Goal: Information Seeking & Learning: Find specific page/section

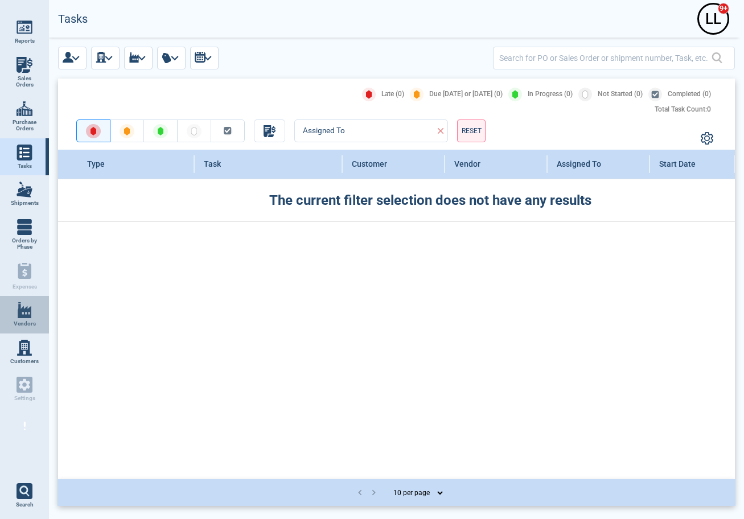
click at [8, 319] on link "Vendors" at bounding box center [24, 315] width 49 height 38
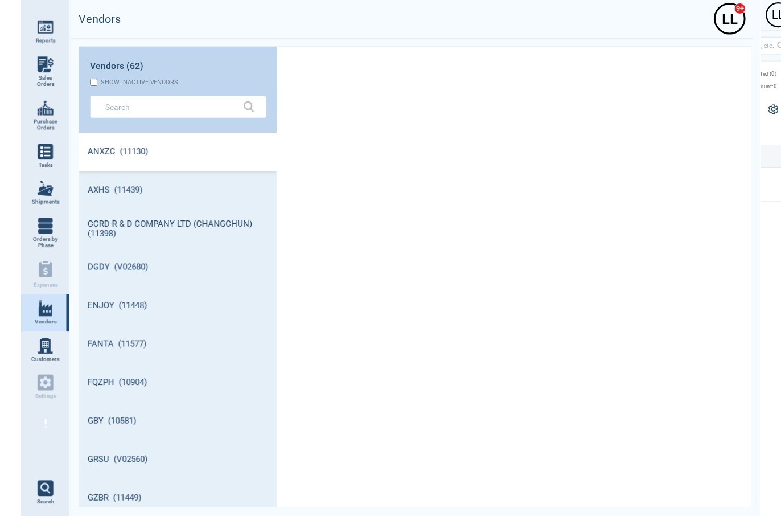
scroll to position [373, 196]
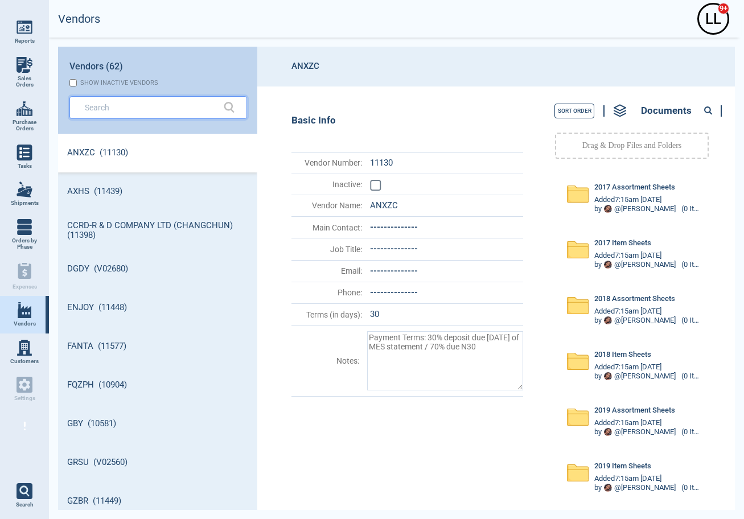
click at [119, 116] on input "text" at bounding box center [150, 107] width 130 height 17
type textarea "x"
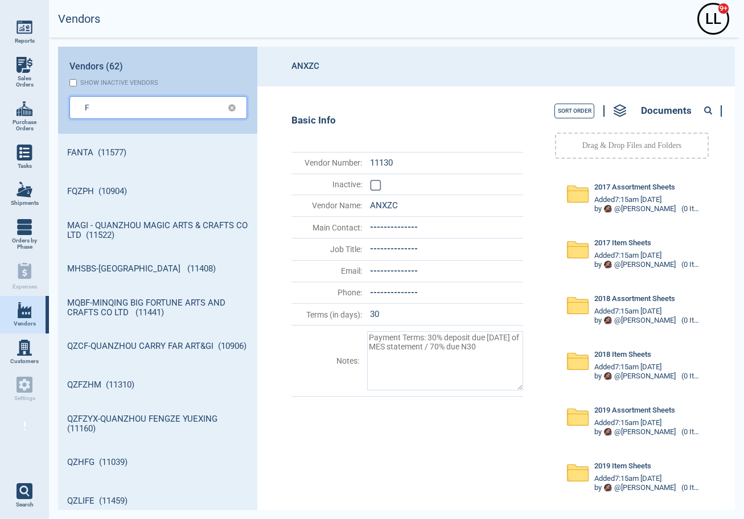
type input "F"
type textarea "x"
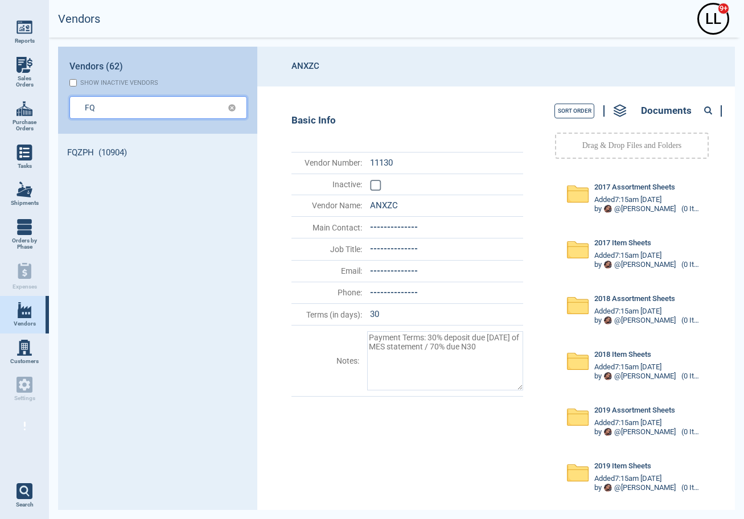
type input "FQ"
type textarea "x"
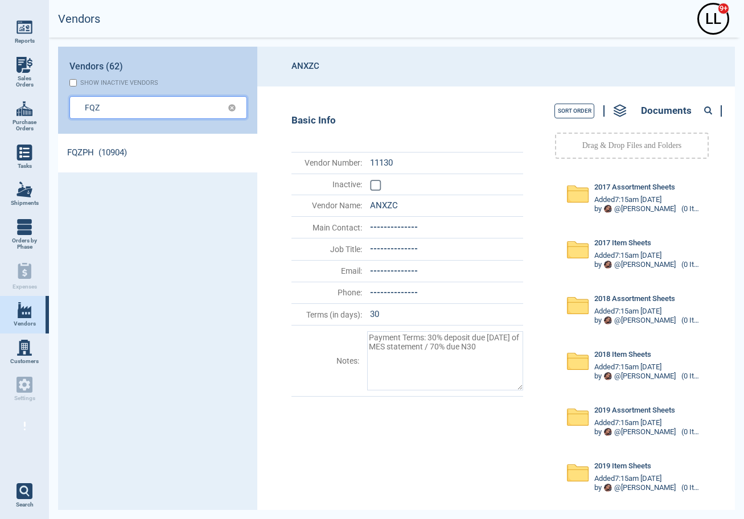
type input "FQZ"
click at [137, 151] on link "FQZPH (10904)" at bounding box center [157, 153] width 199 height 39
click at [707, 108] on circle at bounding box center [707, 110] width 6 height 6
paste input "73804"
type input "73804"
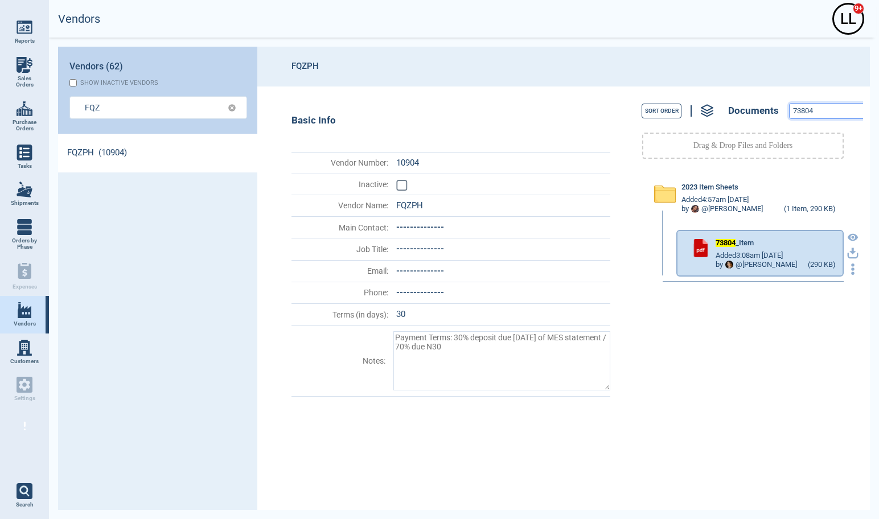
type textarea "x"
click at [743, 251] on icon "button" at bounding box center [852, 251] width 7 height 7
drag, startPoint x: 519, startPoint y: 44, endPoint x: 528, endPoint y: 43, distance: 9.2
click at [519, 44] on div "Vendors L L 9+ Vendors (62) Show inactive vendors FQZ FQZPH (10904) FQZPH Basic…" at bounding box center [464, 259] width 830 height 519
drag, startPoint x: 828, startPoint y: 111, endPoint x: 737, endPoint y: 104, distance: 90.8
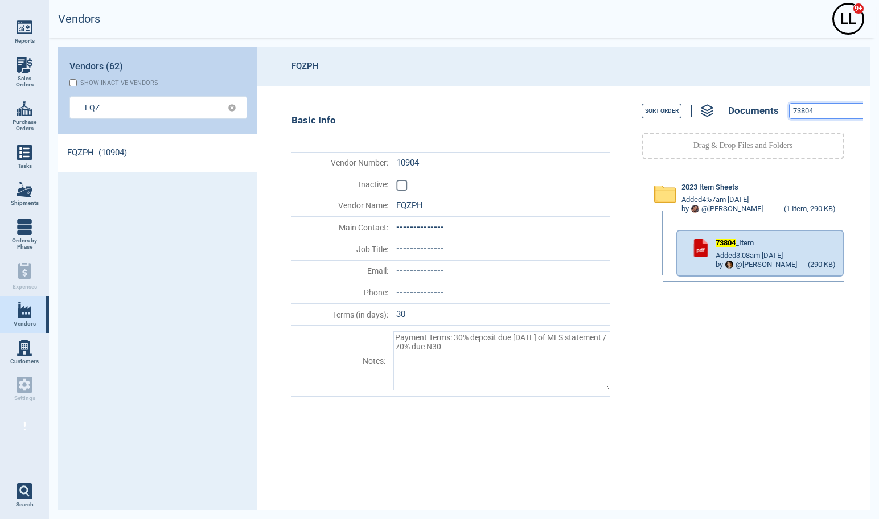
click at [737, 104] on div "Sort Order Documents 73804" at bounding box center [742, 111] width 240 height 26
paste input "996-ST"
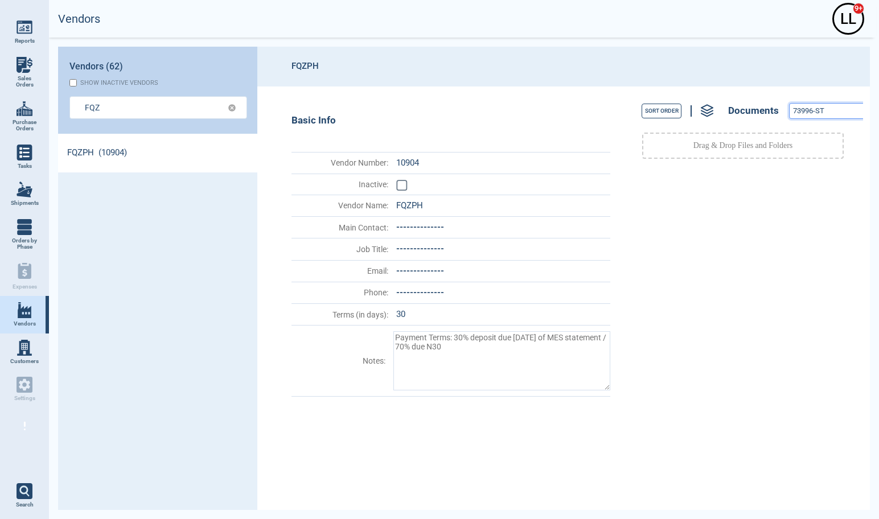
click at [743, 113] on input "73996-ST" at bounding box center [828, 111] width 79 height 15
click at [743, 112] on input "73996-ST" at bounding box center [828, 111] width 79 height 15
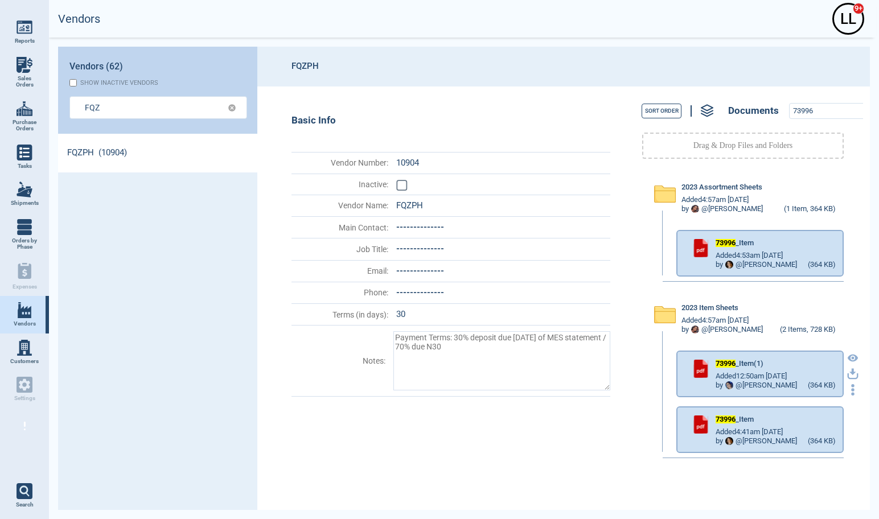
click at [743, 374] on icon "button" at bounding box center [852, 371] width 7 height 7
click at [527, 55] on header "FQZPH" at bounding box center [563, 67] width 612 height 40
click at [743, 371] on icon "button" at bounding box center [852, 373] width 11 height 11
click at [661, 14] on div "Vendors L L 9+" at bounding box center [461, 19] width 830 height 38
drag, startPoint x: 818, startPoint y: 116, endPoint x: 744, endPoint y: 105, distance: 75.3
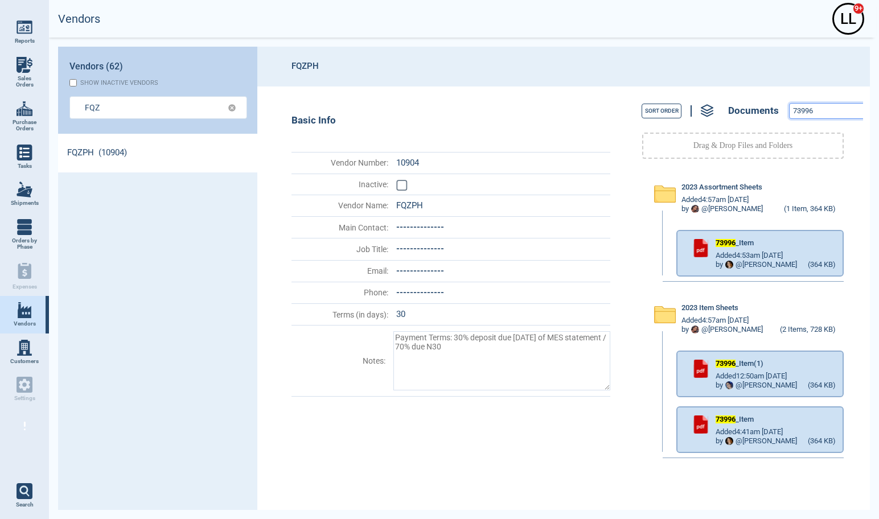
click at [743, 105] on div "Sort Order Documents 73996" at bounding box center [742, 111] width 240 height 26
paste input "4221"
type input "74221"
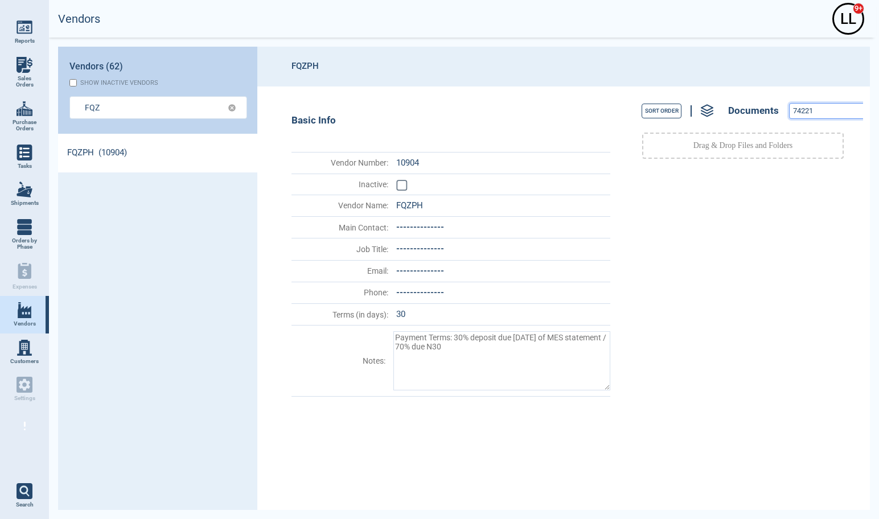
click at [743, 109] on input "74221" at bounding box center [828, 111] width 79 height 15
drag, startPoint x: 97, startPoint y: 109, endPoint x: 45, endPoint y: 93, distance: 54.2
click at [45, 93] on div "Reports Sales Orders Purchase Orders Tasks Shipments Orders by Phase Expenses V…" at bounding box center [439, 259] width 879 height 519
type input "FQZ"
type textarea "x"
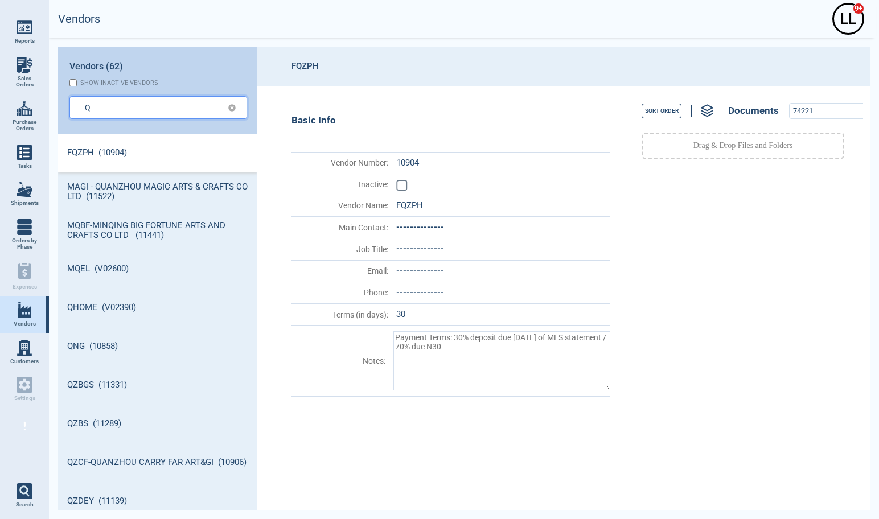
type input "Q"
type textarea "x"
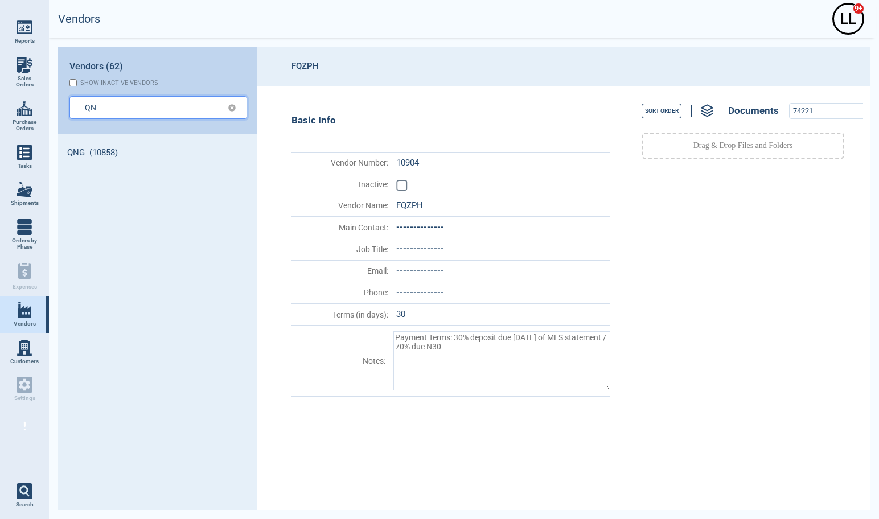
type input "QN"
type textarea "x"
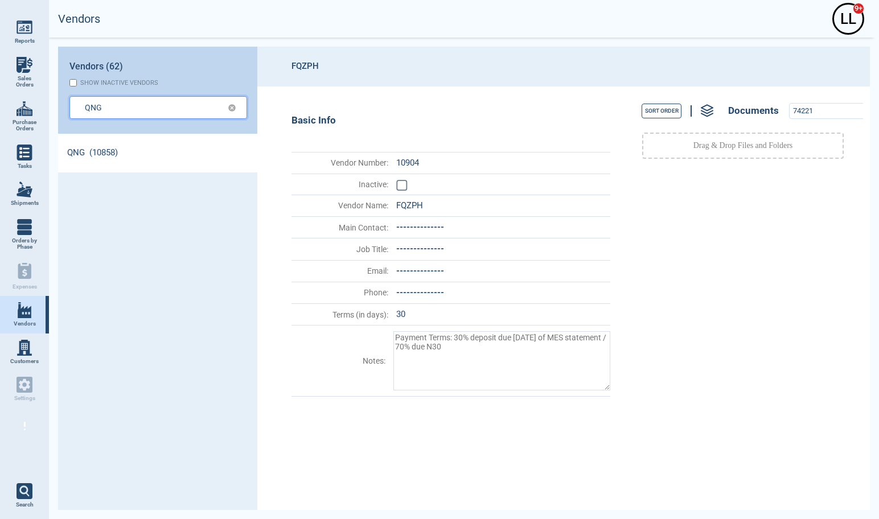
type input "QNG"
click at [79, 147] on link "QNG (10858)" at bounding box center [157, 153] width 199 height 39
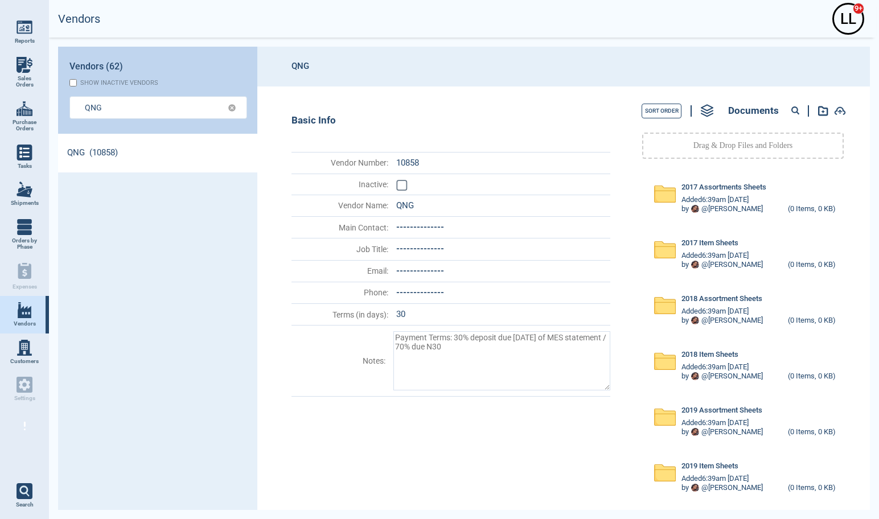
click at [743, 110] on circle at bounding box center [794, 110] width 6 height 6
paste input "11815"
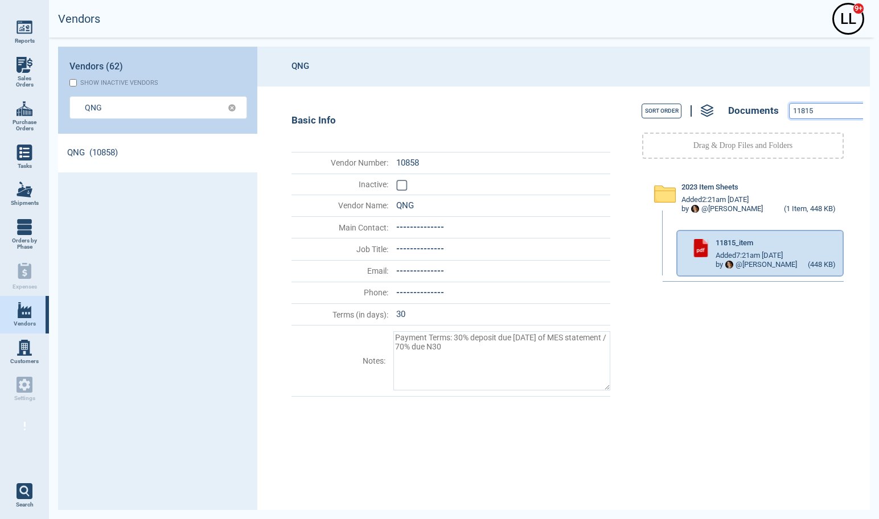
click at [743, 110] on input "11815" at bounding box center [828, 111] width 79 height 15
click at [743, 255] on icon "button" at bounding box center [852, 253] width 11 height 11
drag, startPoint x: 799, startPoint y: 106, endPoint x: 769, endPoint y: 102, distance: 29.9
click at [743, 98] on div "Sort Order Documents 11815" at bounding box center [742, 111] width 240 height 26
paste input "8"
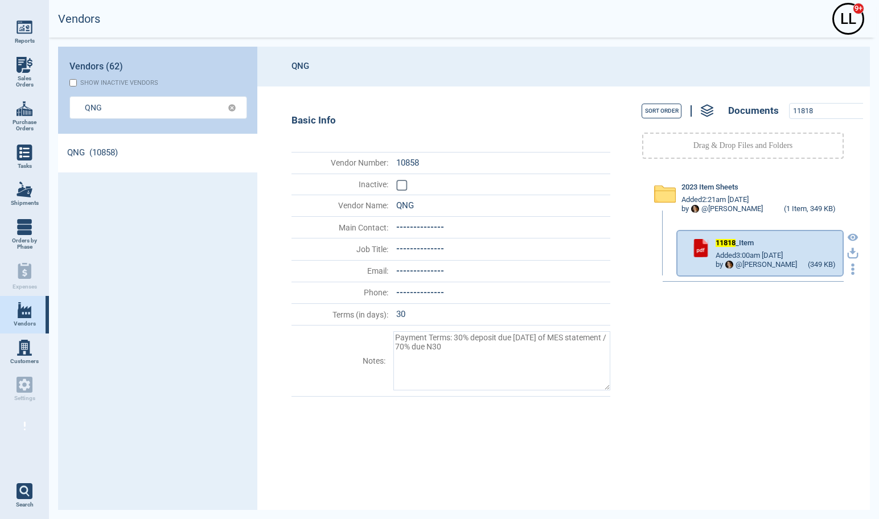
click at [743, 253] on icon "button" at bounding box center [852, 253] width 11 height 11
drag, startPoint x: 813, startPoint y: 115, endPoint x: 778, endPoint y: 105, distance: 35.5
click at [743, 105] on div "Sort Order Documents 11818" at bounding box center [742, 111] width 240 height 26
paste input "54540"
type input "54540"
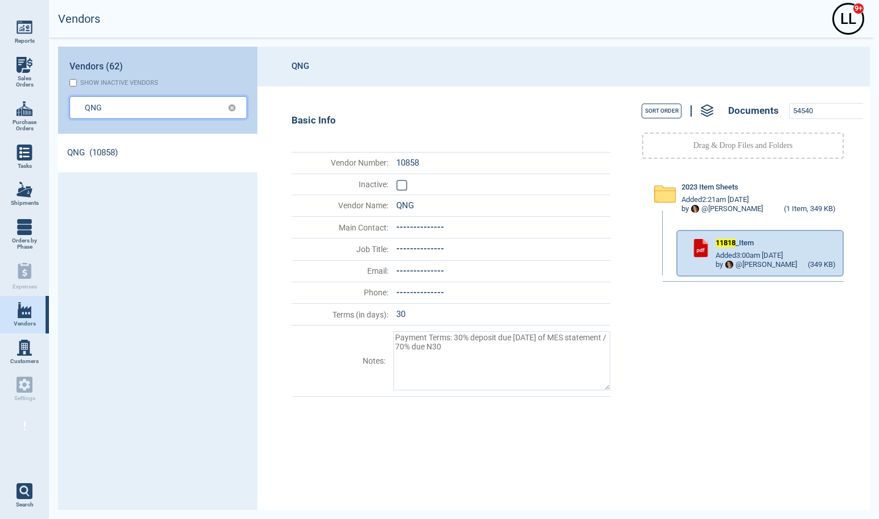
click at [167, 102] on input "QNG" at bounding box center [149, 107] width 129 height 17
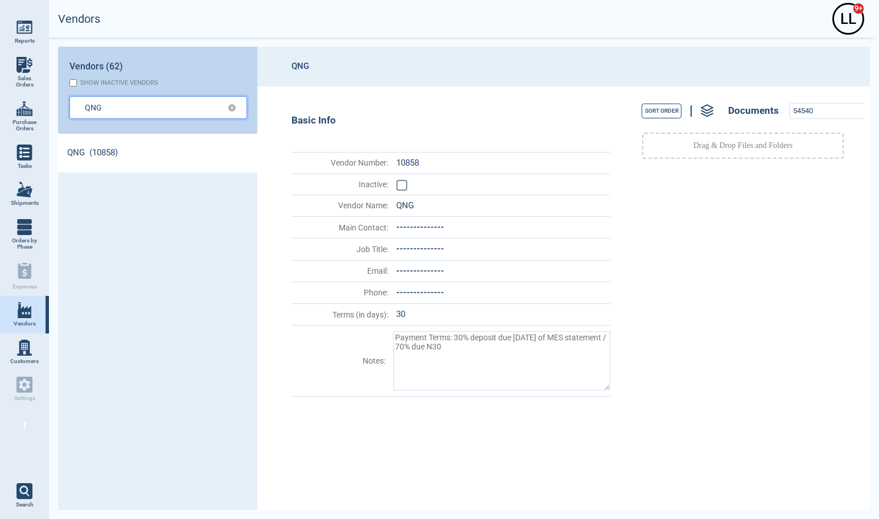
type input "QNG"
type textarea "x"
type input "QN"
type textarea "x"
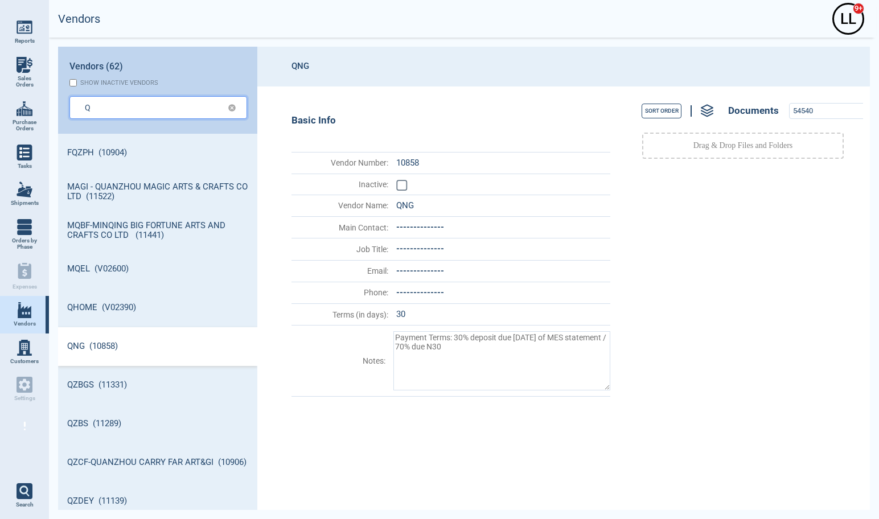
type input "Q"
type textarea "x"
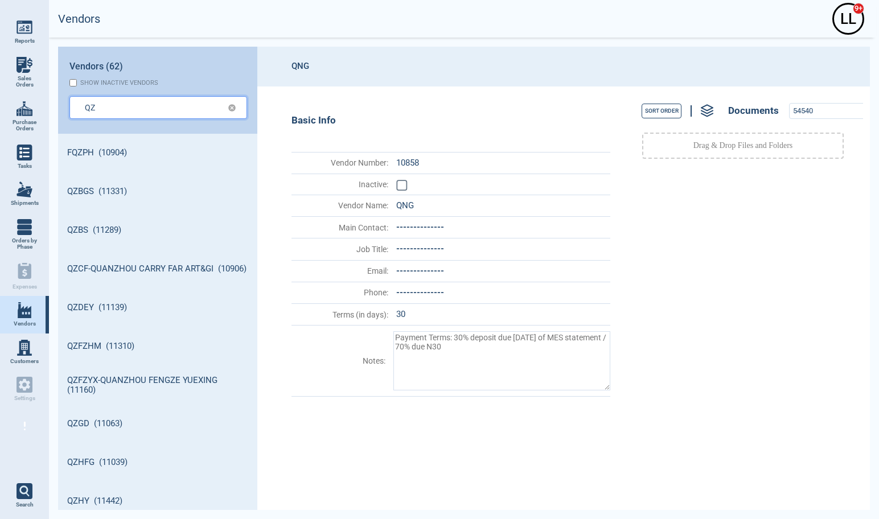
type input "QZ"
type textarea "x"
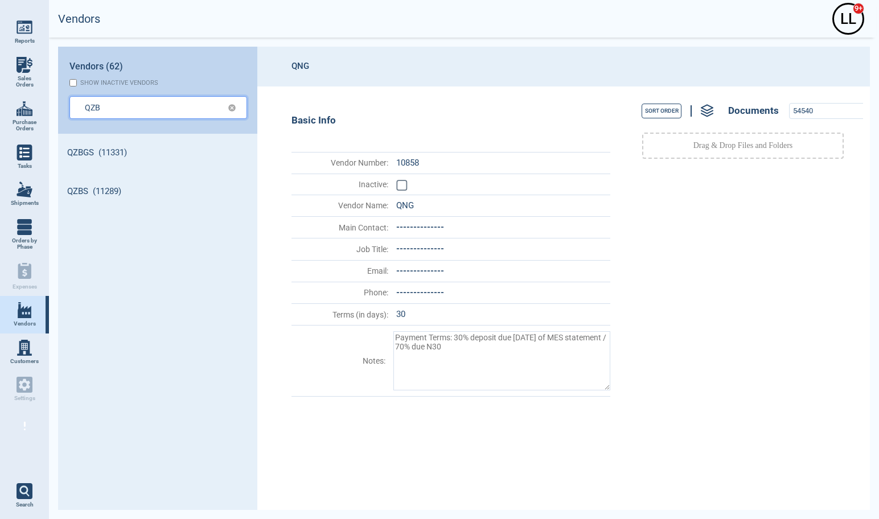
type input "QZB"
type textarea "x"
type input "QZBG"
type textarea "x"
type input "QZBGS"
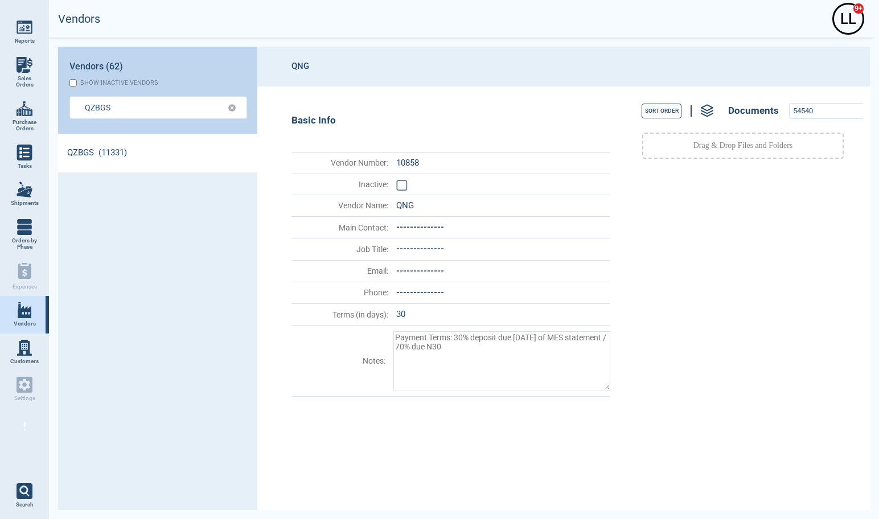
click at [127, 161] on link "QZBGS (11331)" at bounding box center [157, 153] width 199 height 39
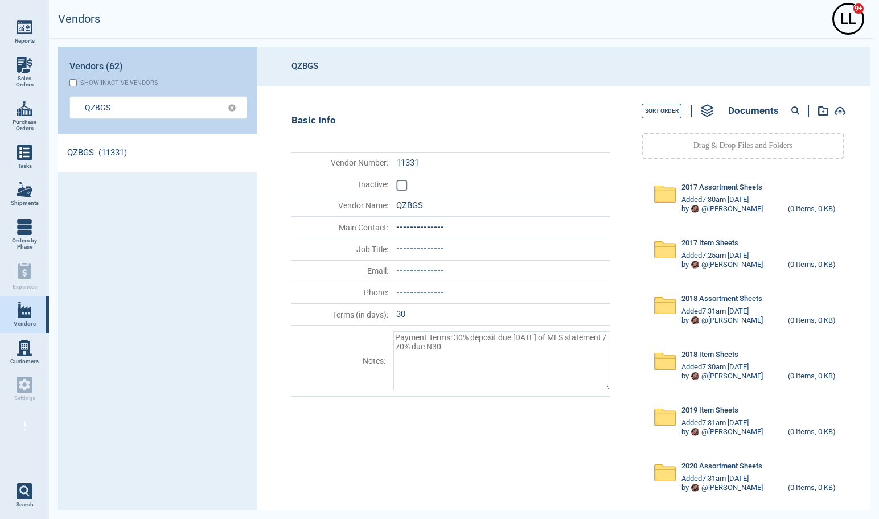
click at [743, 108] on circle at bounding box center [794, 110] width 6 height 6
paste input "54540"
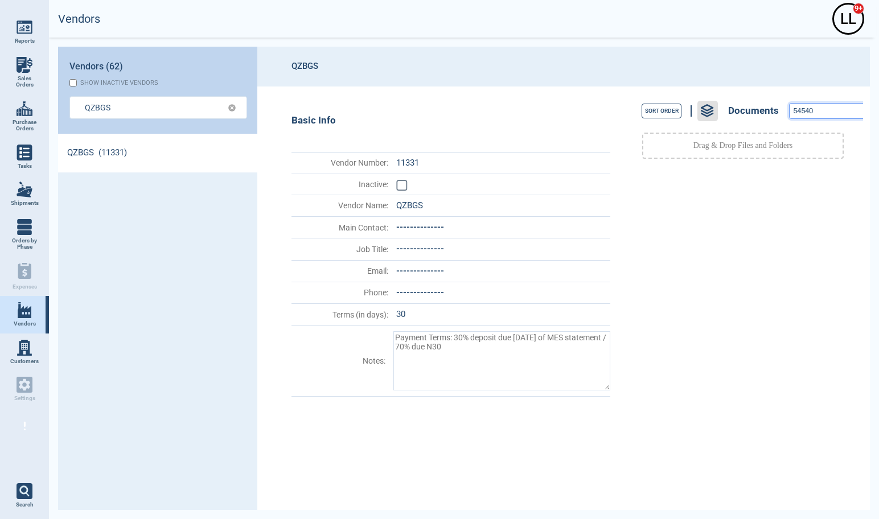
drag, startPoint x: 824, startPoint y: 113, endPoint x: 712, endPoint y: 105, distance: 111.8
click at [703, 105] on div "Sort Order Documents 54540" at bounding box center [742, 111] width 240 height 26
click at [743, 101] on div "Sort Order Documents 54540" at bounding box center [742, 111] width 240 height 26
drag, startPoint x: 754, startPoint y: 107, endPoint x: 679, endPoint y: 104, distance: 74.6
click at [674, 105] on div "Sort Order Documents 54540" at bounding box center [742, 111] width 240 height 26
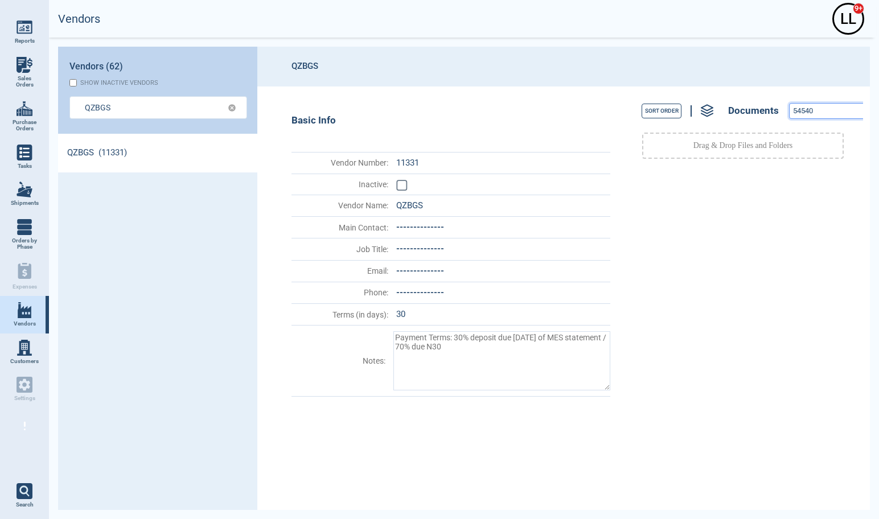
paste input "73224"
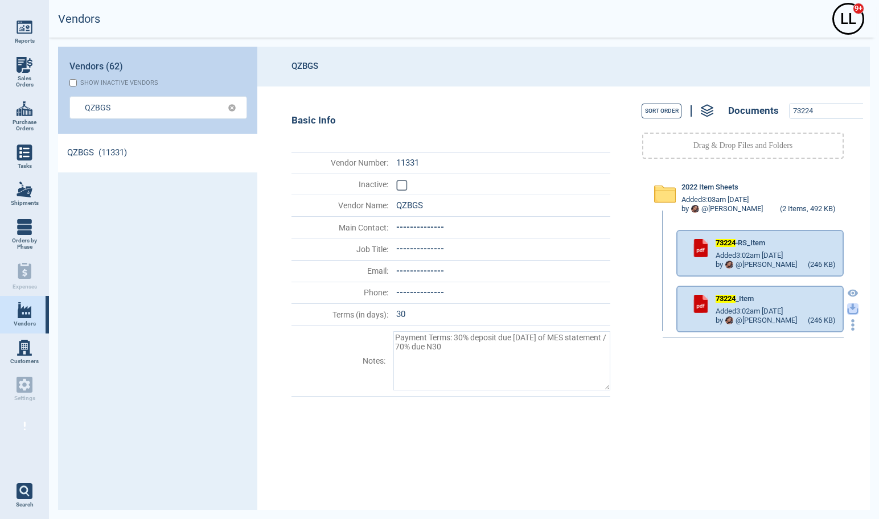
click at [743, 308] on icon "button" at bounding box center [852, 306] width 7 height 7
drag, startPoint x: 823, startPoint y: 110, endPoint x: 687, endPoint y: 90, distance: 137.5
click at [687, 90] on div "Sort Order Documents 73224 Drag & Drop Files and Folders 2022 Item Sheets Added…" at bounding box center [739, 297] width 247 height 423
paste input "5"
click at [743, 308] on icon "button" at bounding box center [852, 308] width 11 height 11
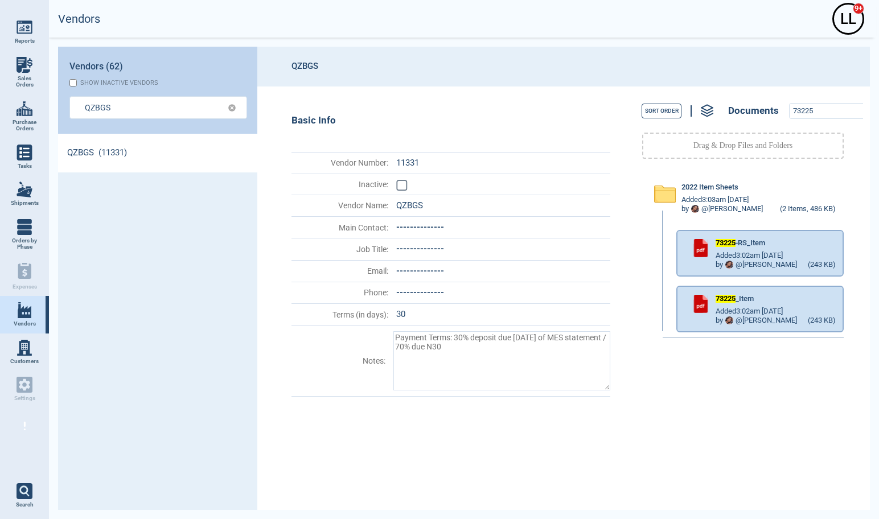
drag, startPoint x: 829, startPoint y: 7, endPoint x: 819, endPoint y: 17, distance: 13.7
click at [743, 7] on div "Vendors L L 9+" at bounding box center [461, 19] width 830 height 38
drag, startPoint x: 823, startPoint y: 111, endPoint x: 673, endPoint y: 82, distance: 153.0
click at [673, 82] on section "QZBGS Basic Info Vendor Number : 11331 Inactive : Vendor Name : QZBGS Main Cont…" at bounding box center [563, 278] width 612 height 463
paste input "6"
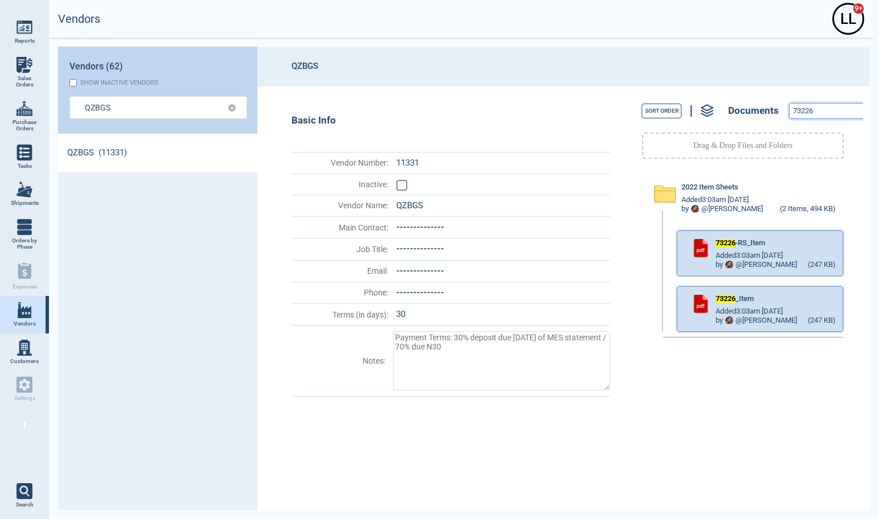
click at [743, 114] on input "73226" at bounding box center [828, 111] width 79 height 15
click at [743, 306] on icon "button" at bounding box center [852, 308] width 11 height 11
drag, startPoint x: 756, startPoint y: 101, endPoint x: 736, endPoint y: 100, distance: 20.0
click at [736, 100] on div "Sort Order Documents 73226" at bounding box center [742, 111] width 240 height 26
paste input "54540"
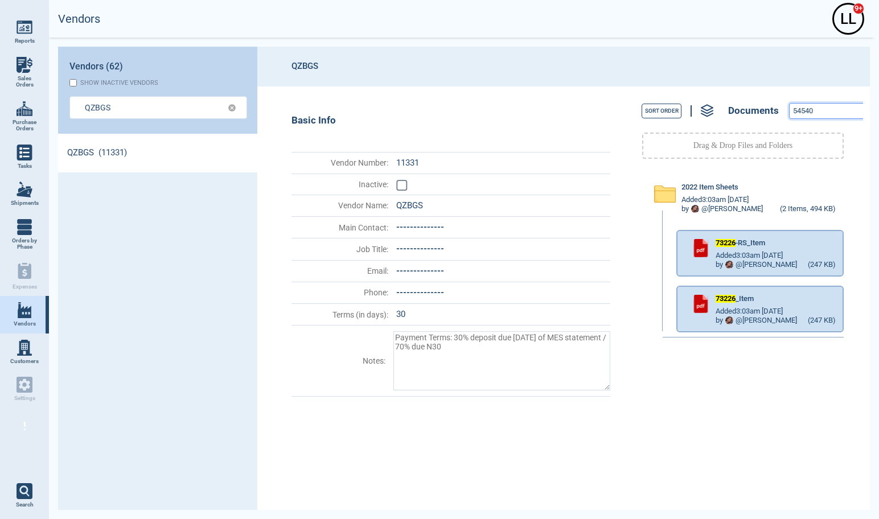
type input "54540"
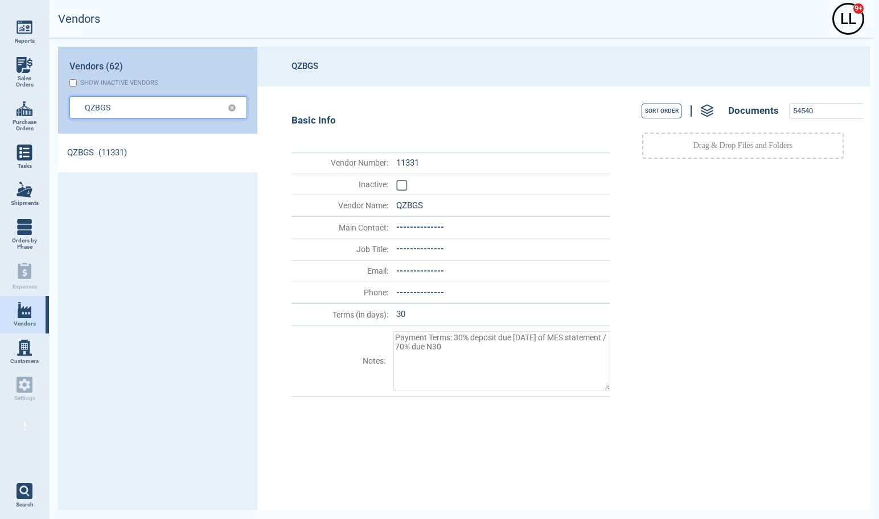
click at [129, 103] on input "QZBGS" at bounding box center [149, 107] width 129 height 17
type input "QZBGS"
type textarea "x"
type input "QZBG"
type textarea "x"
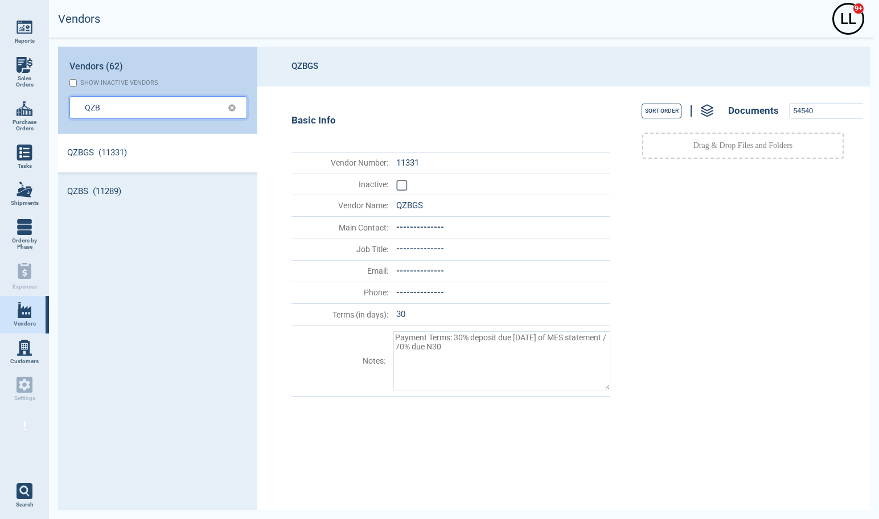
type input "QZB"
type textarea "x"
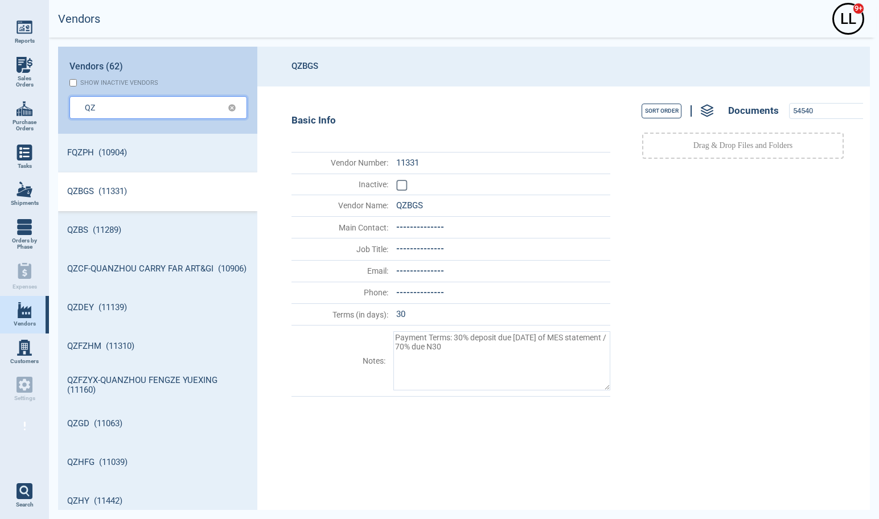
type input "QZ"
type textarea "x"
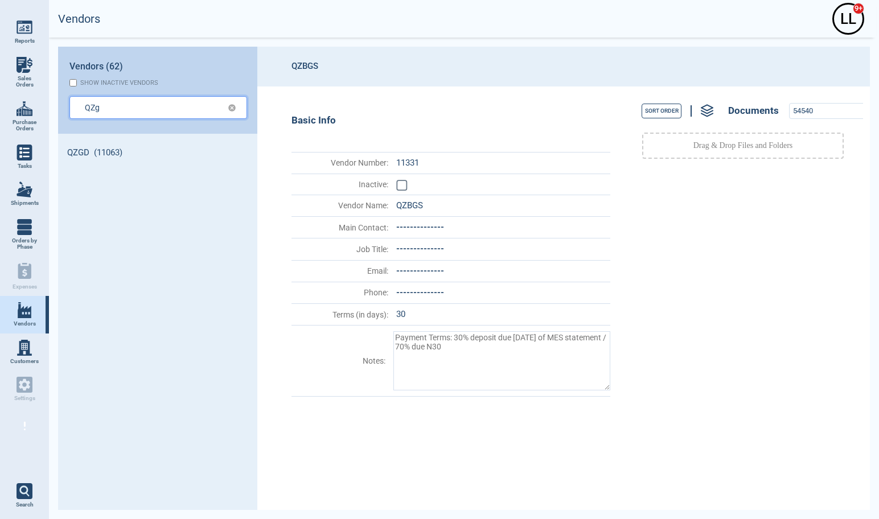
type input "QZg"
type textarea "x"
type input "QZgd"
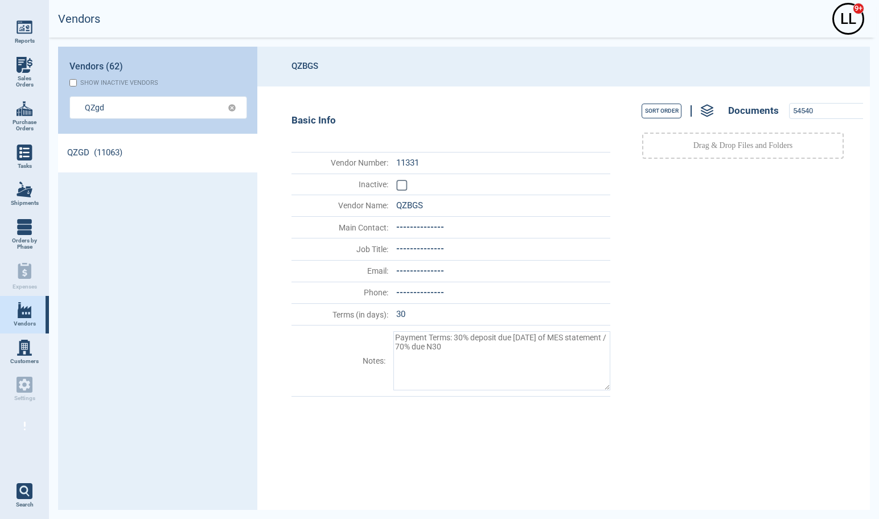
click at [78, 155] on link "QZGD (11063)" at bounding box center [157, 153] width 199 height 39
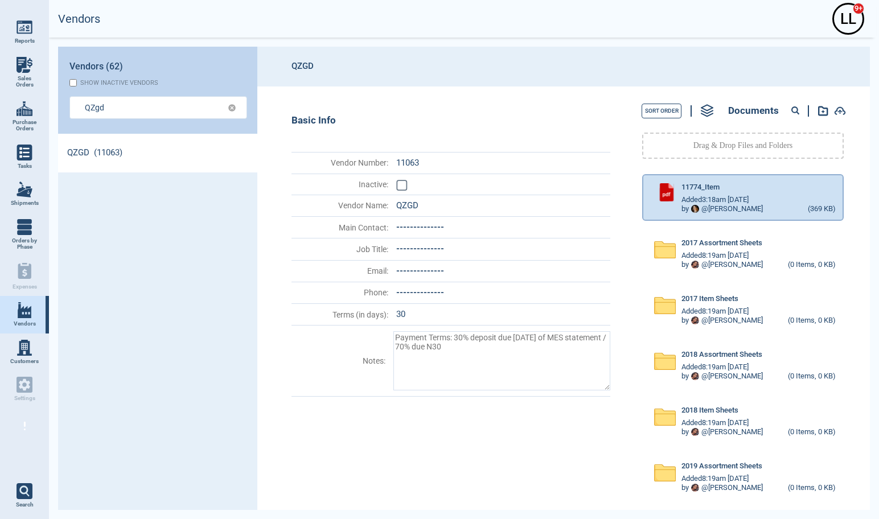
click at [743, 109] on circle at bounding box center [794, 110] width 6 height 6
paste input "54146"
type input "54146"
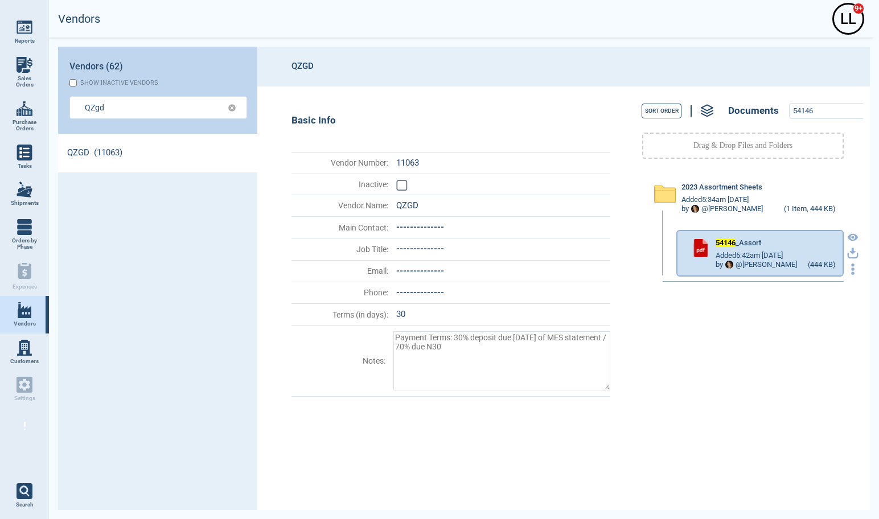
click at [743, 253] on icon "button" at bounding box center [852, 253] width 11 height 11
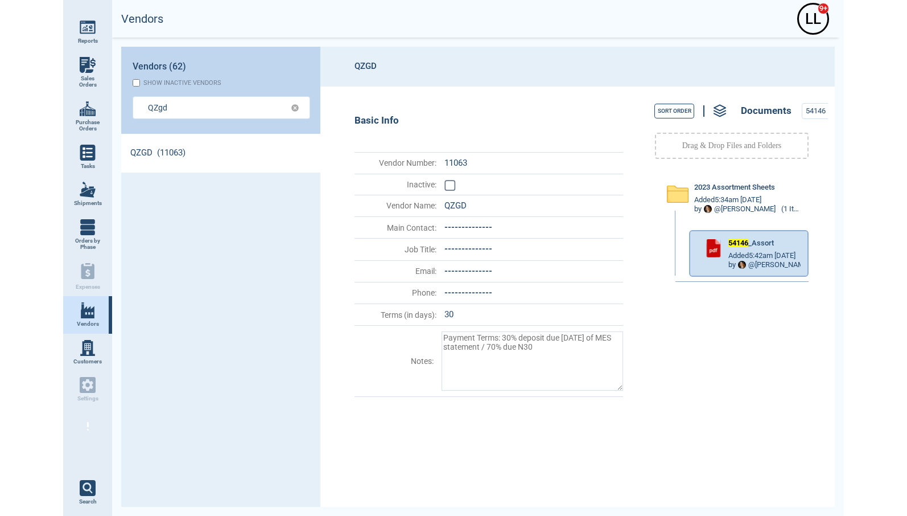
scroll to position [369, 196]
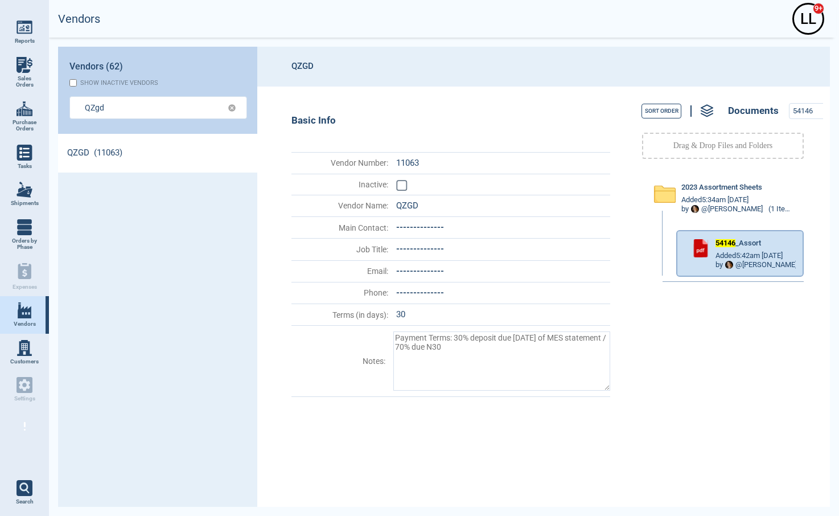
type textarea "x"
drag, startPoint x: 814, startPoint y: 112, endPoint x: 765, endPoint y: 90, distance: 53.8
click at [743, 95] on div "Sort Order Documents 54146 Drag & Drop Files and Folders 2023 Assortment Sheets…" at bounding box center [719, 296] width 207 height 420
paste input "15497"
type input "15497"
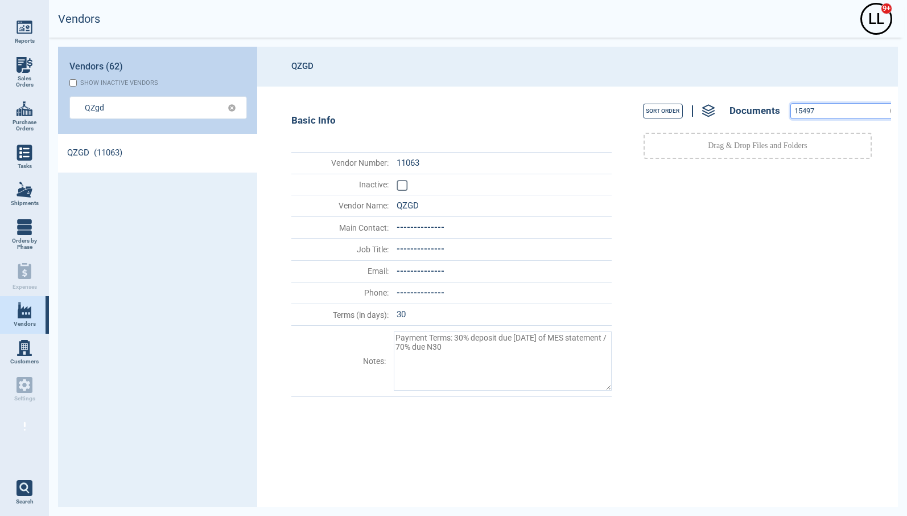
type textarea "x"
drag, startPoint x: 828, startPoint y: 110, endPoint x: 719, endPoint y: 89, distance: 111.7
click at [718, 91] on div "Sort Order Documents 15497 Drag & Drop Files and Folders" at bounding box center [754, 296] width 274 height 420
paste input "8"
drag, startPoint x: 807, startPoint y: 109, endPoint x: 745, endPoint y: 106, distance: 62.1
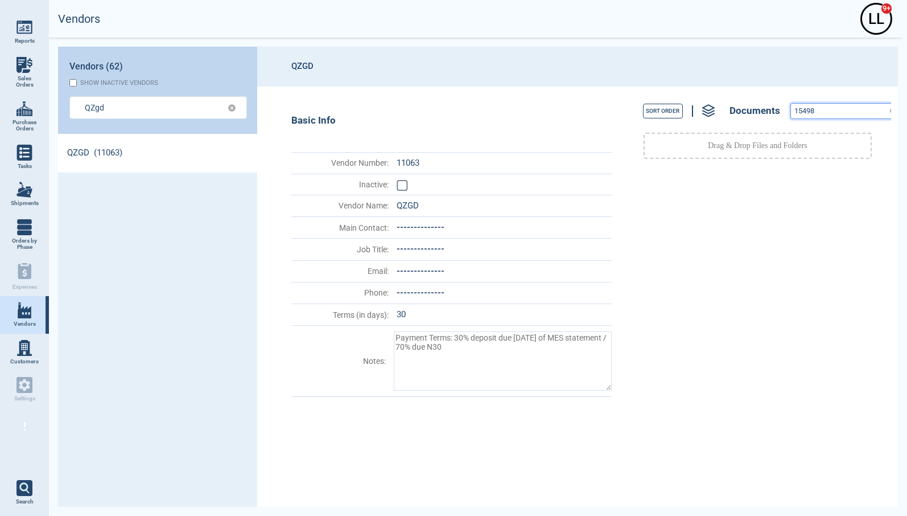
click at [743, 106] on div "Sort Order Documents 15498" at bounding box center [757, 111] width 267 height 26
paste input "9"
drag, startPoint x: 820, startPoint y: 110, endPoint x: 527, endPoint y: 90, distance: 293.1
click at [623, 101] on div "Sort Order Documents 15499 Drag & Drop Files and Folders" at bounding box center [754, 296] width 274 height 420
paste input "500"
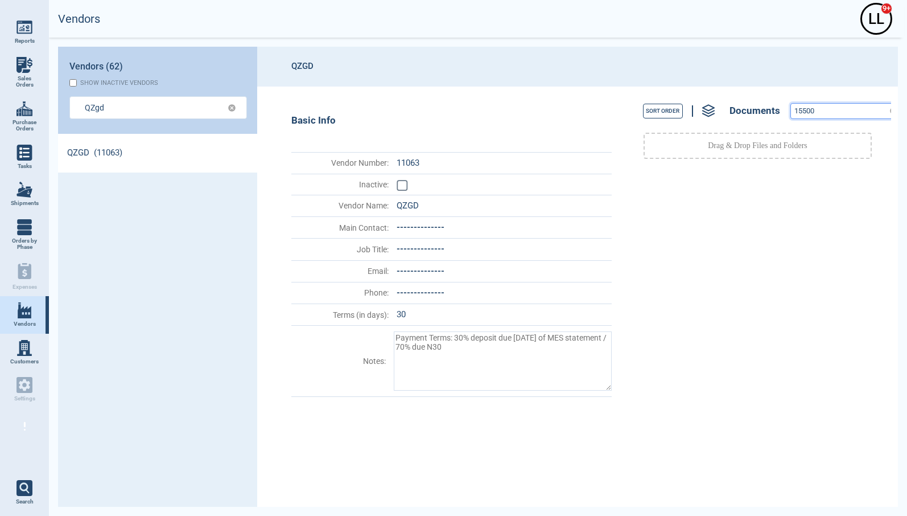
drag, startPoint x: 799, startPoint y: 106, endPoint x: 652, endPoint y: 98, distance: 147.6
click at [655, 98] on div "Sort Order Documents 15500" at bounding box center [757, 111] width 267 height 26
paste input "1"
drag, startPoint x: 838, startPoint y: 109, endPoint x: 570, endPoint y: 73, distance: 270.3
click at [601, 81] on section "QZGD Basic Info Vendor Number : 11063 Inactive : Vendor Name : QZGD Main Contac…" at bounding box center [577, 277] width 641 height 460
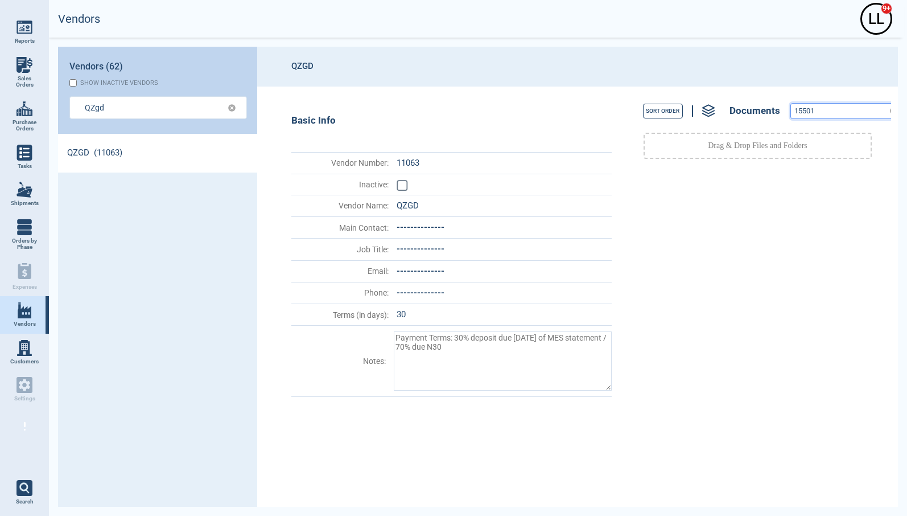
paste input "2"
drag, startPoint x: 824, startPoint y: 109, endPoint x: 741, endPoint y: 97, distance: 84.0
click at [741, 97] on div "Sort Order Documents 15502 Drag & Drop Files and Folders" at bounding box center [754, 296] width 274 height 420
paste input "54153"
type input "54153"
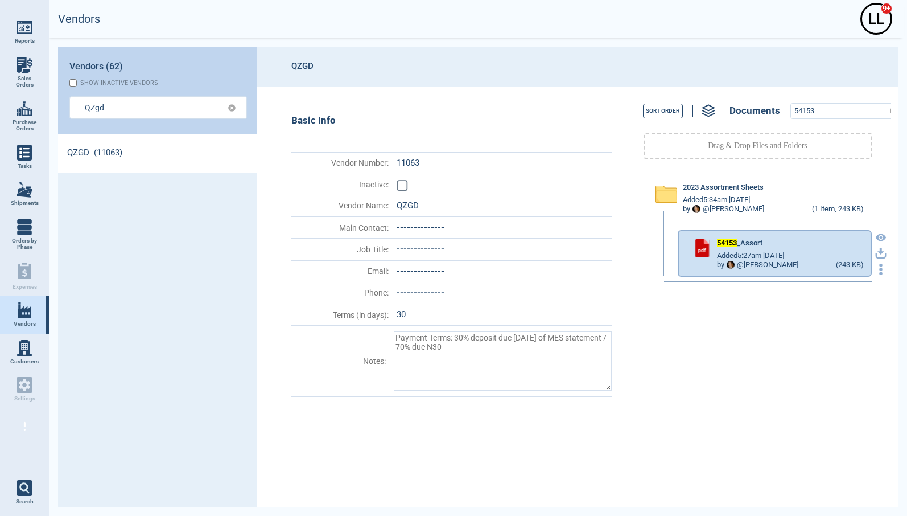
click at [743, 253] on icon "button" at bounding box center [880, 251] width 7 height 7
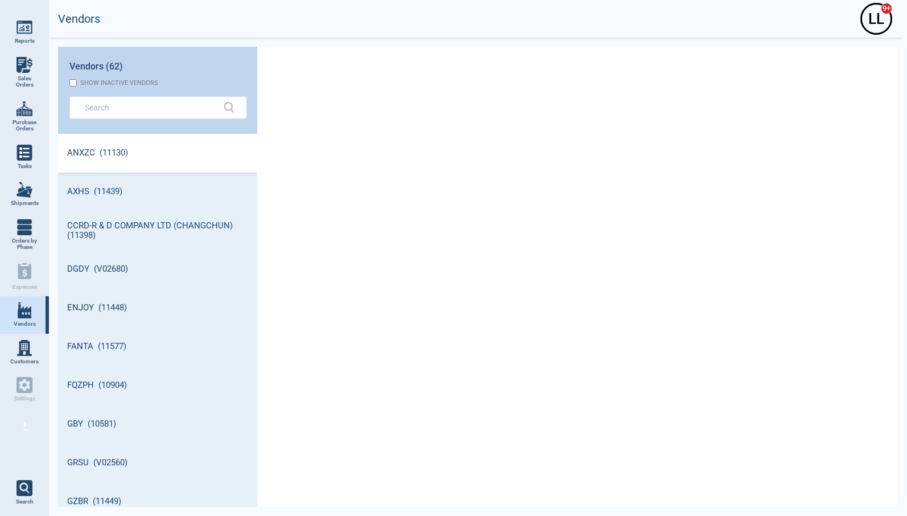
scroll to position [369, 196]
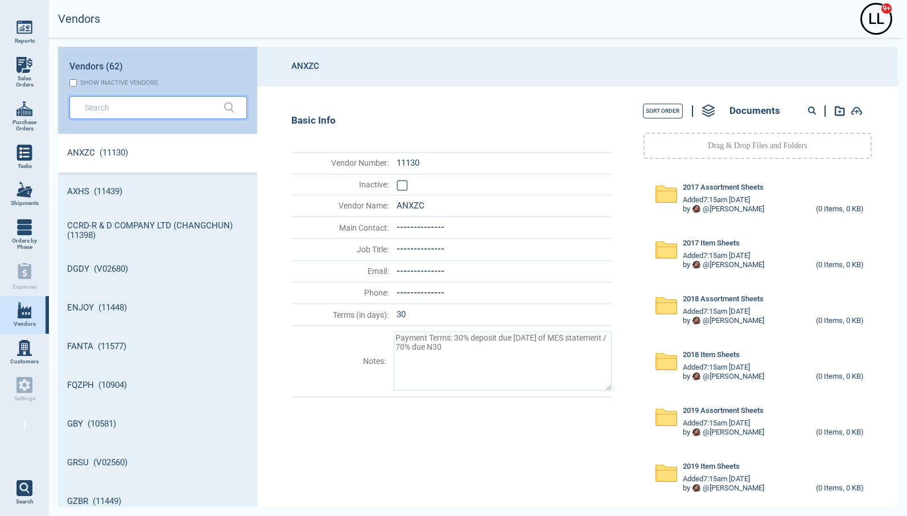
click at [165, 104] on input "text" at bounding box center [150, 107] width 130 height 17
type textarea "x"
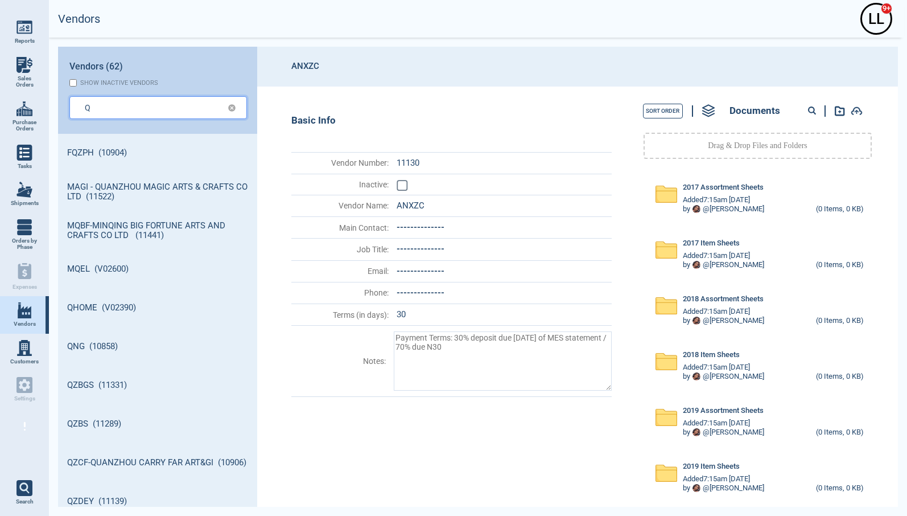
type input "Q"
type textarea "x"
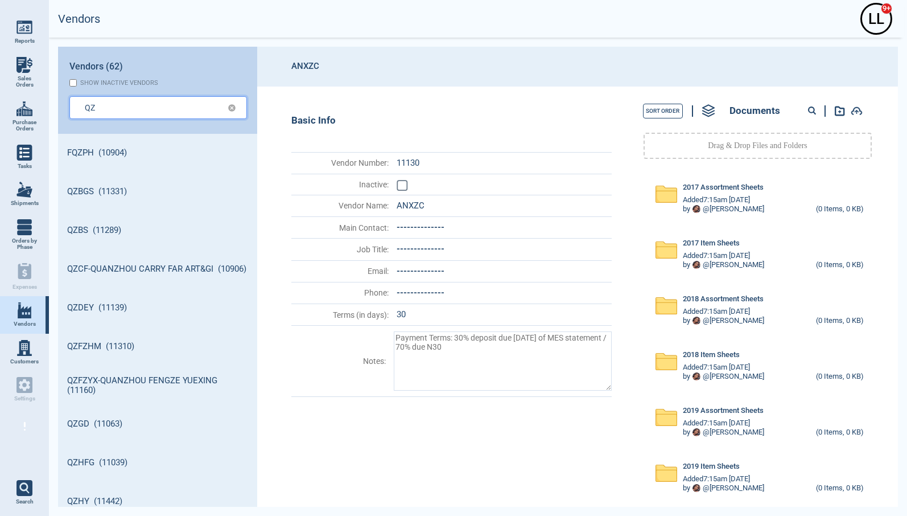
type input "QZ"
type textarea "x"
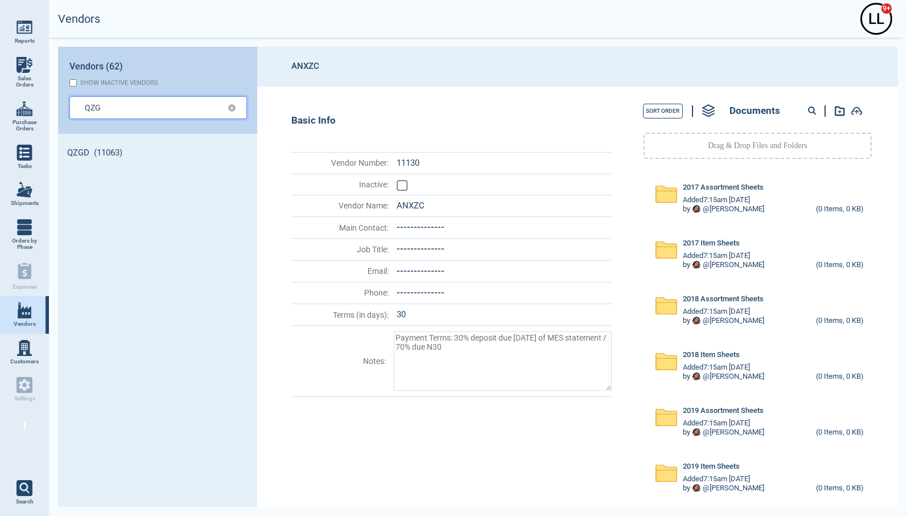
type input "QZG"
type textarea "x"
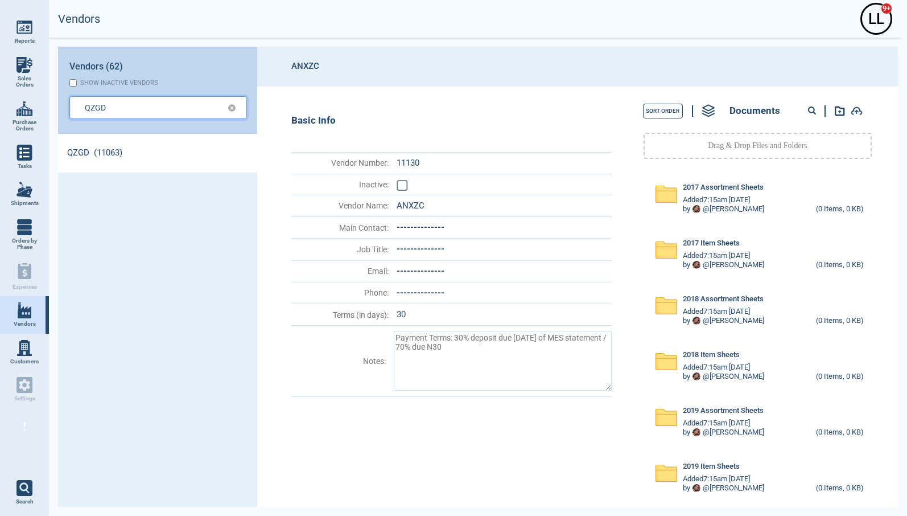
type input "QZGD"
click at [90, 158] on link "QZGD (11063)" at bounding box center [157, 153] width 199 height 39
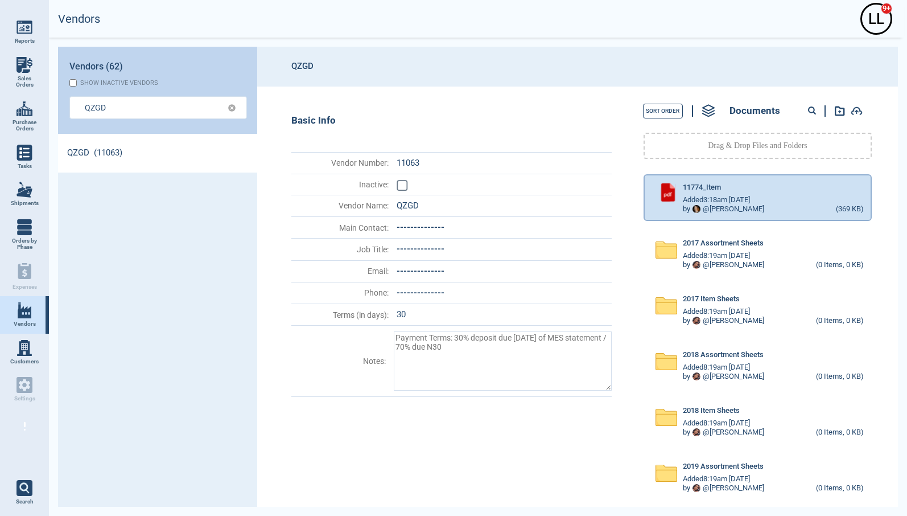
click at [812, 111] on circle at bounding box center [812, 110] width 6 height 6
paste input "54153"
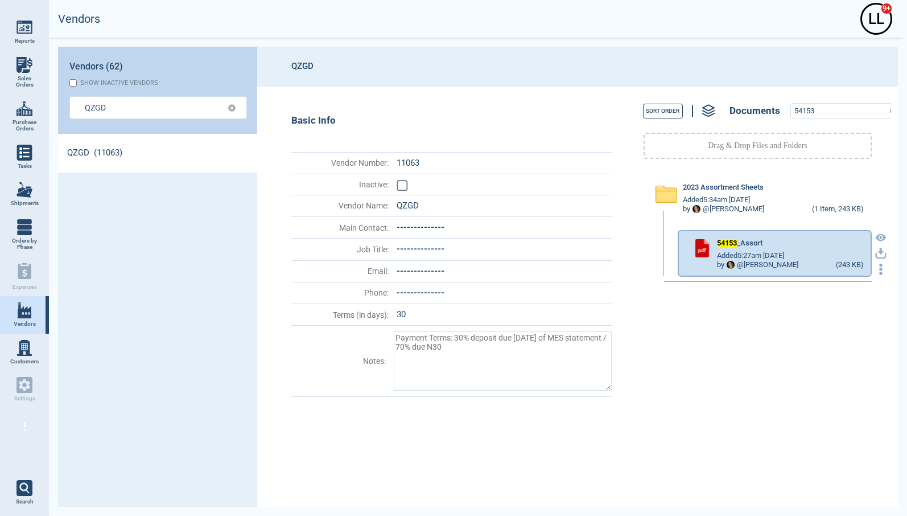
click at [877, 251] on icon "button" at bounding box center [880, 251] width 7 height 7
drag, startPoint x: 817, startPoint y: 110, endPoint x: 740, endPoint y: 103, distance: 77.1
click at [740, 103] on div "Sort Order Documents 54153" at bounding box center [757, 111] width 267 height 26
paste input "1253"
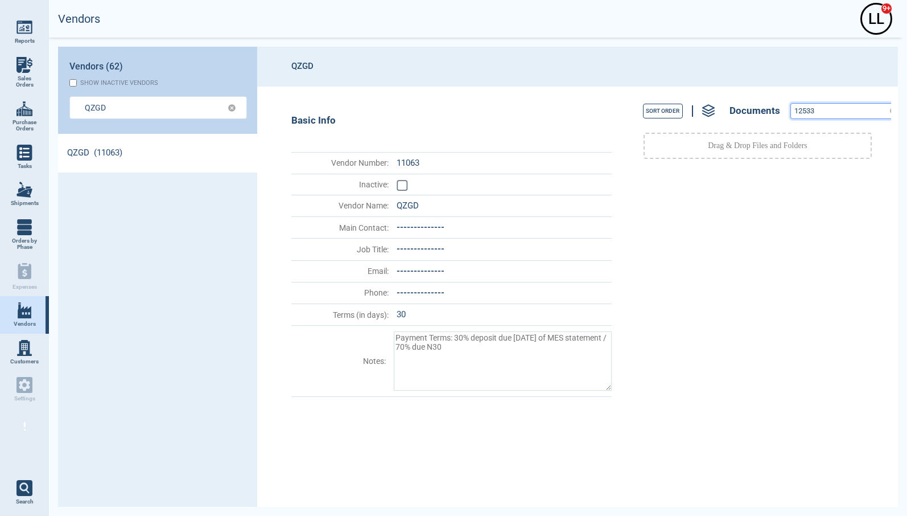
click at [820, 109] on input "12533" at bounding box center [838, 111] width 94 height 15
drag, startPoint x: 821, startPoint y: 109, endPoint x: 750, endPoint y: 99, distance: 71.8
click at [745, 100] on div "Sort Order Documents 12533" at bounding box center [757, 111] width 267 height 26
paste input "5"
drag, startPoint x: 817, startPoint y: 106, endPoint x: 627, endPoint y: 88, distance: 190.9
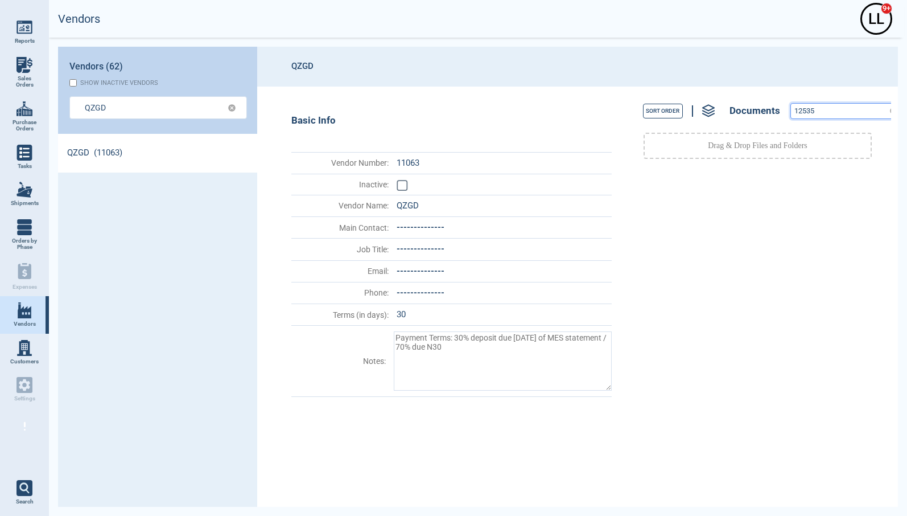
click at [627, 88] on div "Sort Order Documents 12535 Drag & Drop Files and Folders" at bounding box center [754, 296] width 274 height 420
paste input "2"
drag, startPoint x: 801, startPoint y: 103, endPoint x: 666, endPoint y: 87, distance: 135.2
click at [691, 93] on div "Sort Order Documents 12532 Drag & Drop Files and Folders" at bounding box center [754, 296] width 274 height 420
paste input "4"
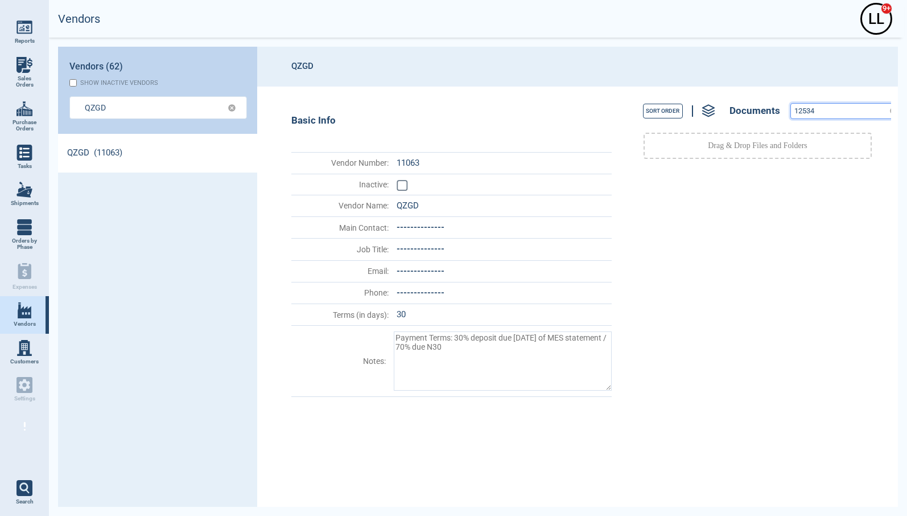
drag, startPoint x: 824, startPoint y: 111, endPoint x: 550, endPoint y: 52, distance: 280.6
click at [551, 54] on section "QZGD Basic Info Vendor Number : 11063 Inactive : Vendor Name : QZGD Main Contac…" at bounding box center [577, 277] width 641 height 460
paste input "6"
click at [722, 99] on div "Sort Order Documents 12536" at bounding box center [757, 111] width 267 height 26
paste input "0617"
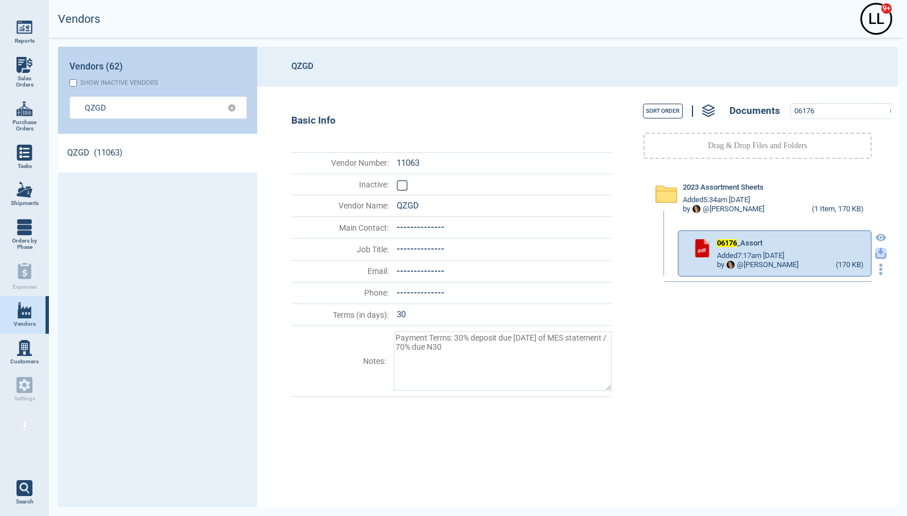
click at [875, 249] on icon "button" at bounding box center [880, 253] width 11 height 11
click at [726, 460] on div "2023 Assortment Sheets Added 5:34am [DATE] by @ [PERSON_NAME] (1 Item, 170 KB) …" at bounding box center [757, 335] width 267 height 331
drag, startPoint x: 835, startPoint y: 112, endPoint x: 669, endPoint y: 84, distance: 167.8
click at [671, 84] on section "QZGD Basic Info Vendor Number : 11063 Inactive : Vendor Name : QZGD Main Contac…" at bounding box center [577, 277] width 641 height 460
paste input "571"
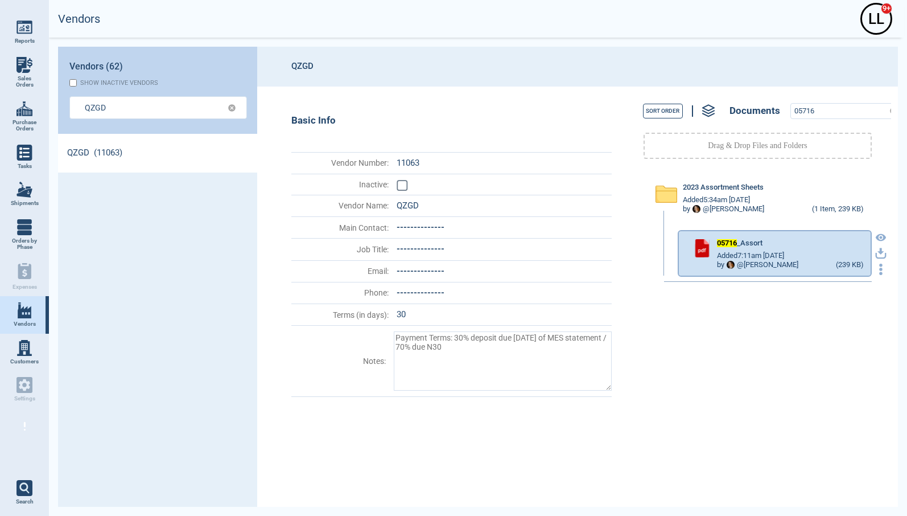
click at [875, 251] on icon "button" at bounding box center [880, 253] width 11 height 11
drag, startPoint x: 700, startPoint y: 105, endPoint x: 670, endPoint y: 100, distance: 29.9
click at [672, 101] on div "Sort Order Documents 05716" at bounding box center [757, 111] width 267 height 26
paste input "72182"
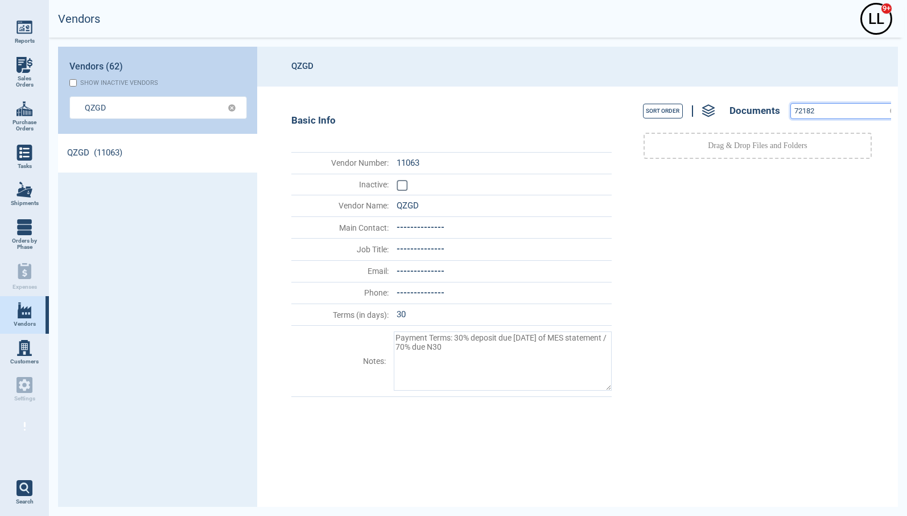
drag, startPoint x: 827, startPoint y: 112, endPoint x: 686, endPoint y: 90, distance: 143.3
click at [688, 92] on div "Sort Order Documents 72182 Drag & Drop Files and Folders" at bounding box center [754, 296] width 274 height 420
paste input "3"
drag, startPoint x: 785, startPoint y: 105, endPoint x: 672, endPoint y: 88, distance: 114.4
click at [680, 91] on div "Sort Order Documents 72183 Drag & Drop Files and Folders" at bounding box center [754, 296] width 274 height 420
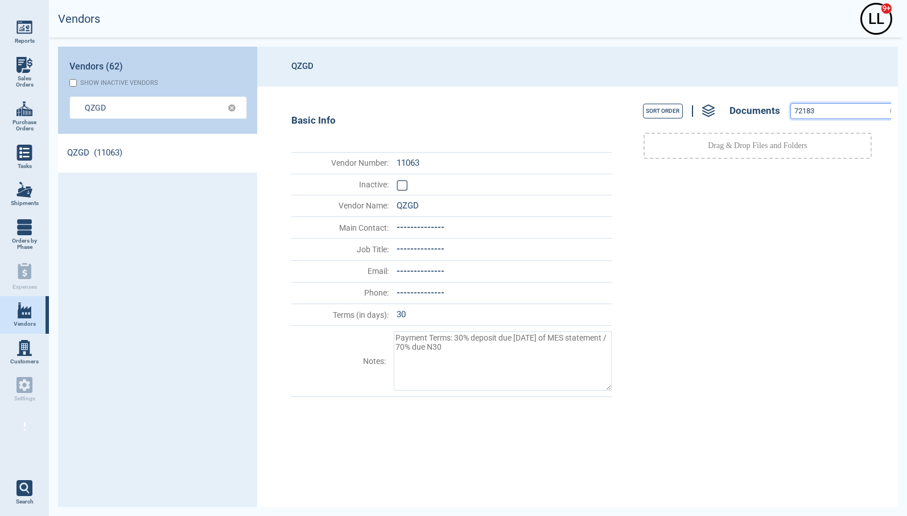
paste input "4"
drag, startPoint x: 820, startPoint y: 110, endPoint x: 636, endPoint y: 91, distance: 185.4
click at [636, 91] on div "Sort Order Documents 72184 Drag & Drop Files and Folders" at bounding box center [754, 296] width 274 height 420
paste input "5"
type input "72185"
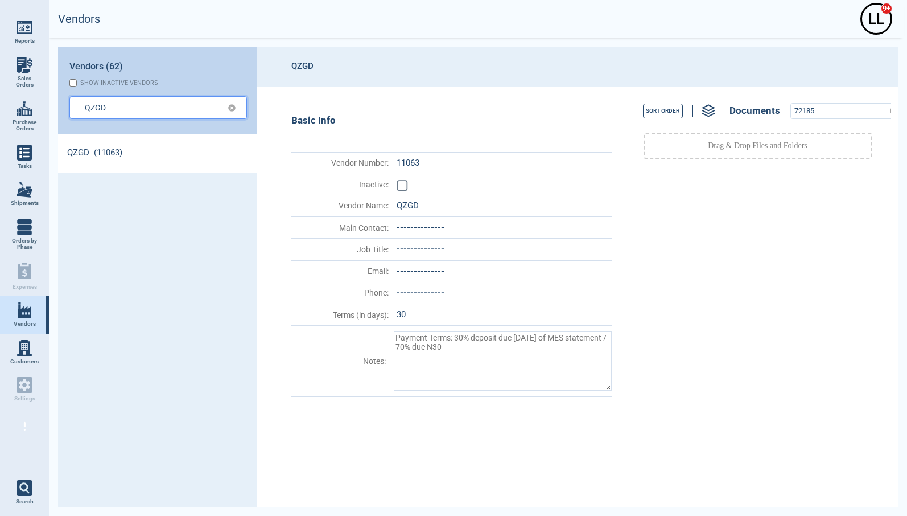
click at [139, 110] on input "QZGD" at bounding box center [149, 107] width 129 height 17
type input "QZGD"
type textarea "x"
type input "QZG"
type textarea "x"
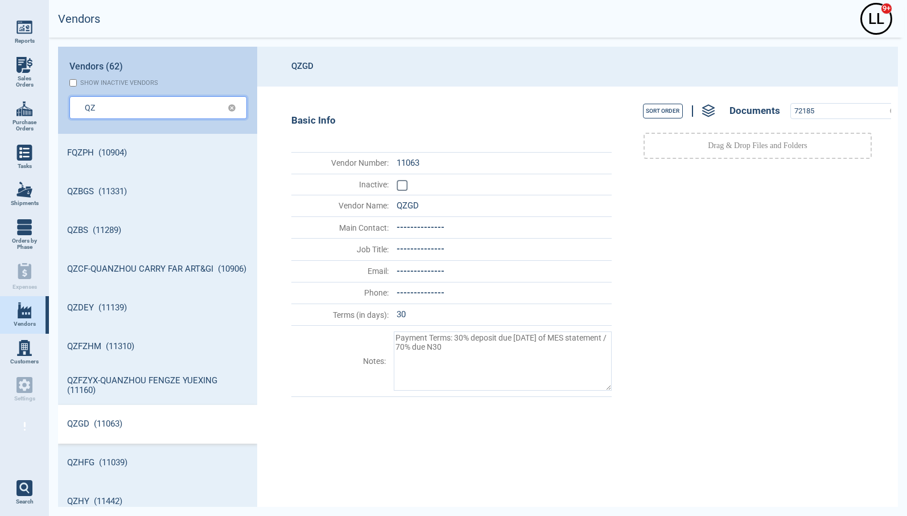
type input "QZ"
type textarea "x"
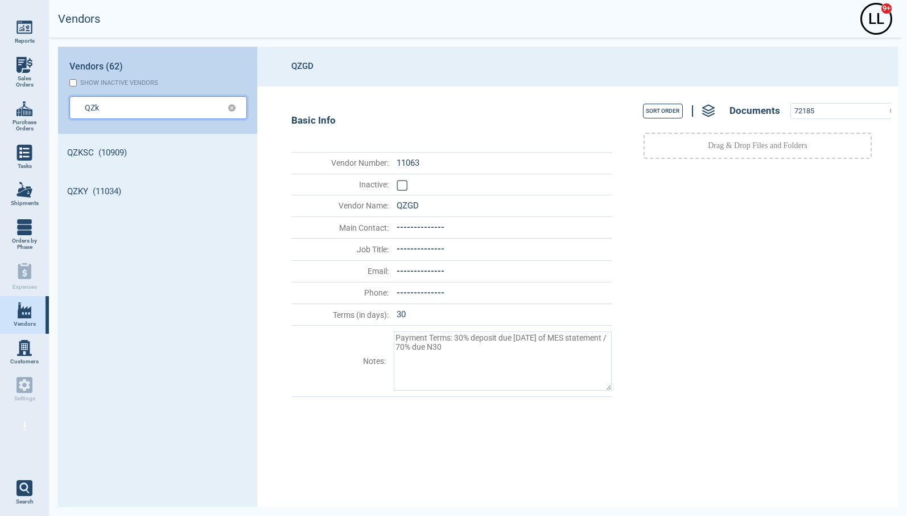
type input "QZk"
type textarea "x"
type input "QZks"
type textarea "x"
type input "QZksc"
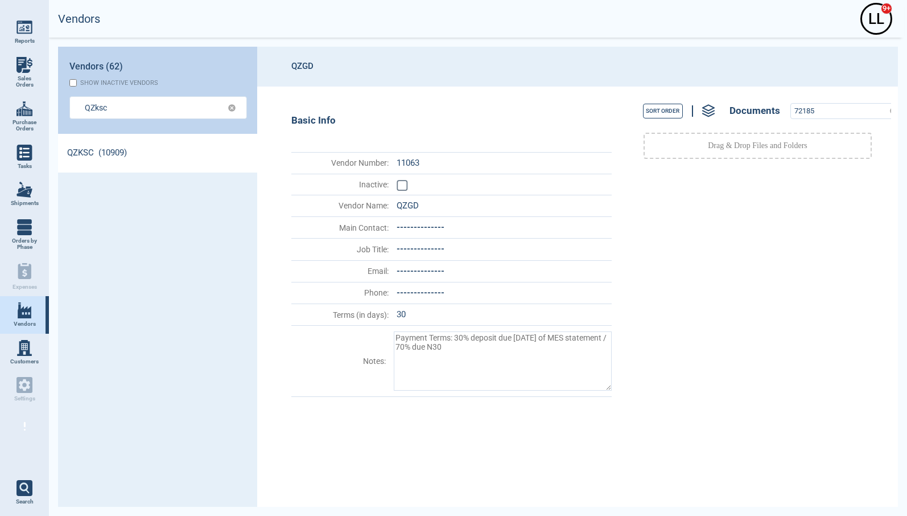
click at [83, 150] on link "QZKSC (10909)" at bounding box center [157, 153] width 199 height 39
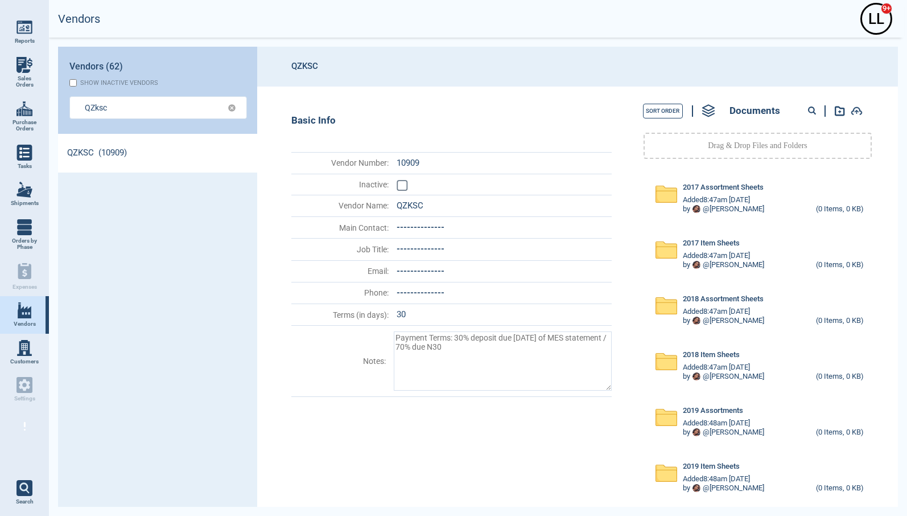
click at [811, 109] on circle at bounding box center [812, 110] width 6 height 6
paste input "73867"
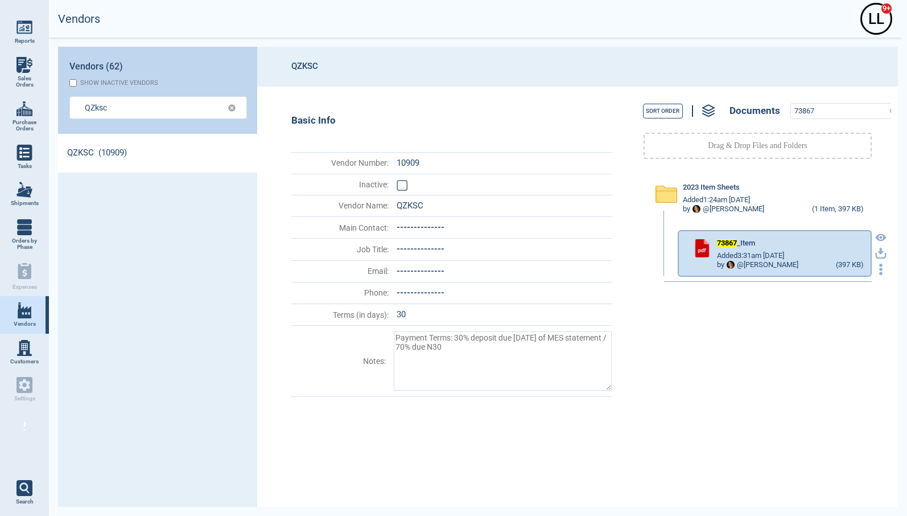
click at [875, 254] on icon "button" at bounding box center [880, 253] width 11 height 11
drag, startPoint x: 823, startPoint y: 114, endPoint x: 704, endPoint y: 98, distance: 119.4
click at [704, 98] on div "Sort Order Documents 73867" at bounding box center [757, 111] width 267 height 26
paste input "8"
click at [875, 253] on icon "button" at bounding box center [880, 253] width 11 height 11
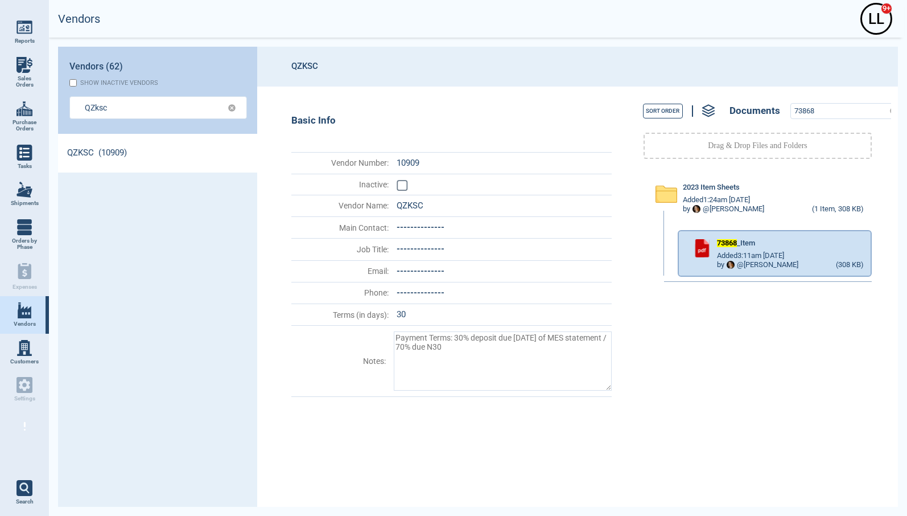
drag, startPoint x: 861, startPoint y: 410, endPoint x: 861, endPoint y: 141, distance: 269.7
click at [862, 410] on div "2023 Item Sheets Added 1:24am [DATE] by @ [PERSON_NAME] (1 Item, 308 KB) 73868 …" at bounding box center [757, 335] width 267 height 331
click at [841, 114] on input "73868" at bounding box center [838, 111] width 94 height 15
drag, startPoint x: 836, startPoint y: 112, endPoint x: 669, endPoint y: 88, distance: 169.0
click at [657, 85] on section "QZKSC Basic Info Vendor Number : 10909 Inactive : Vendor Name : QZKSC Main Cont…" at bounding box center [577, 277] width 641 height 460
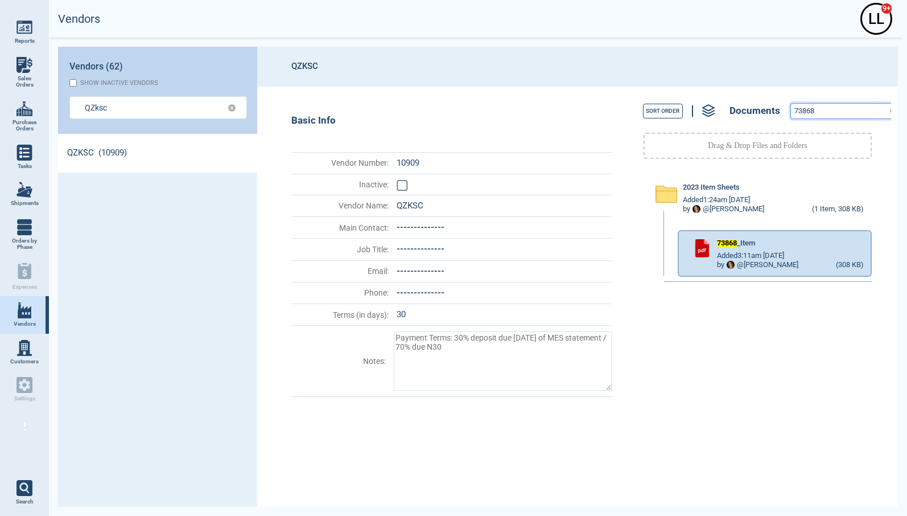
paste input "74"
click at [875, 251] on icon "button" at bounding box center [880, 253] width 11 height 11
click at [832, 442] on div "2023 Item Sheets Added 1:24am [DATE] by @ [PERSON_NAME] (1 Item, 401 KB) 73874 …" at bounding box center [757, 335] width 267 height 331
click at [841, 118] on div "73874" at bounding box center [847, 111] width 114 height 16
drag, startPoint x: 708, startPoint y: 100, endPoint x: 702, endPoint y: 98, distance: 6.5
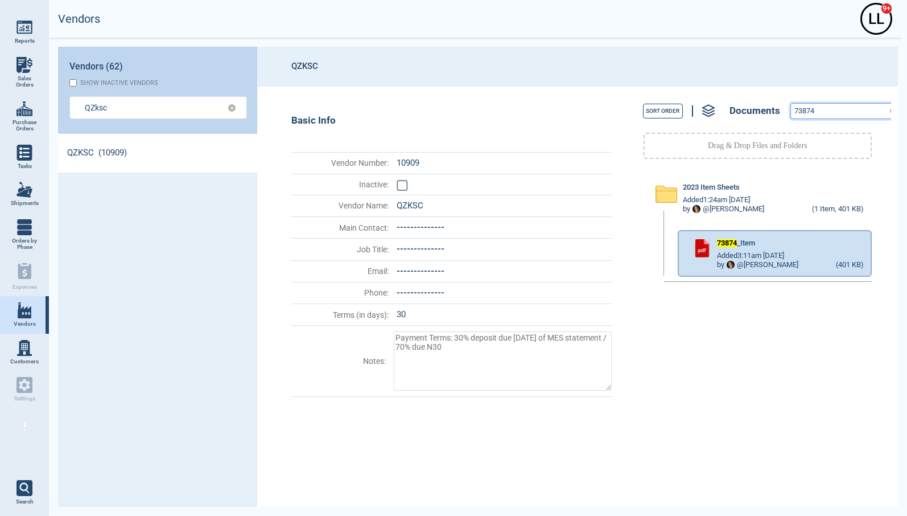
click at [703, 98] on div "Sort Order Documents 73874" at bounding box center [757, 111] width 267 height 26
paste input "80826"
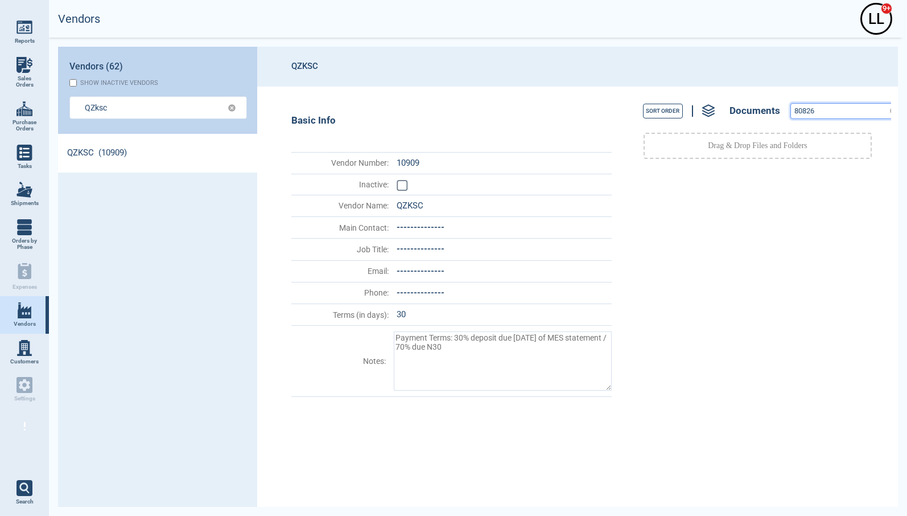
click at [815, 112] on input "80826" at bounding box center [838, 111] width 94 height 15
drag, startPoint x: 822, startPoint y: 111, endPoint x: 711, endPoint y: 84, distance: 114.7
click at [711, 84] on section "QZKSC Basic Info Vendor Number : 10909 Inactive : Vendor Name : QZKSC Main Cont…" at bounding box center [577, 277] width 641 height 460
drag, startPoint x: 831, startPoint y: 114, endPoint x: 659, endPoint y: 91, distance: 173.3
click at [659, 91] on div "Sort Order Documents 80826 Drag & Drop Files and Folders" at bounding box center [754, 296] width 274 height 420
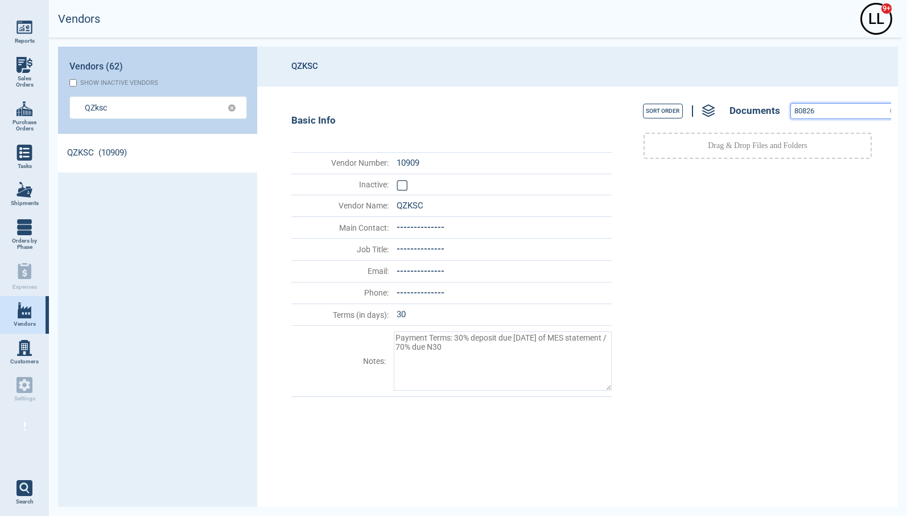
paste input "31"
drag, startPoint x: 832, startPoint y: 112, endPoint x: 737, endPoint y: 110, distance: 95.6
click at [737, 110] on div "Sort Order Documents 80831" at bounding box center [757, 111] width 267 height 26
paste input "26"
drag, startPoint x: 847, startPoint y: 113, endPoint x: 703, endPoint y: 89, distance: 145.9
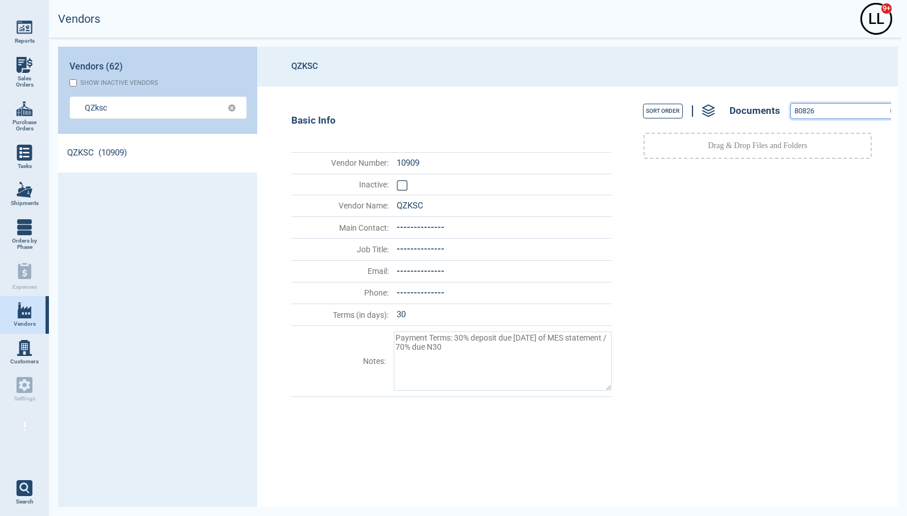
click at [714, 94] on div "Sort Order Documents 80826 Drag & Drop Files and Folders" at bounding box center [754, 296] width 274 height 420
paste input "31"
click at [839, 68] on header "QZKSC" at bounding box center [577, 67] width 641 height 40
drag, startPoint x: 805, startPoint y: 104, endPoint x: 708, endPoint y: 96, distance: 97.6
click at [708, 96] on div "Sort Order Documents 80831 Drag & Drop Files and Folders" at bounding box center [754, 296] width 274 height 420
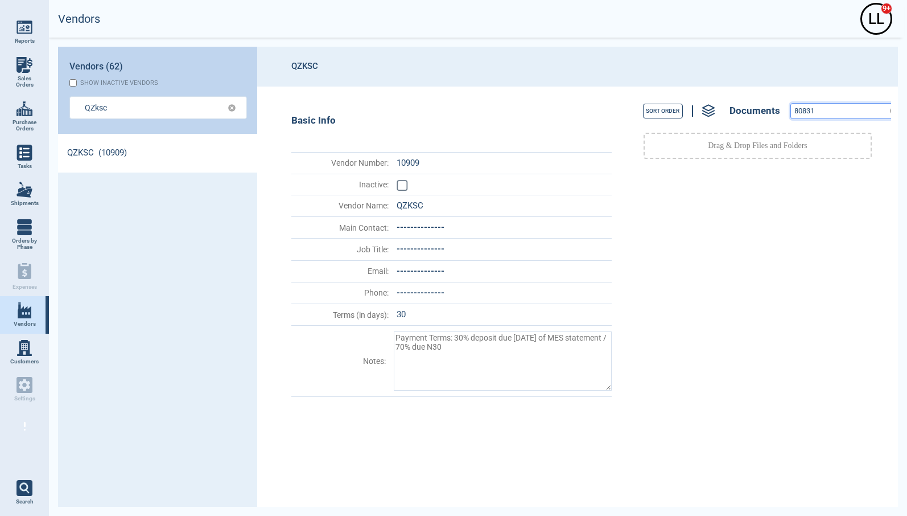
paste input "54519"
type input "54519"
click at [127, 113] on input "QZksc" at bounding box center [149, 107] width 129 height 17
type input "QZksc"
type textarea "x"
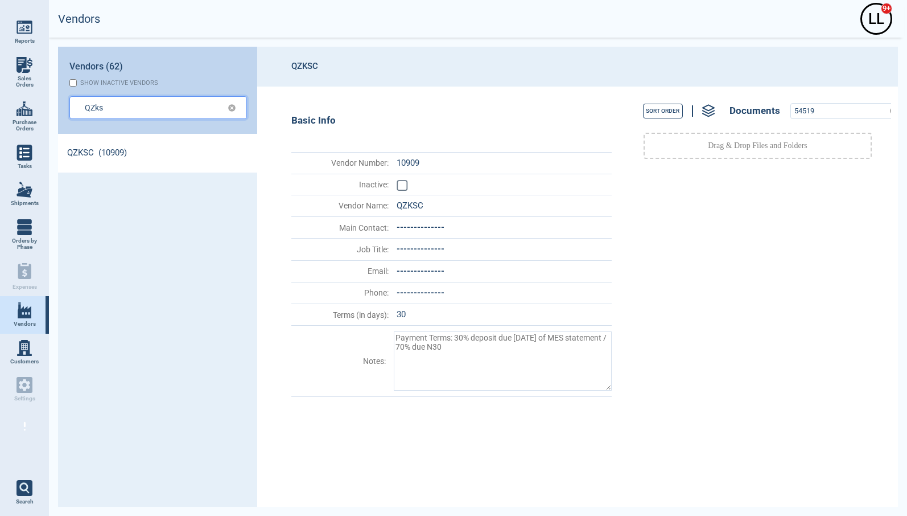
type input "QZks"
type textarea "x"
type input "QZk"
type textarea "x"
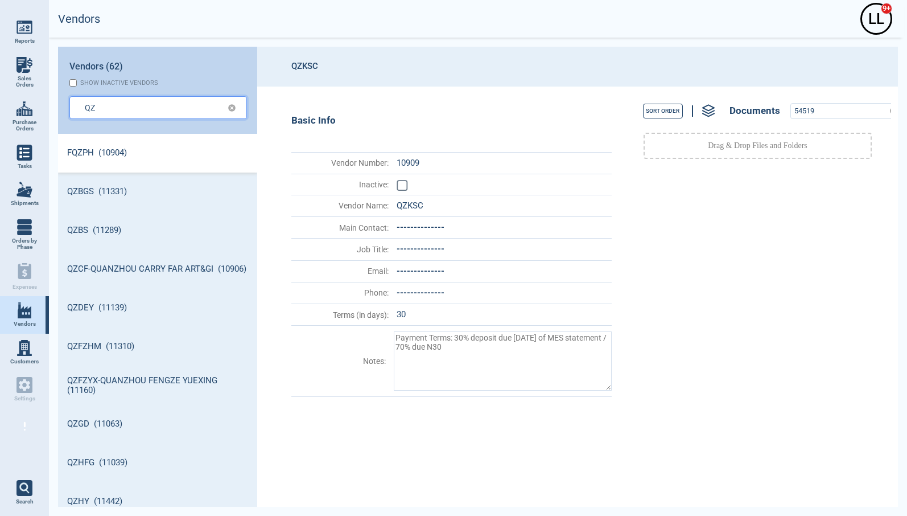
type input "QZ"
type textarea "x"
type input "QZK"
type textarea "x"
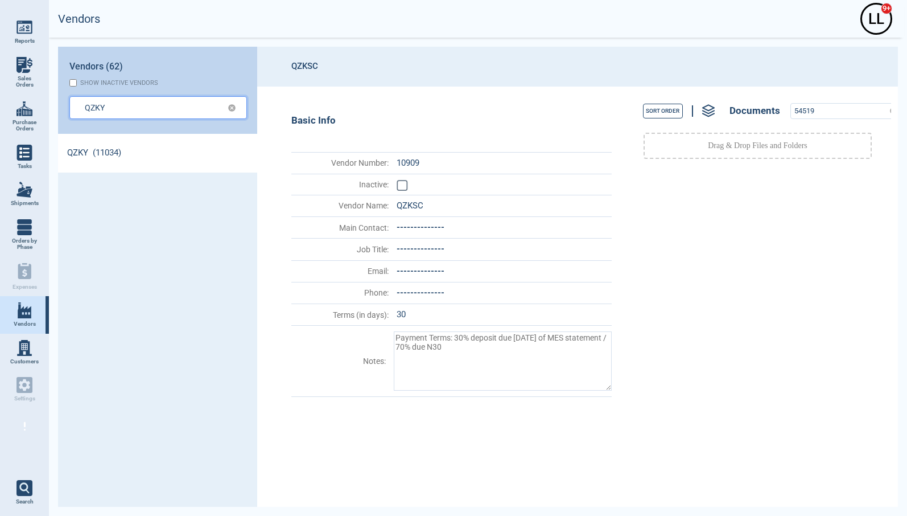
type input "QZKY"
click at [133, 149] on link "QZKY (11034)" at bounding box center [157, 153] width 199 height 39
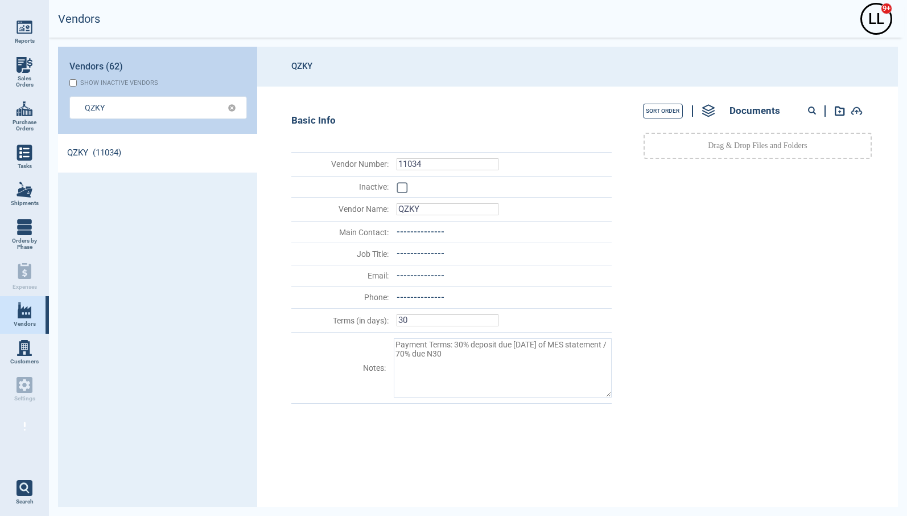
type textarea "x"
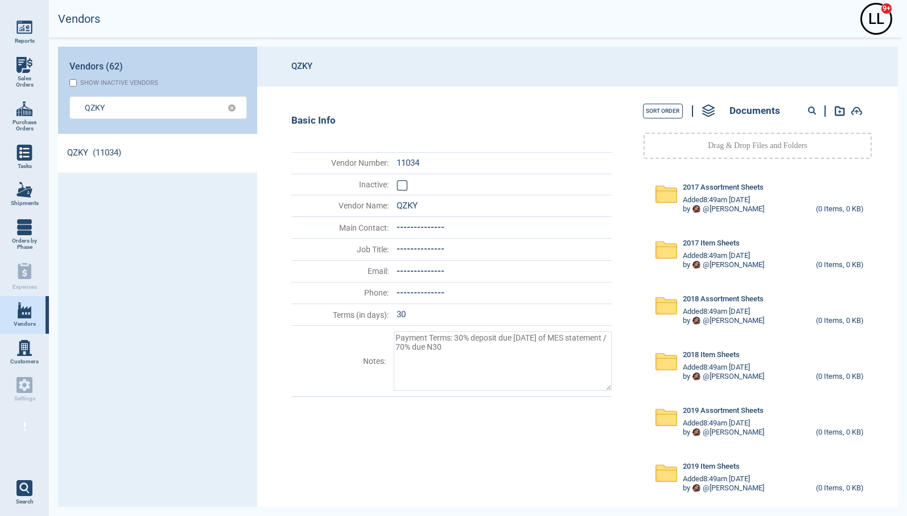
click at [809, 111] on circle at bounding box center [812, 110] width 6 height 6
paste input "54519"
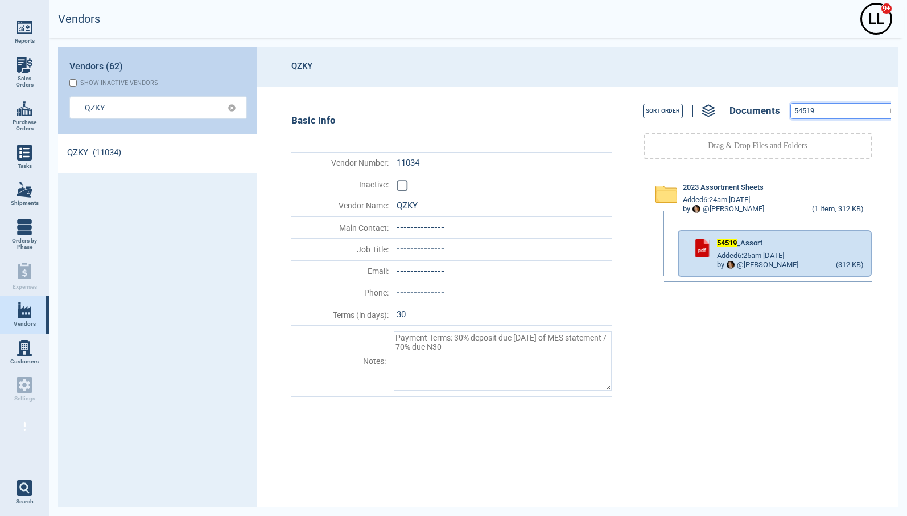
drag, startPoint x: 766, startPoint y: 101, endPoint x: 652, endPoint y: 75, distance: 116.8
click at [687, 92] on div "Sort Order Documents 54519 Drag & Drop Files and Folders 2023 Assortment Sheets…" at bounding box center [754, 296] width 274 height 420
paste input "18052"
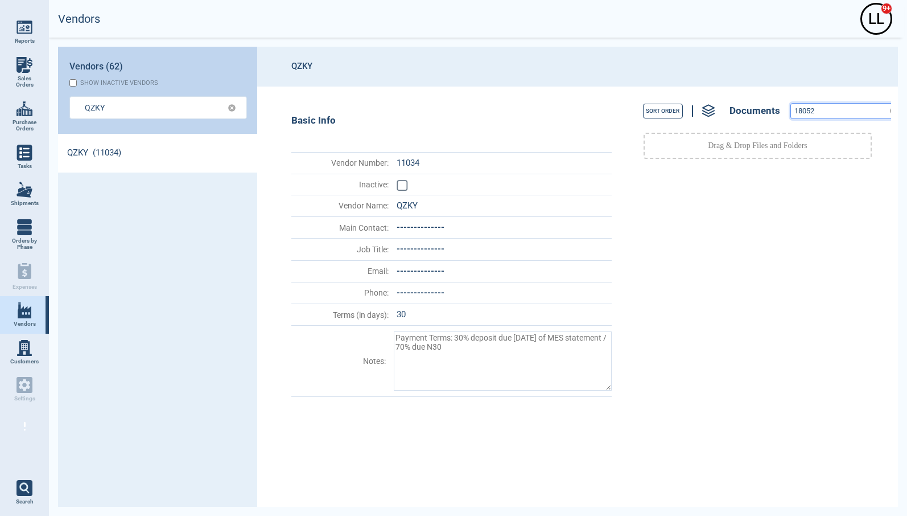
drag, startPoint x: 693, startPoint y: 106, endPoint x: 632, endPoint y: 80, distance: 66.8
click at [663, 102] on div "Sort Order Documents 18052" at bounding box center [757, 111] width 267 height 26
paste input "3"
paste input "5"
drag, startPoint x: 832, startPoint y: 109, endPoint x: 682, endPoint y: 99, distance: 150.0
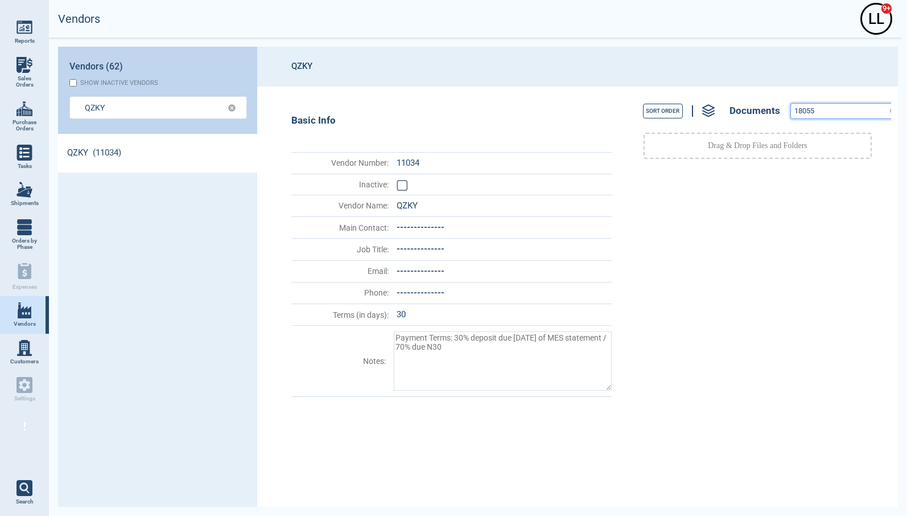
click at [687, 104] on div "Sort Order Documents 18055" at bounding box center [757, 111] width 267 height 26
click at [827, 115] on input "18055" at bounding box center [838, 111] width 94 height 15
click at [856, 111] on input "18055" at bounding box center [838, 111] width 94 height 15
drag, startPoint x: 818, startPoint y: 113, endPoint x: 742, endPoint y: 112, distance: 76.3
click at [742, 112] on div "Sort Order Documents 18055" at bounding box center [757, 111] width 267 height 26
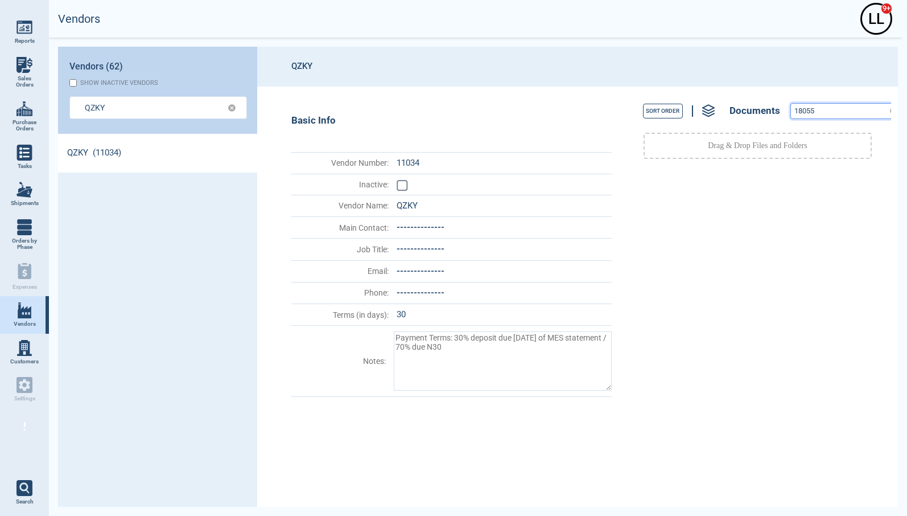
paste input "54541"
drag, startPoint x: 834, startPoint y: 110, endPoint x: 667, endPoint y: 94, distance: 167.4
click at [669, 97] on div "Sort Order Documents 54541 Drag & Drop Files and Folders" at bounding box center [754, 296] width 274 height 420
paste input "78446"
click at [698, 101] on div "Sort Order Documents 78446" at bounding box center [757, 111] width 267 height 26
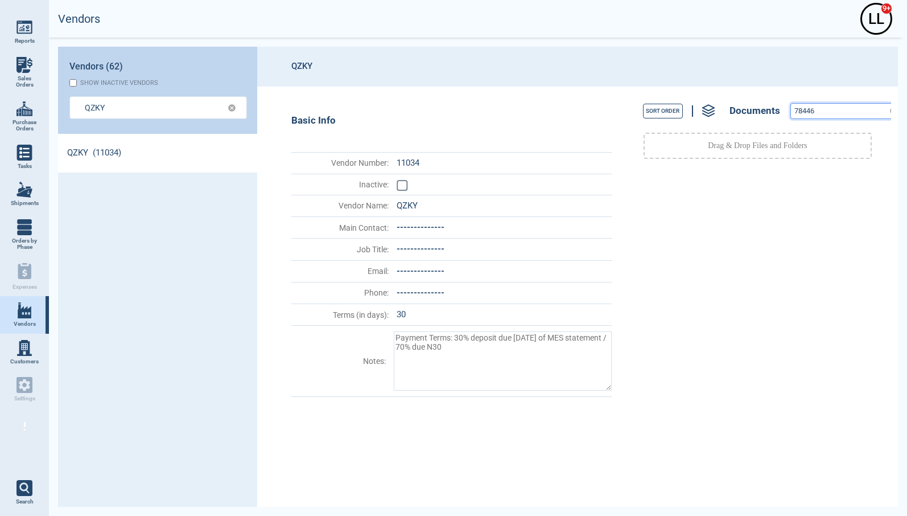
paste input "7"
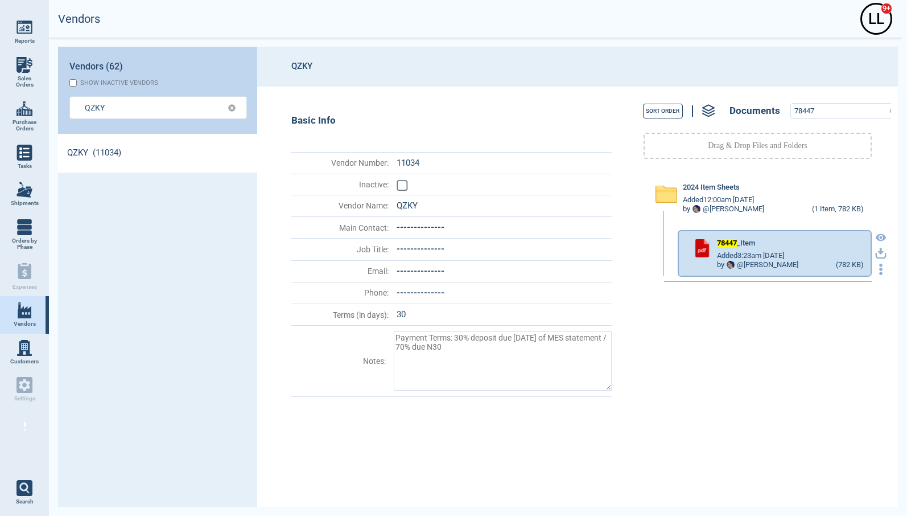
click at [877, 252] on icon "button" at bounding box center [880, 251] width 7 height 7
drag, startPoint x: 792, startPoint y: 424, endPoint x: 815, endPoint y: 357, distance: 71.6
click at [792, 424] on div "2024 Item Sheets Added 12:00am [DATE] by @ [PERSON_NAME] (1 Item, 782 KB) 78447…" at bounding box center [757, 335] width 267 height 331
drag, startPoint x: 784, startPoint y: 109, endPoint x: 740, endPoint y: 106, distance: 43.9
click at [741, 106] on div "Sort Order Documents 78447" at bounding box center [757, 111] width 267 height 26
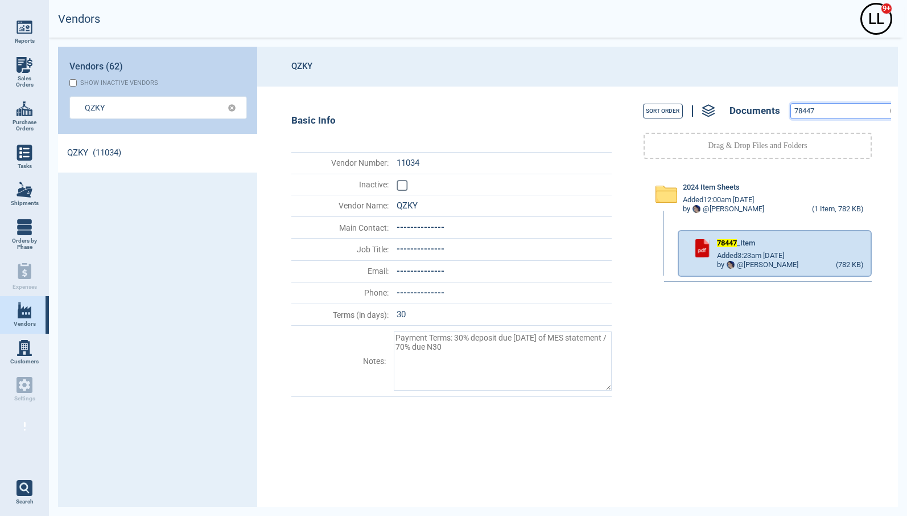
paste input "8"
click at [877, 253] on icon "button" at bounding box center [880, 251] width 7 height 7
click at [800, 417] on div "2024 Item Sheets Added 12:00am [DATE] by @ [PERSON_NAME] (1 Item, 671 KB) 78448…" at bounding box center [757, 335] width 267 height 331
drag, startPoint x: 797, startPoint y: 110, endPoint x: 717, endPoint y: 96, distance: 81.0
click at [718, 99] on div "Sort Order Documents 78448" at bounding box center [757, 111] width 267 height 26
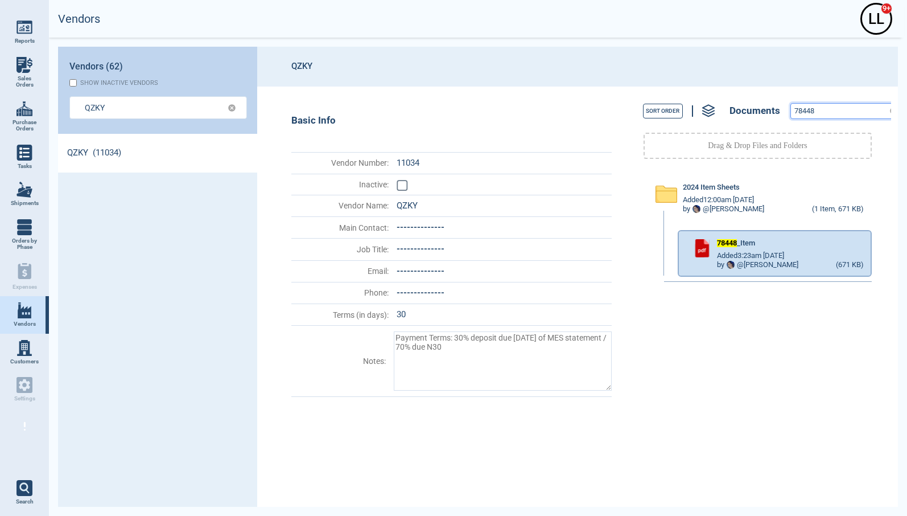
paste input "6"
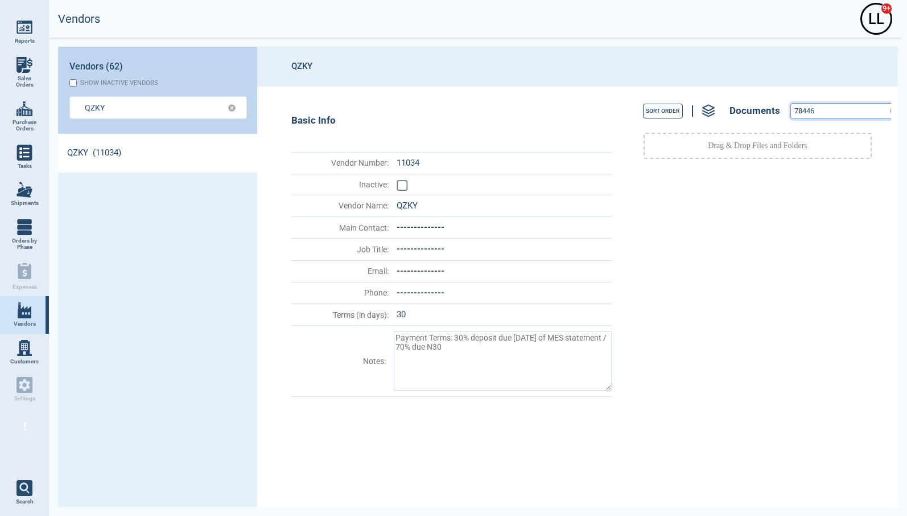
drag, startPoint x: 791, startPoint y: 104, endPoint x: 696, endPoint y: 97, distance: 95.3
click at [690, 96] on div "Sort Order Documents 78446 Drag & Drop Files and Folders" at bounding box center [754, 296] width 274 height 420
paste input "54541"
drag, startPoint x: 819, startPoint y: 113, endPoint x: 757, endPoint y: 98, distance: 64.4
click at [757, 98] on div "Sort Order Documents 54541" at bounding box center [757, 111] width 267 height 26
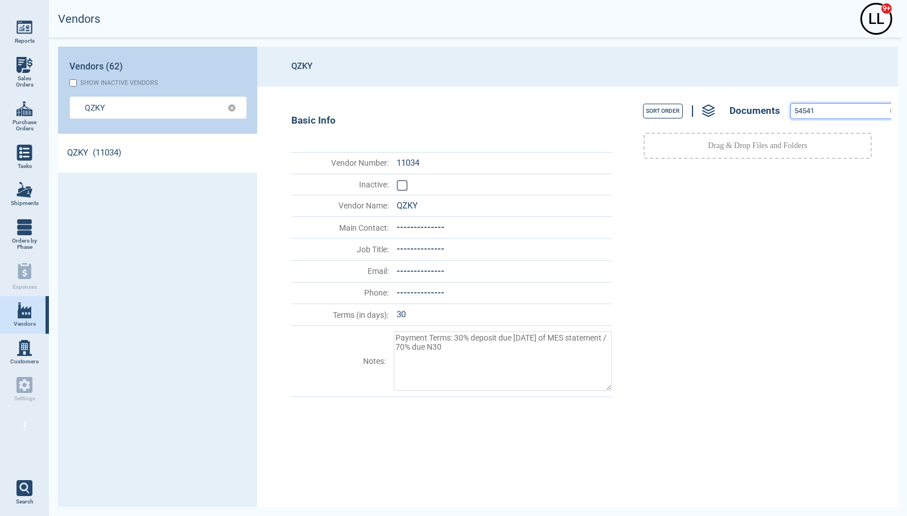
paste input "5306"
drag, startPoint x: 819, startPoint y: 104, endPoint x: 737, endPoint y: 92, distance: 83.4
click at [737, 92] on div "Sort Order Documents 55306 Drag & Drop Files and Folders" at bounding box center [754, 296] width 274 height 420
paste input "77651"
drag, startPoint x: 814, startPoint y: 112, endPoint x: 678, endPoint y: 84, distance: 139.4
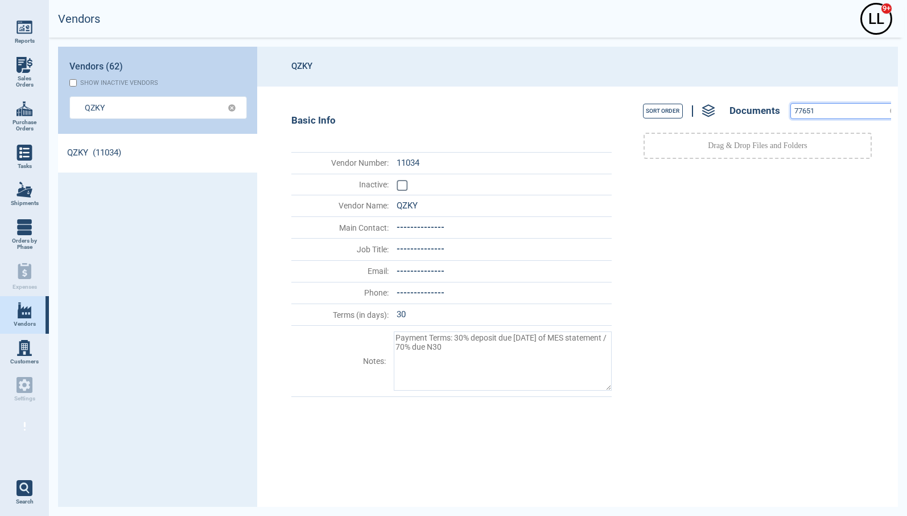
click at [682, 88] on div "Sort Order Documents 77651 Drag & Drop Files and Folders" at bounding box center [754, 296] width 274 height 420
paste input "2"
click at [812, 113] on input "77652" at bounding box center [838, 111] width 94 height 15
drag, startPoint x: 764, startPoint y: 96, endPoint x: 748, endPoint y: 95, distance: 16.5
click at [748, 96] on div "Sort Order Documents 77652 Drag & Drop Files and Folders" at bounding box center [754, 296] width 274 height 420
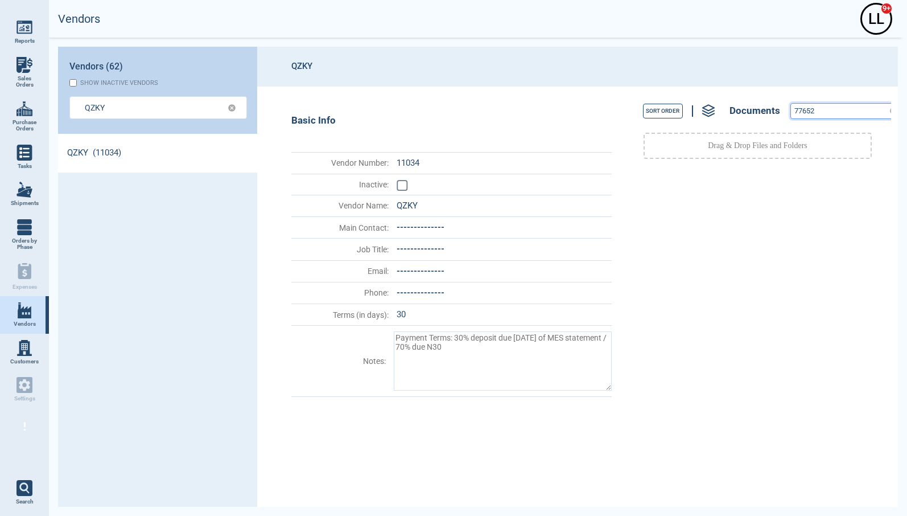
paste input "3"
drag, startPoint x: 780, startPoint y: 109, endPoint x: 713, endPoint y: 105, distance: 66.7
click at [713, 105] on div "Sort Order Documents 77653" at bounding box center [757, 111] width 267 height 26
paste input "4"
drag, startPoint x: 824, startPoint y: 112, endPoint x: 715, endPoint y: 106, distance: 109.4
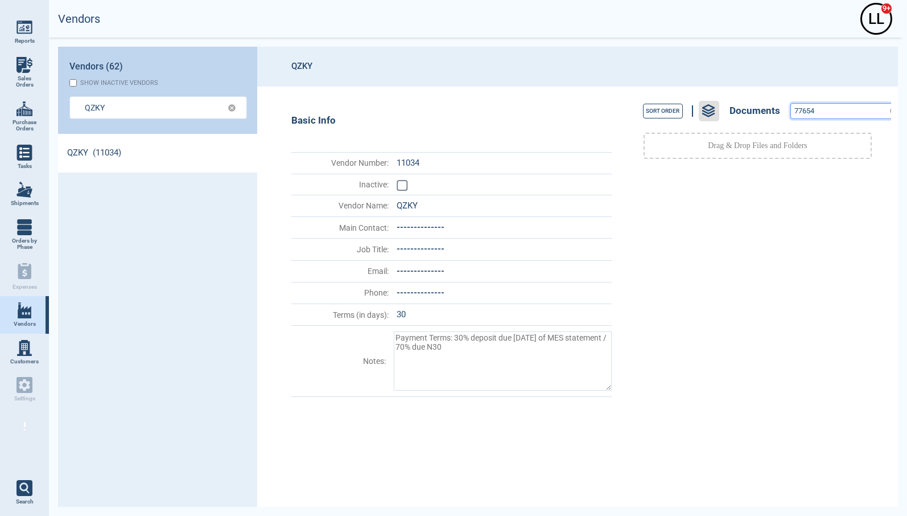
click at [715, 106] on div "Sort Order Documents 77654" at bounding box center [757, 111] width 267 height 26
paste input "55306"
drag, startPoint x: 823, startPoint y: 108, endPoint x: 682, endPoint y: 93, distance: 141.4
click at [682, 93] on div "Sort Order Documents 55306 Drag & Drop Files and Folders" at bounding box center [754, 296] width 274 height 420
paste input "77651"
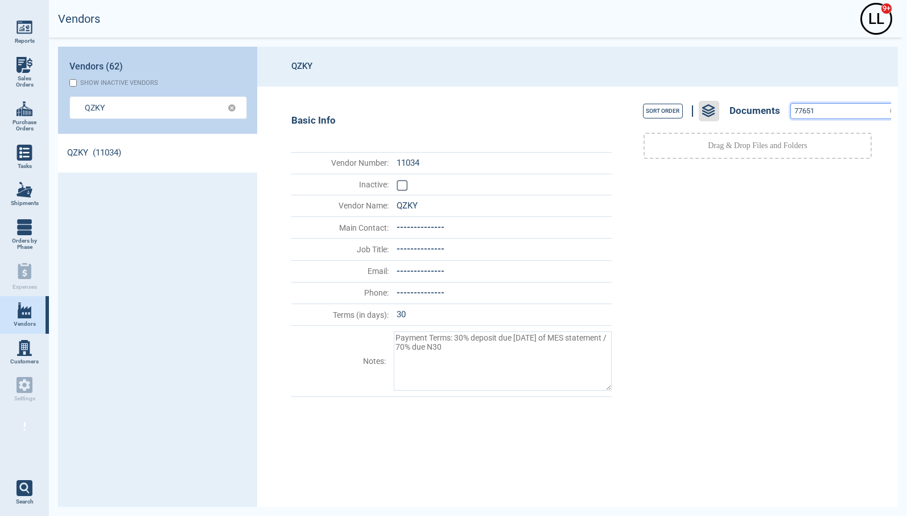
drag, startPoint x: 839, startPoint y: 112, endPoint x: 716, endPoint y: 102, distance: 123.3
click at [718, 103] on div "Sort Order Documents 77651" at bounding box center [757, 111] width 267 height 26
paste input "2"
drag, startPoint x: 844, startPoint y: 115, endPoint x: 692, endPoint y: 102, distance: 152.4
click at [693, 103] on div "Sort Order Documents 77652" at bounding box center [757, 111] width 267 height 26
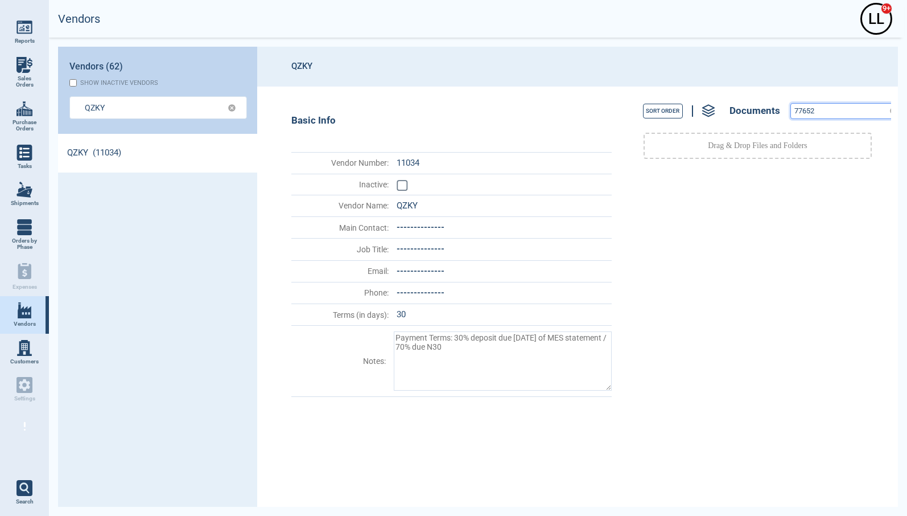
paste input "3"
drag, startPoint x: 725, startPoint y: 100, endPoint x: 657, endPoint y: 97, distance: 68.3
click at [657, 98] on div "Sort Order Documents 77653" at bounding box center [757, 111] width 267 height 26
paste input "4"
type input "77654"
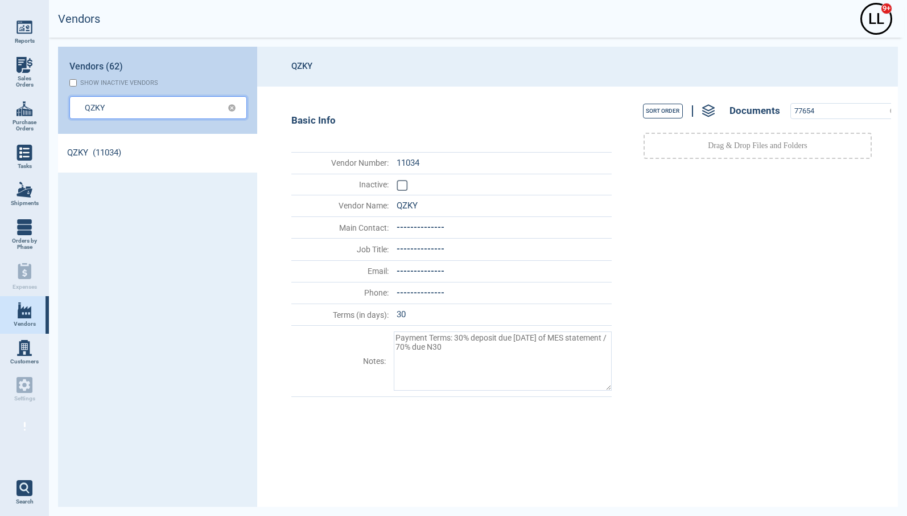
click at [118, 104] on input "QZKY" at bounding box center [149, 107] width 129 height 17
type input "QZKY"
type textarea "x"
type input "QZK"
type textarea "x"
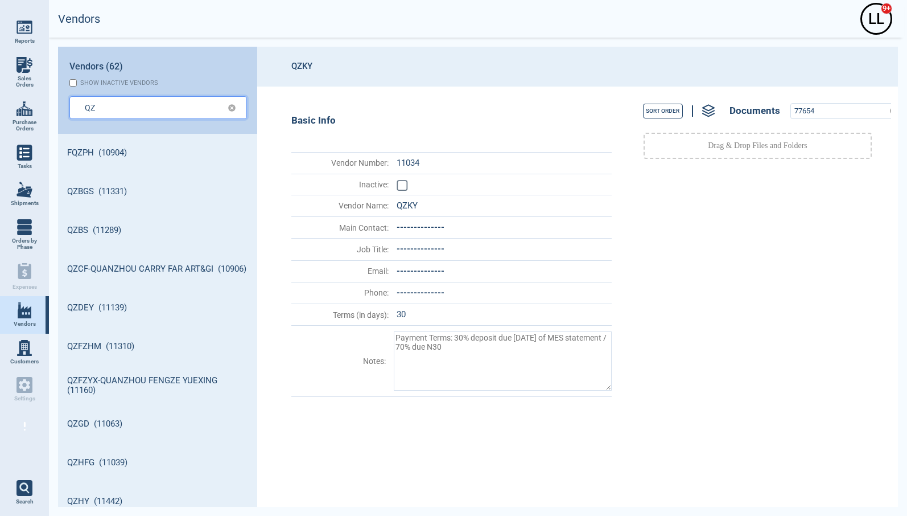
type input "QZ"
type textarea "x"
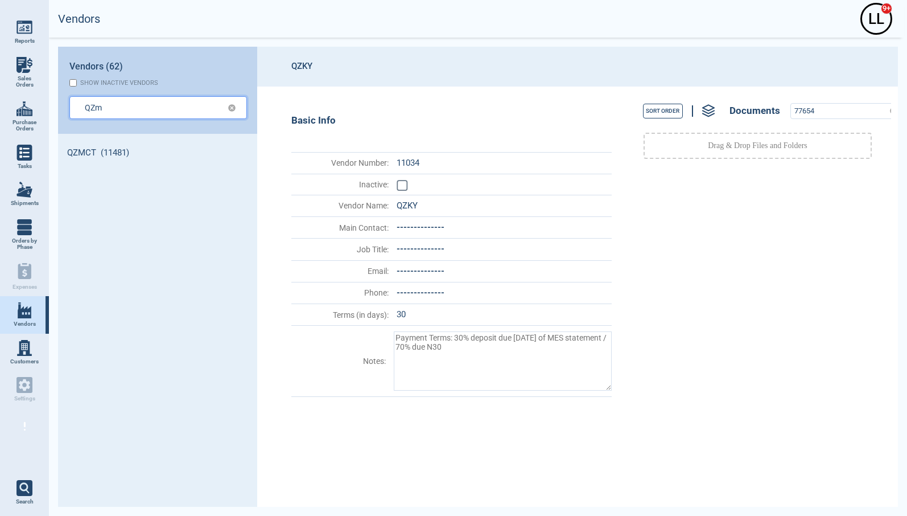
type input "QZm"
type textarea "x"
type input "QZmc"
type textarea "x"
type input "QZmct"
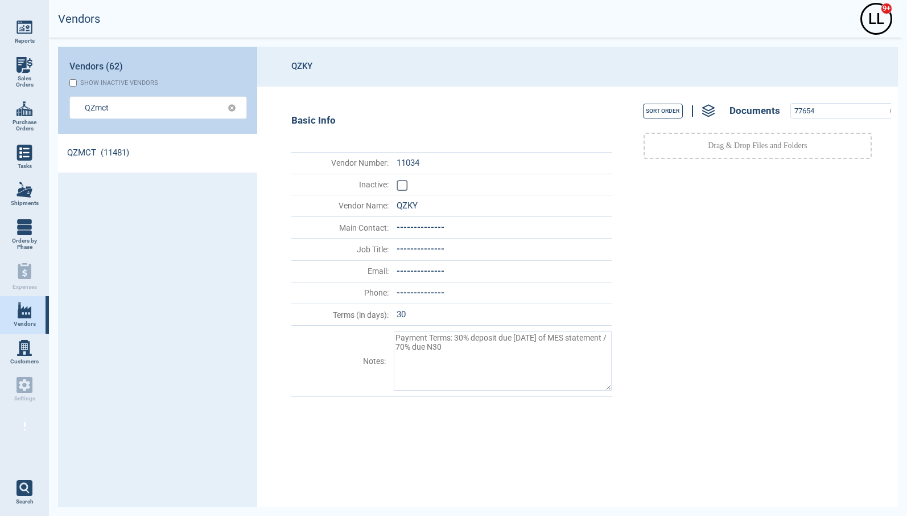
click at [95, 151] on link "QZMCT (11481)" at bounding box center [157, 153] width 199 height 39
type textarea "x"
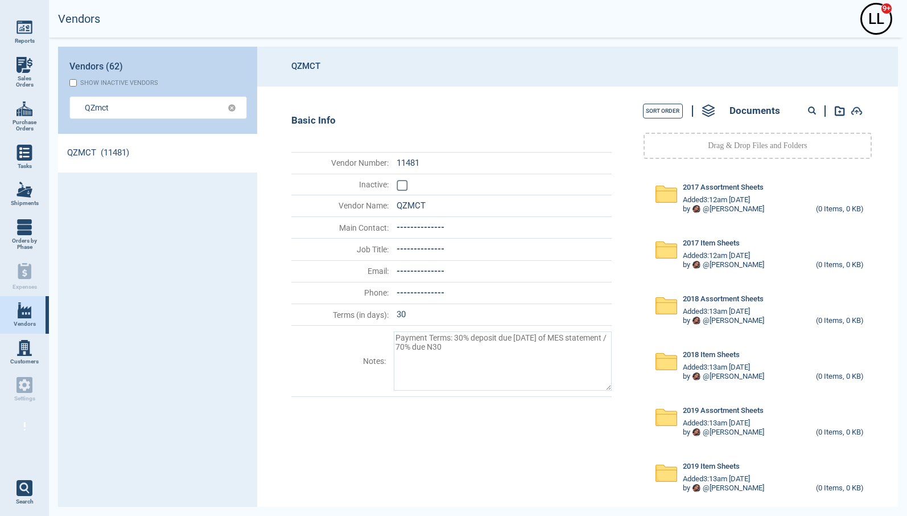
click at [811, 109] on circle at bounding box center [812, 110] width 6 height 6
paste input "79321"
type input "79321"
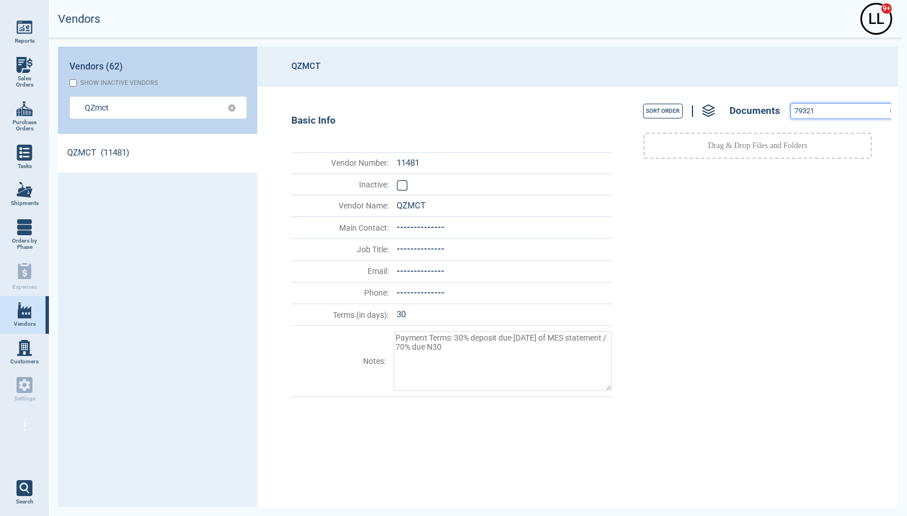
click at [818, 109] on input "79321" at bounding box center [838, 111] width 94 height 15
click at [136, 110] on input "QZmct" at bounding box center [149, 107] width 129 height 17
type input "QZmct"
type textarea "x"
type input "QZmc"
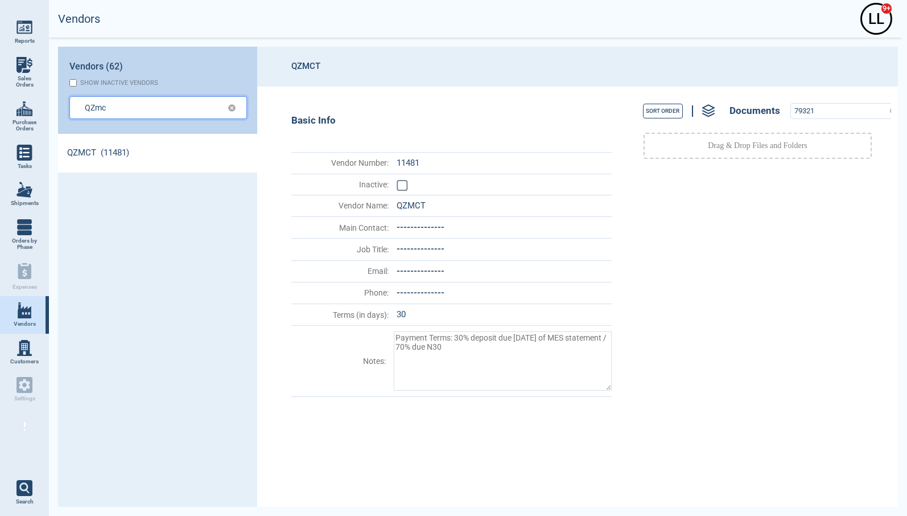
type textarea "x"
type input "QZm"
type textarea "x"
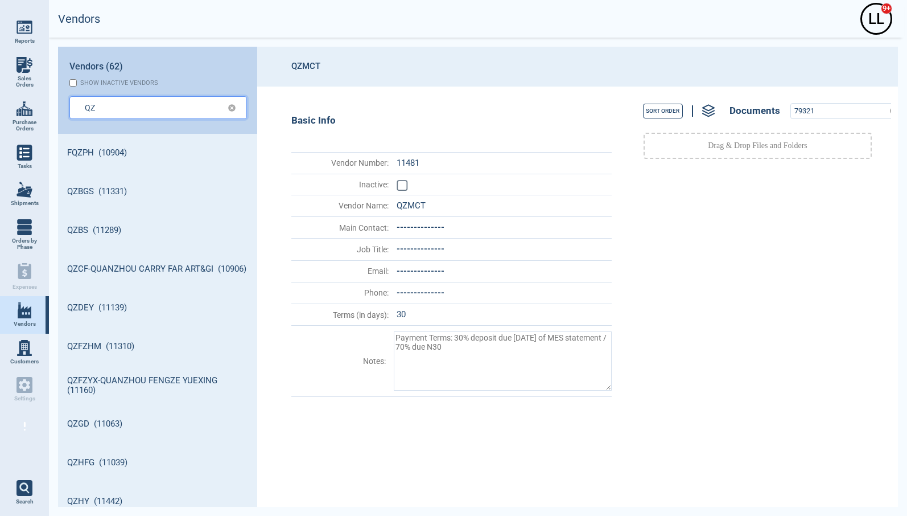
type input "QZ"
type textarea "x"
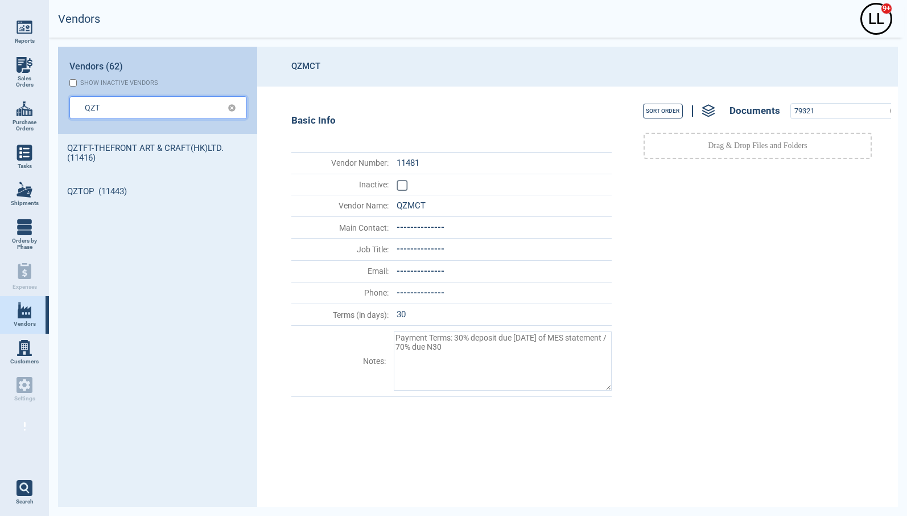
type input "QZT"
type textarea "x"
type input "QZTO"
type textarea "x"
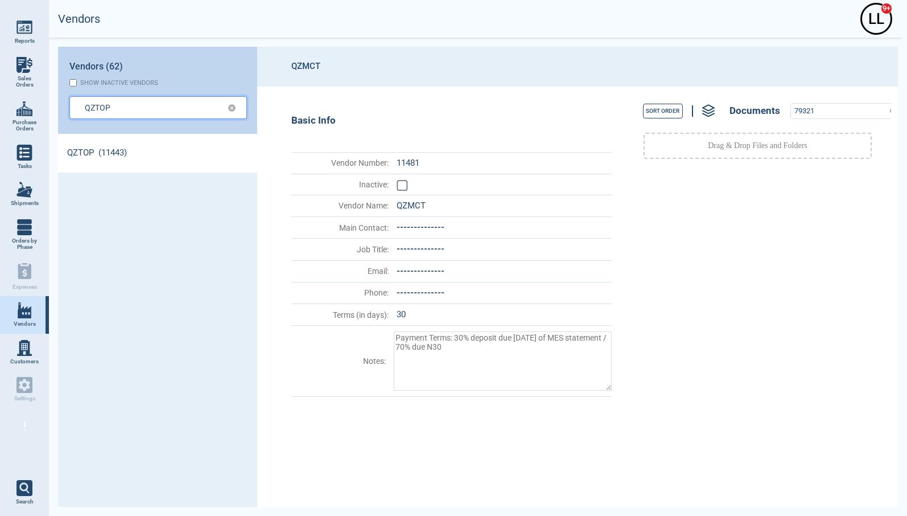
type input "QZTOP"
click at [111, 152] on link "QZTOP (11443)" at bounding box center [157, 153] width 199 height 39
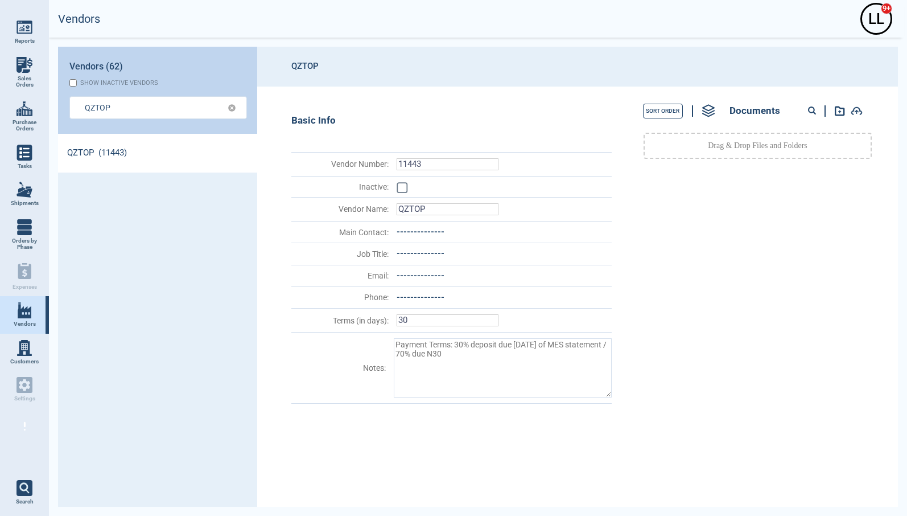
type textarea "x"
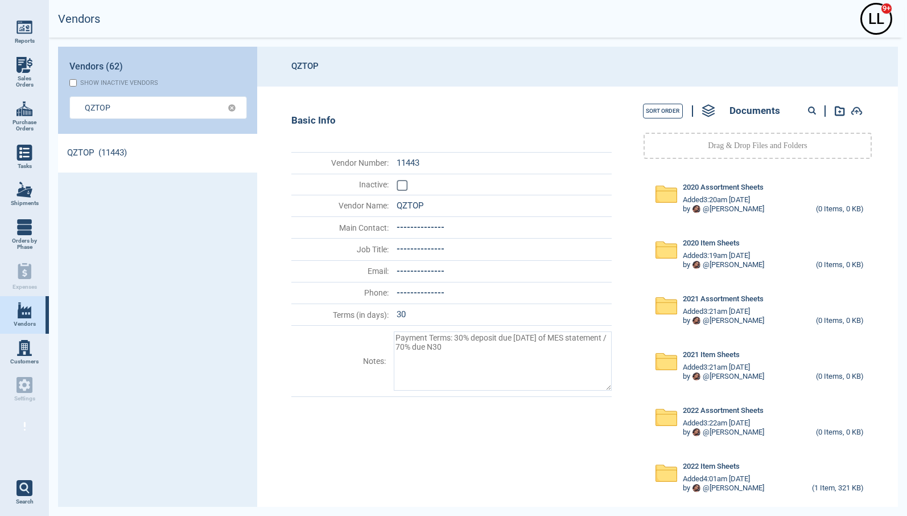
click at [811, 109] on circle at bounding box center [812, 110] width 6 height 6
paste input "79986"
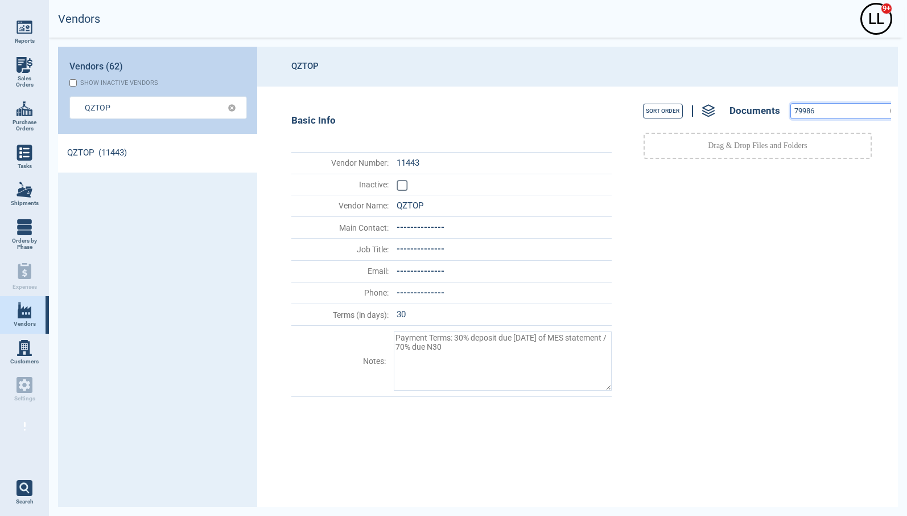
drag, startPoint x: 823, startPoint y: 112, endPoint x: 692, endPoint y: 97, distance: 131.2
click at [691, 96] on div "Sort Order Documents 79986 Drag & Drop Files and Folders" at bounding box center [754, 296] width 274 height 420
paste input "7"
drag, startPoint x: 843, startPoint y: 109, endPoint x: 720, endPoint y: 101, distance: 122.6
click at [720, 101] on div "Sort Order Documents 79987" at bounding box center [757, 111] width 267 height 26
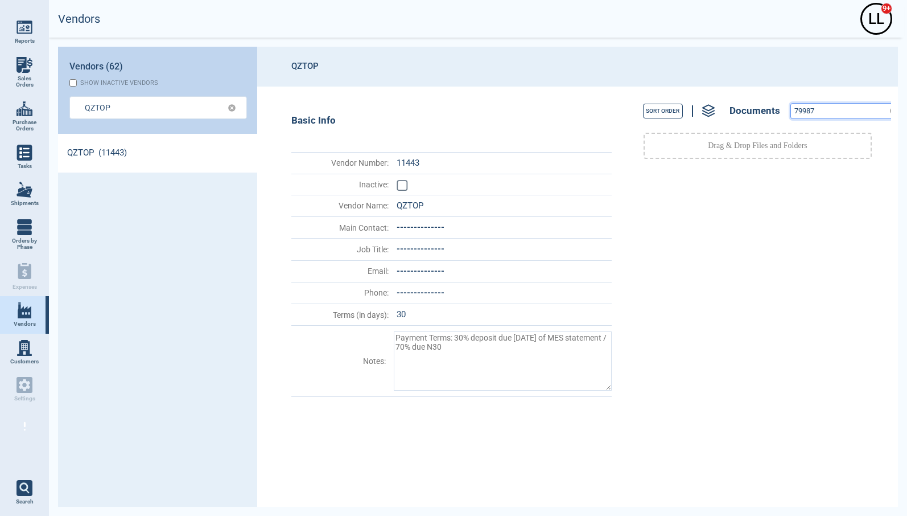
paste input "9"
drag, startPoint x: 810, startPoint y: 107, endPoint x: 718, endPoint y: 105, distance: 92.2
click at [719, 105] on div "Sort Order Documents 79989" at bounding box center [757, 111] width 267 height 26
paste input "6"
drag, startPoint x: 828, startPoint y: 113, endPoint x: 640, endPoint y: 89, distance: 189.4
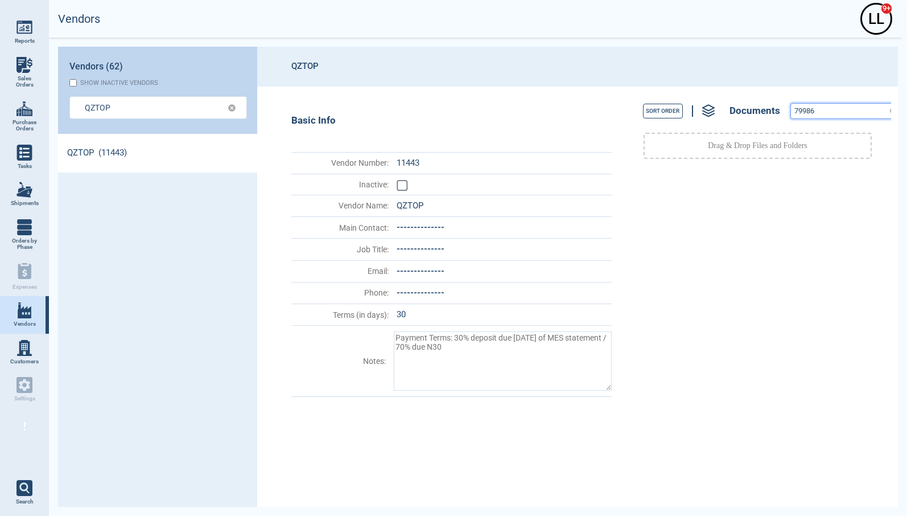
click at [681, 97] on div "Sort Order Documents 79986 Drag & Drop Files and Folders" at bounding box center [754, 296] width 274 height 420
paste input "7"
drag, startPoint x: 834, startPoint y: 108, endPoint x: 727, endPoint y: 100, distance: 107.9
click at [727, 100] on div "Sort Order Documents 79987" at bounding box center [757, 111] width 267 height 26
paste input "9"
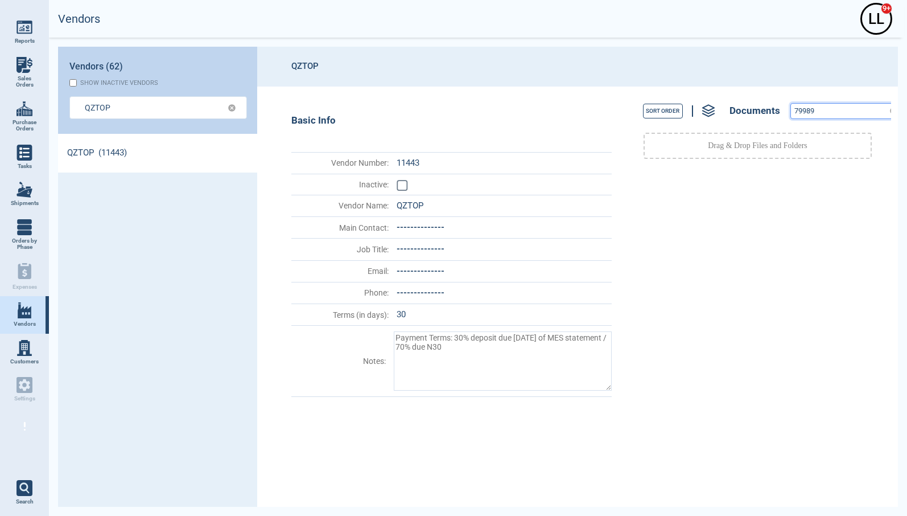
type input "79989"
click at [179, 101] on input "QZTOP" at bounding box center [149, 107] width 129 height 17
type input "QZTOP"
type textarea "x"
type input "QZTO"
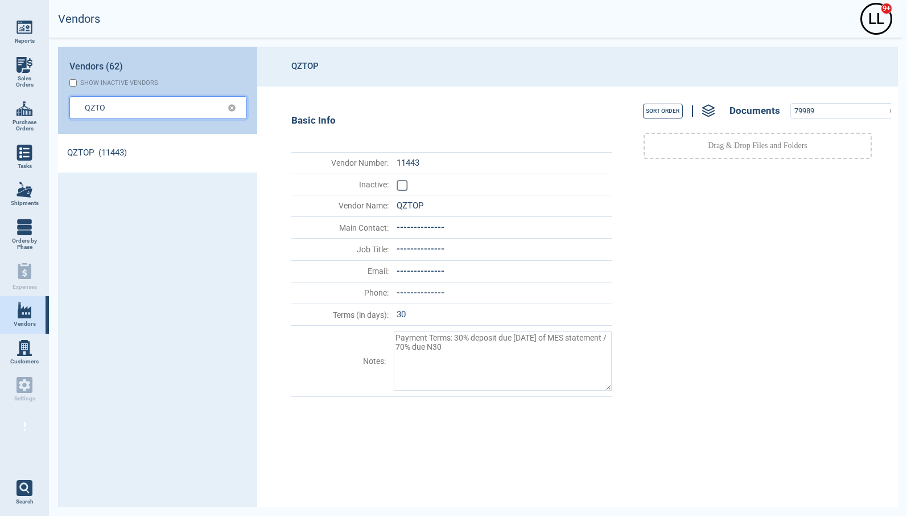
type textarea "x"
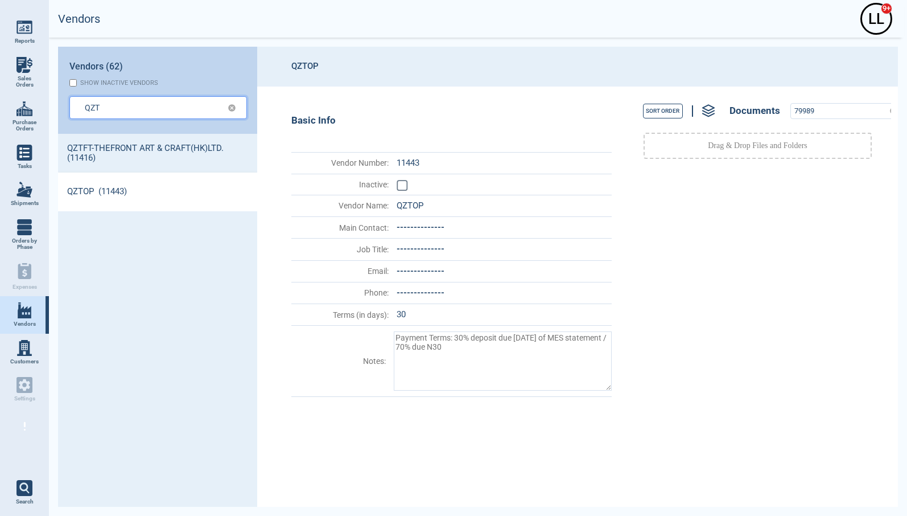
type input "QZT"
type textarea "x"
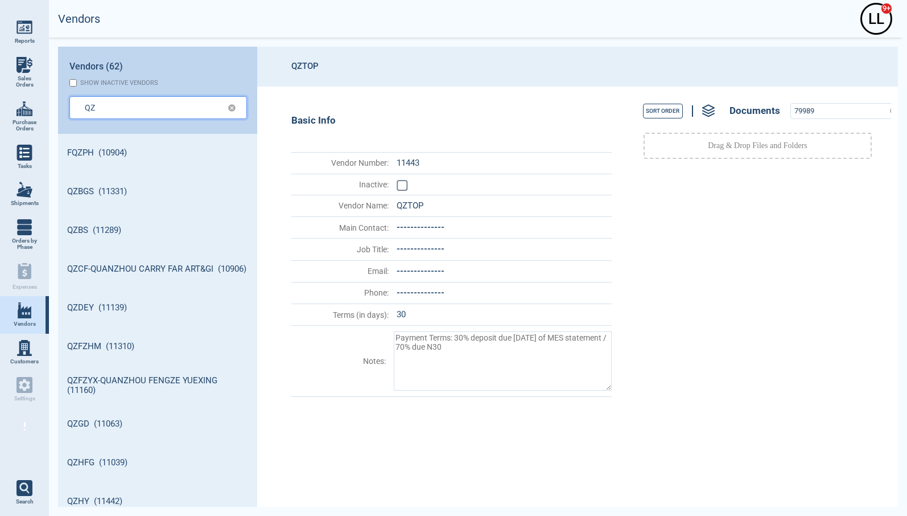
type input "QZ"
type textarea "x"
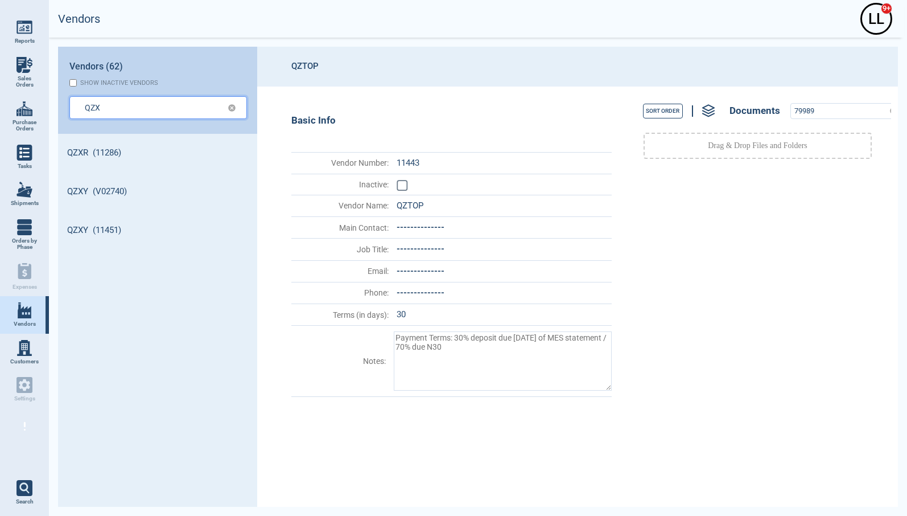
type input "QZX"
type textarea "x"
type input "QZXY"
click at [130, 100] on input "QZXY" at bounding box center [149, 107] width 129 height 17
click at [135, 109] on input "QZXY" at bounding box center [149, 107] width 129 height 17
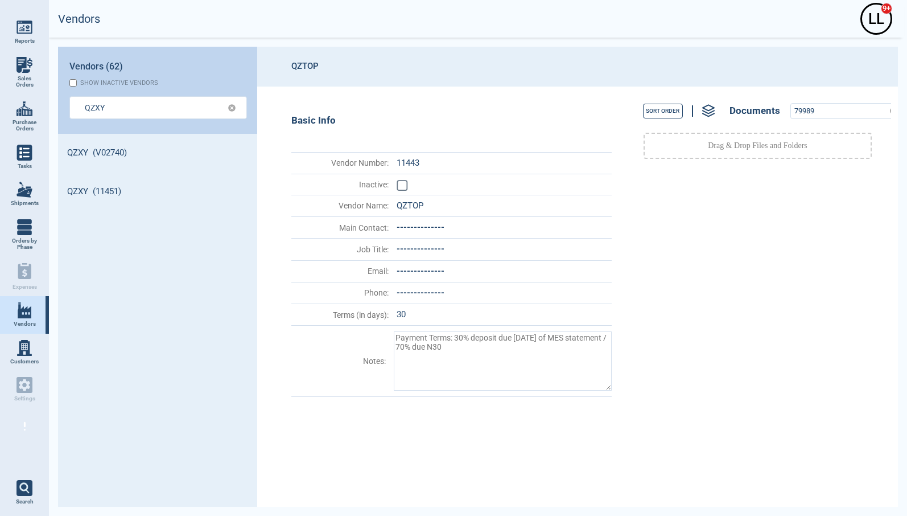
click at [135, 257] on div "QZXY (V02740) QZXY (11451)" at bounding box center [157, 320] width 199 height 373
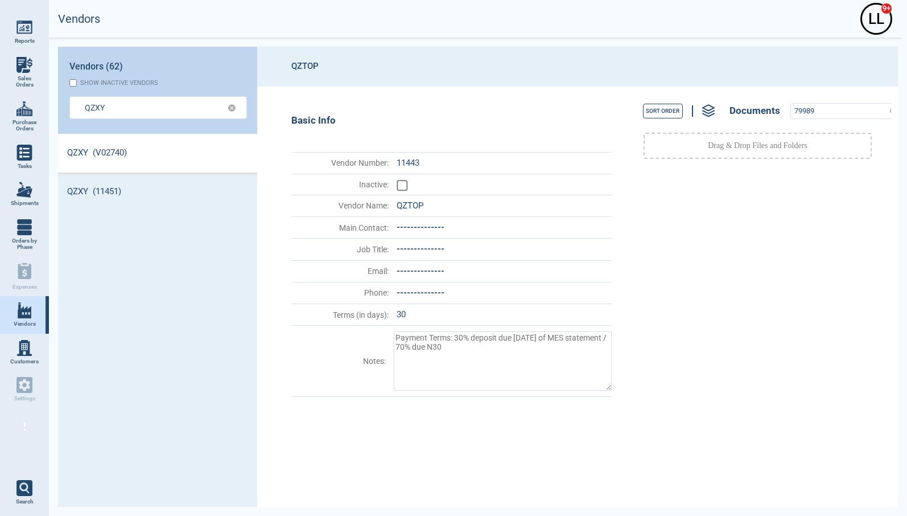
click at [95, 146] on link "QZXY (V02740)" at bounding box center [157, 153] width 199 height 39
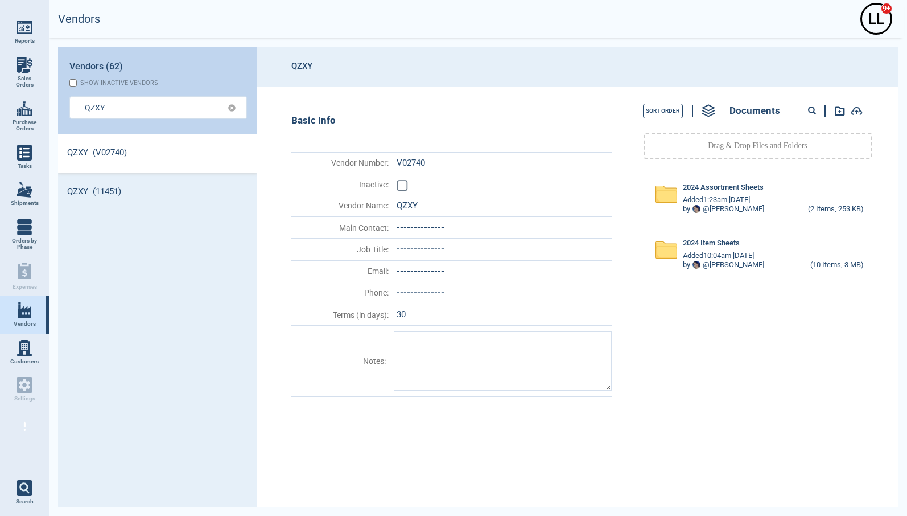
click at [806, 109] on div at bounding box center [826, 111] width 72 height 15
click at [810, 110] on circle at bounding box center [812, 110] width 6 height 6
paste input "55357"
type input "55357"
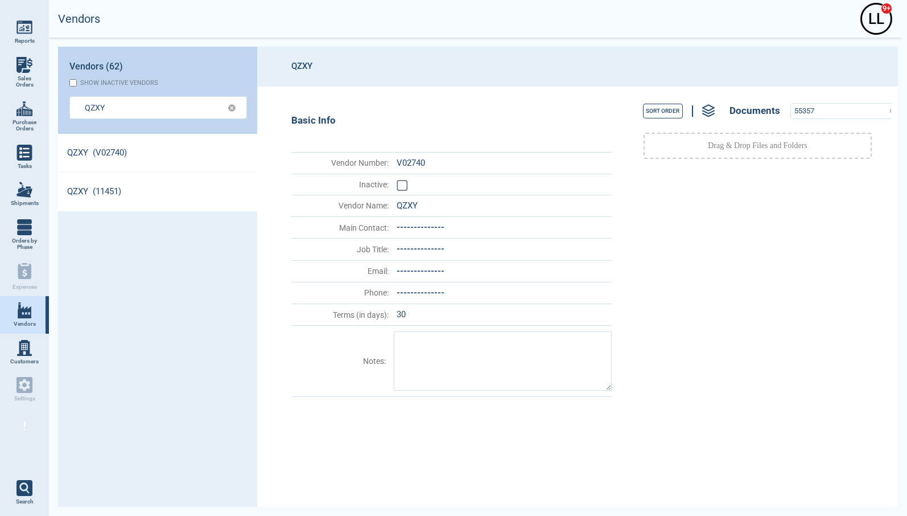
click at [146, 180] on link "QZXY (11451)" at bounding box center [157, 191] width 199 height 39
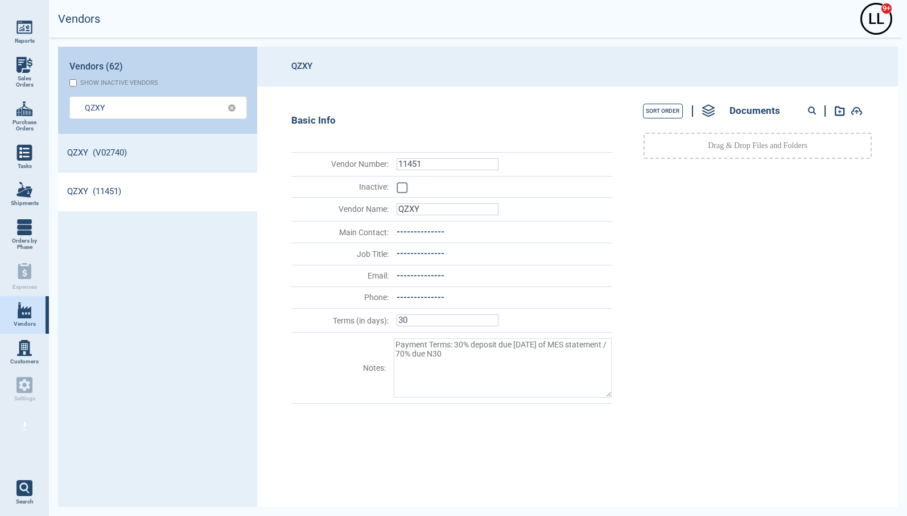
type textarea "x"
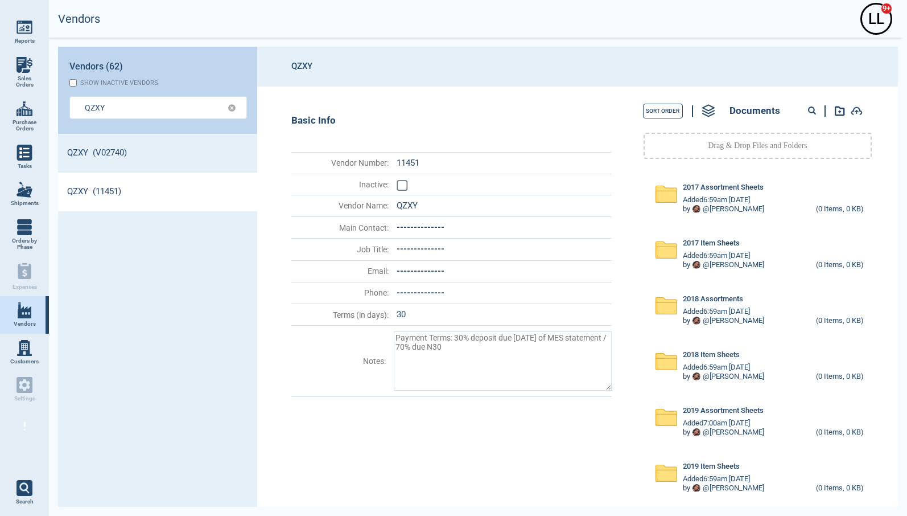
click at [811, 108] on circle at bounding box center [812, 110] width 6 height 6
paste input "55357"
type input "55357"
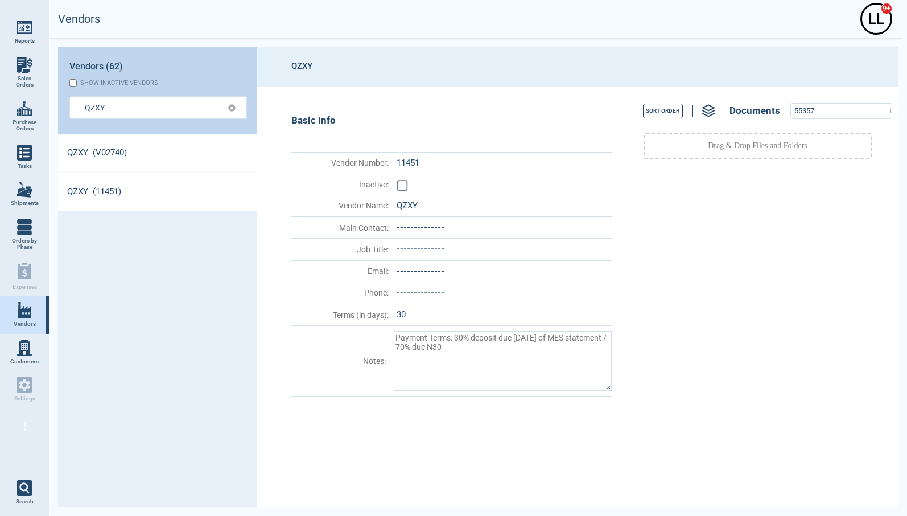
click at [131, 152] on link "QZXY (V02740)" at bounding box center [157, 153] width 199 height 39
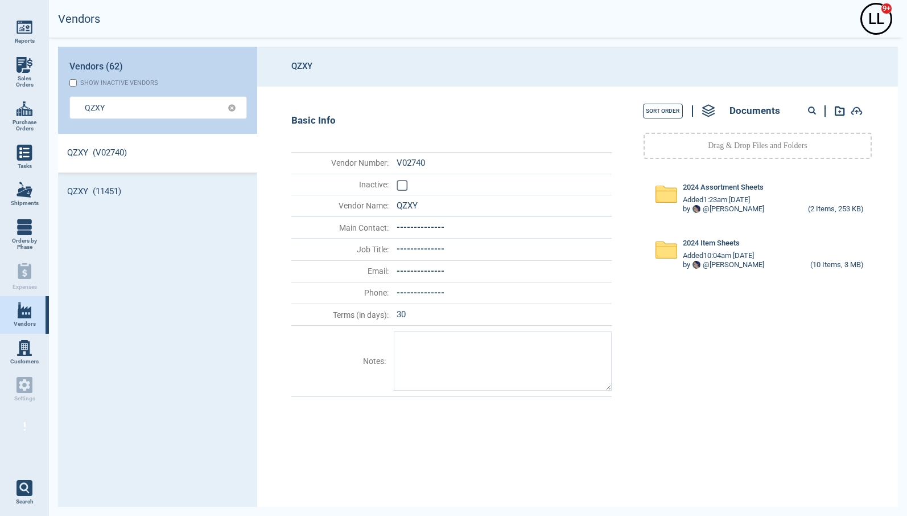
click at [814, 109] on circle at bounding box center [812, 110] width 6 height 6
paste input "77782"
type input "77782"
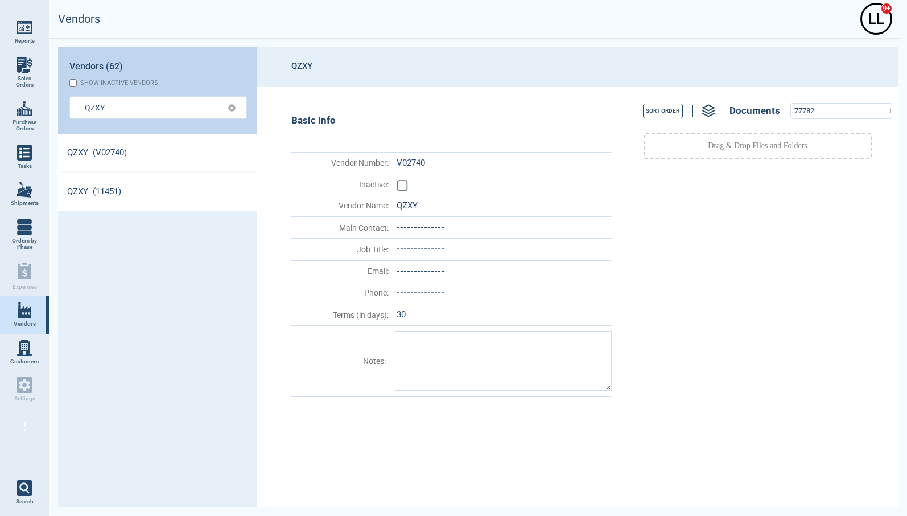
click at [89, 196] on link "QZXY (11451)" at bounding box center [157, 191] width 199 height 39
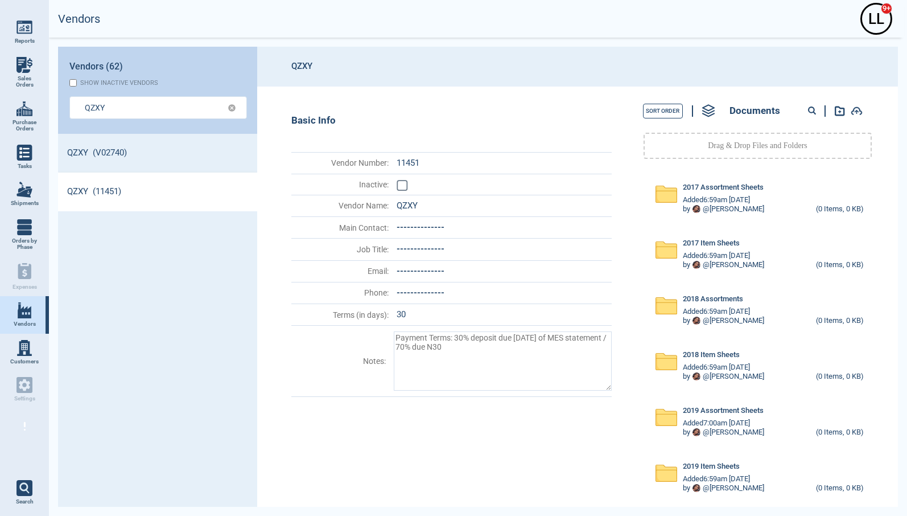
click at [813, 108] on circle at bounding box center [812, 110] width 6 height 6
paste input "77782"
type input "77782"
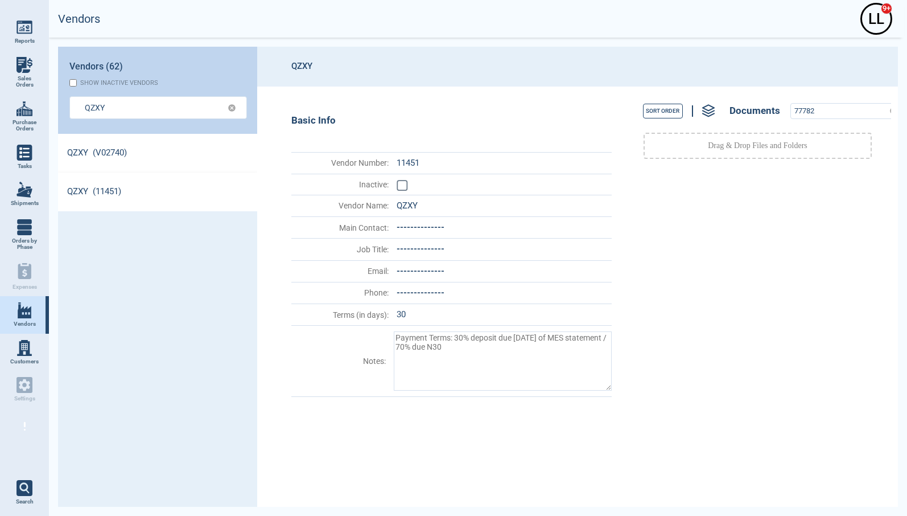
click at [108, 149] on link "QZXY (V02740)" at bounding box center [157, 153] width 199 height 39
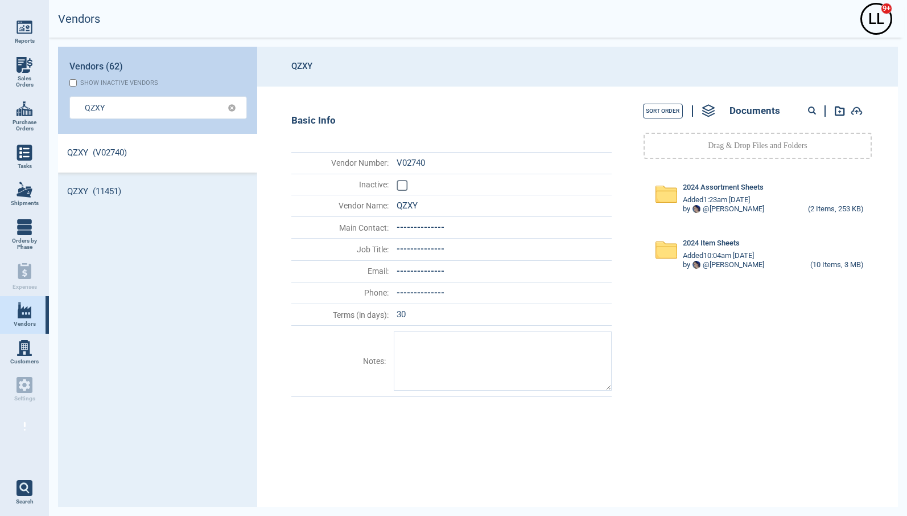
click at [805, 106] on div at bounding box center [826, 111] width 72 height 15
click at [807, 108] on div at bounding box center [816, 111] width 20 height 15
click at [811, 111] on circle at bounding box center [812, 110] width 6 height 6
paste input "55370"
type input "55370"
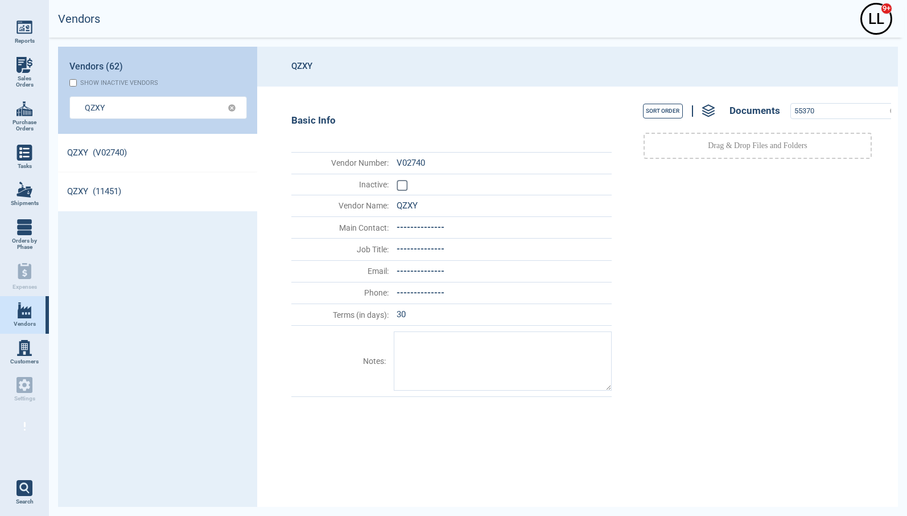
click at [142, 186] on link "QZXY (11451)" at bounding box center [157, 191] width 199 height 39
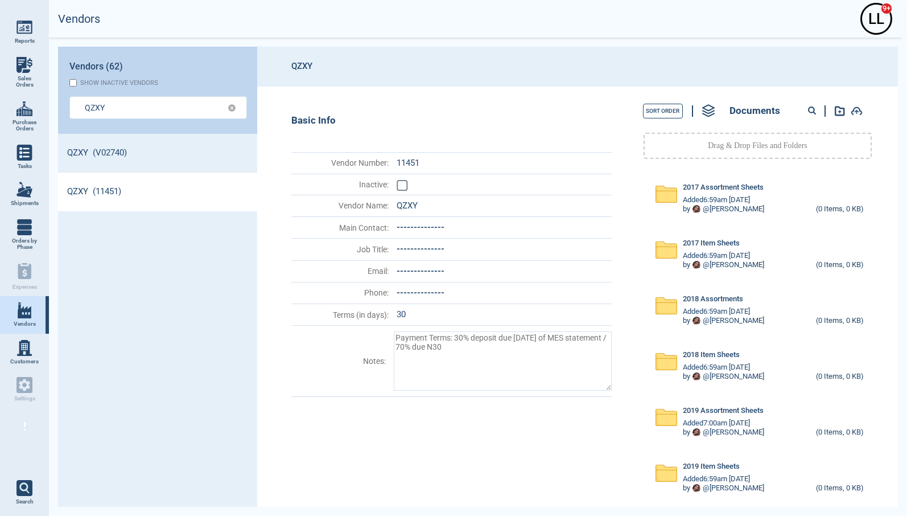
click at [814, 109] on icon at bounding box center [812, 110] width 9 height 9
paste input "55370"
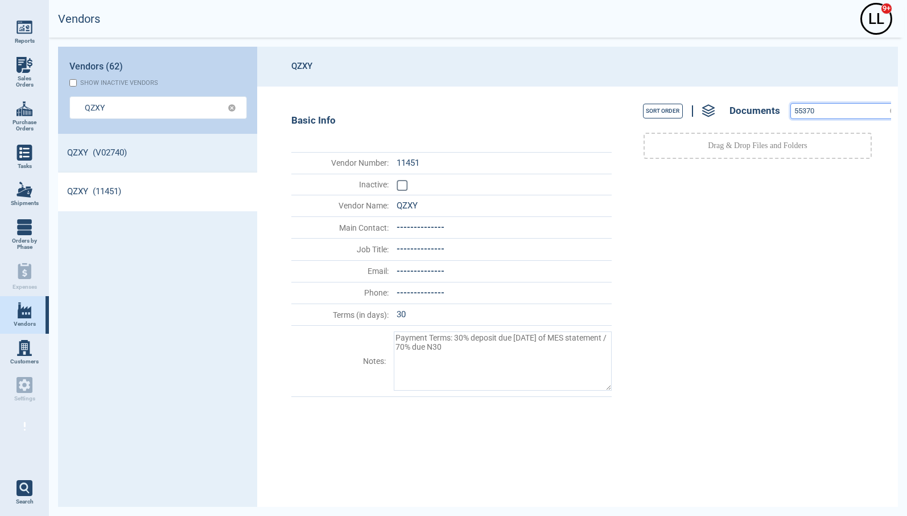
drag, startPoint x: 824, startPoint y: 114, endPoint x: 717, endPoint y: 96, distance: 107.9
click at [717, 96] on div "Sort Order Documents 55370 Drag & Drop Files and Folders" at bounding box center [754, 296] width 274 height 420
paste input "78537"
type input "78537"
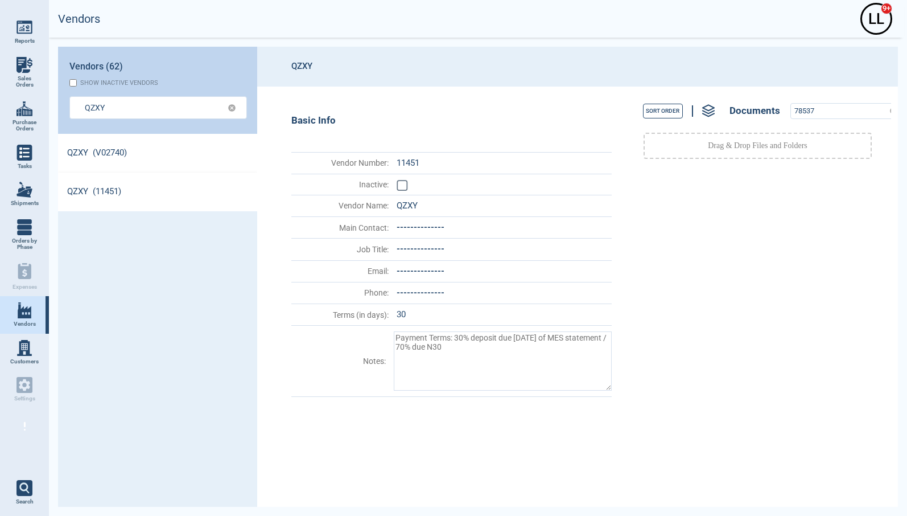
click at [77, 166] on link "QZXY (V02740)" at bounding box center [157, 153] width 199 height 39
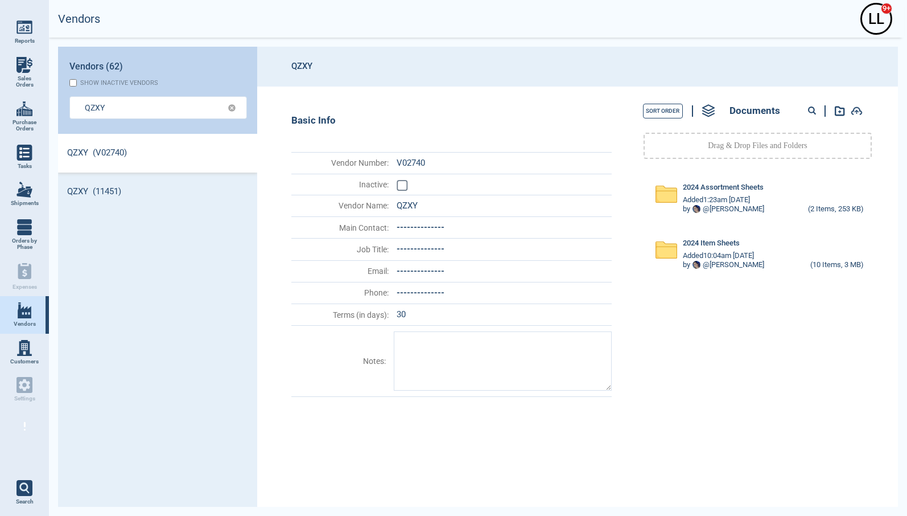
click at [814, 110] on circle at bounding box center [812, 110] width 6 height 6
paste input "78537"
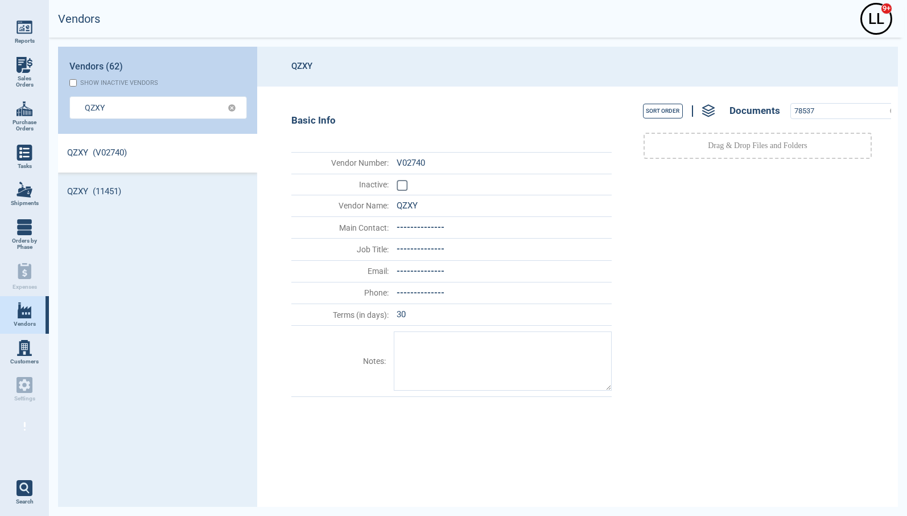
click at [146, 151] on link "QZXY (V02740)" at bounding box center [157, 153] width 199 height 39
drag, startPoint x: 827, startPoint y: 114, endPoint x: 670, endPoint y: 94, distance: 158.9
click at [670, 95] on div "Sort Order Documents 78537 Drag & Drop Files and Folders" at bounding box center [754, 296] width 274 height 420
paste input "55371"
type input "55371"
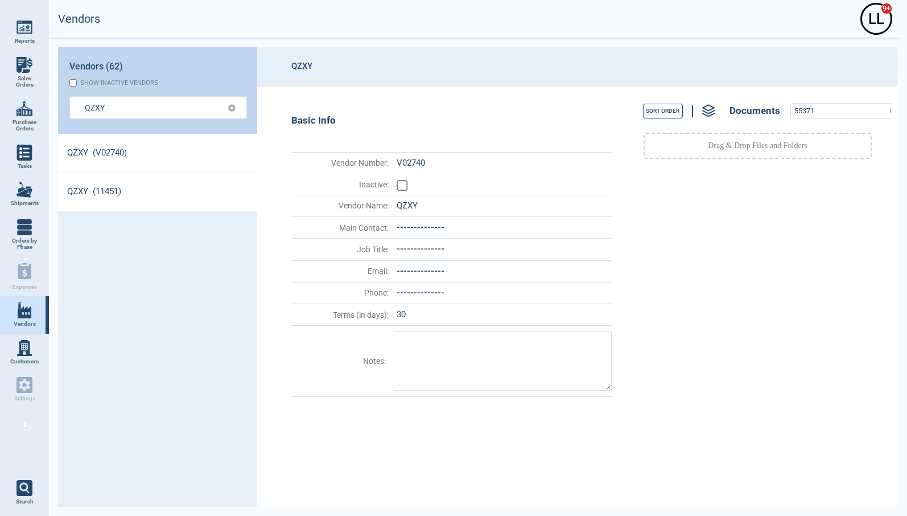
click at [143, 175] on link "QZXY (11451)" at bounding box center [157, 191] width 199 height 39
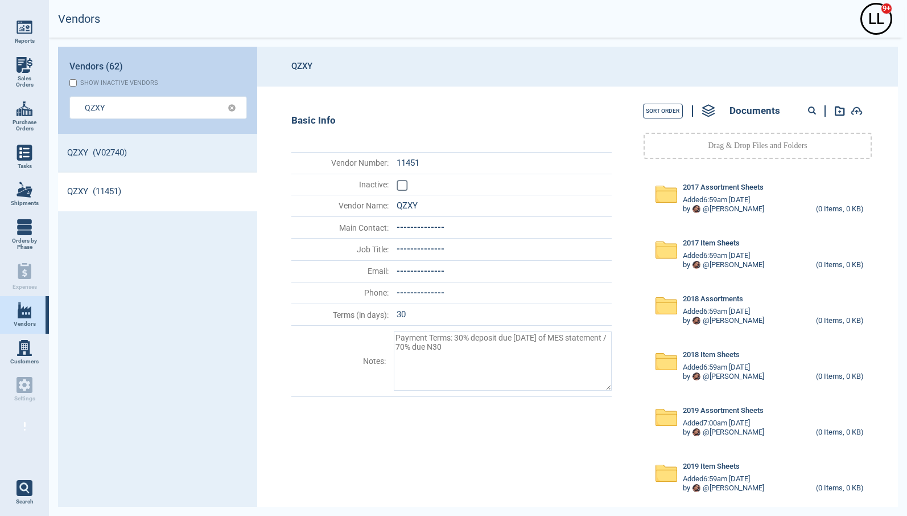
click at [811, 106] on div at bounding box center [816, 111] width 20 height 15
click at [810, 109] on circle at bounding box center [812, 110] width 6 height 6
paste input "55371"
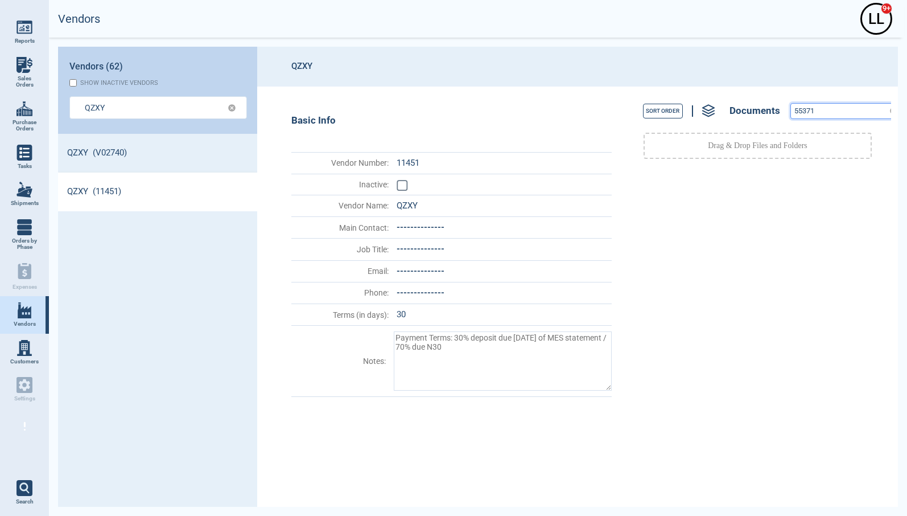
drag, startPoint x: 780, startPoint y: 108, endPoint x: 681, endPoint y: 96, distance: 100.3
click at [695, 99] on div "Sort Order Documents 55371" at bounding box center [757, 111] width 267 height 26
paste input "7854"
drag, startPoint x: 833, startPoint y: 114, endPoint x: 699, endPoint y: 98, distance: 135.3
click at [699, 98] on div "Sort Order Documents 78541" at bounding box center [757, 111] width 267 height 26
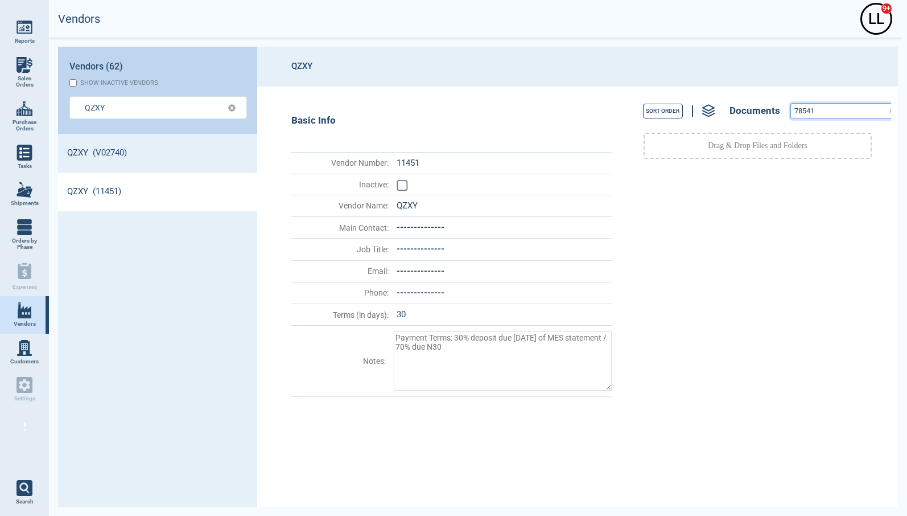
paste input "2"
drag, startPoint x: 828, startPoint y: 110, endPoint x: 681, endPoint y: 100, distance: 148.3
click at [684, 101] on div "Sort Order Documents 78542" at bounding box center [757, 111] width 267 height 26
paste input "3"
type input "78543"
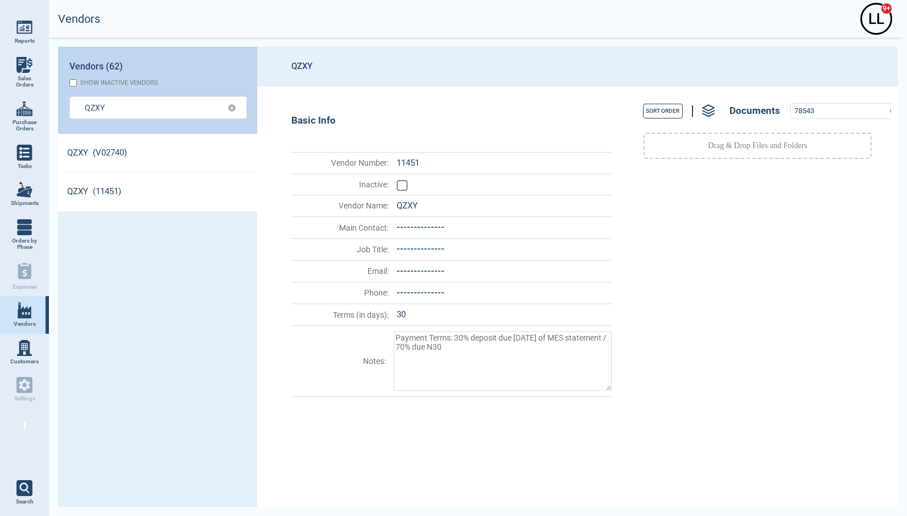
click at [101, 154] on link "QZXY (V02740)" at bounding box center [157, 153] width 199 height 39
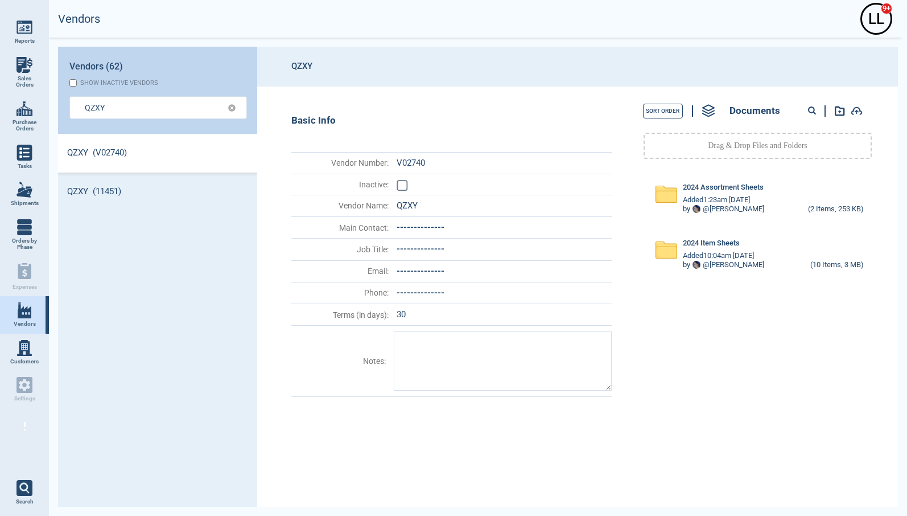
click at [809, 110] on circle at bounding box center [812, 110] width 6 height 6
paste input "78543"
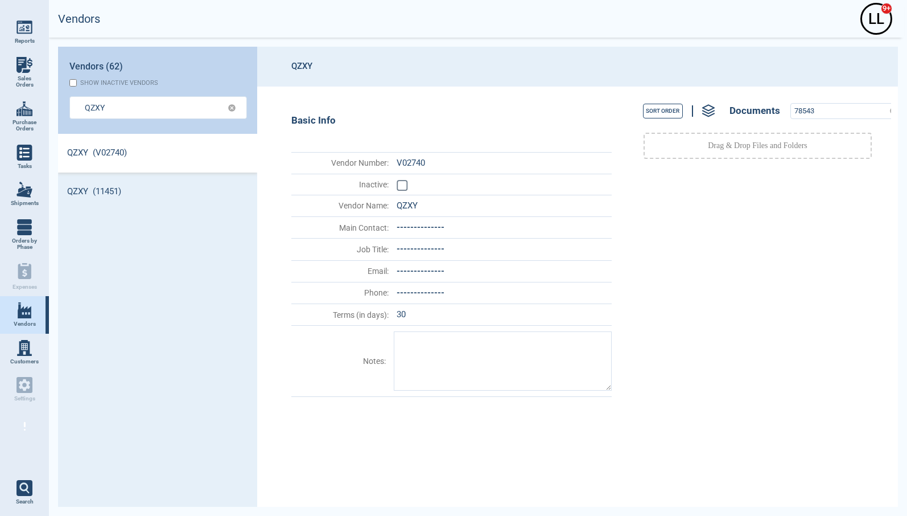
click at [160, 158] on link "QZXY (V02740)" at bounding box center [157, 153] width 199 height 39
drag, startPoint x: 721, startPoint y: 104, endPoint x: 704, endPoint y: 104, distance: 17.1
click at [705, 104] on div "Sort Order Documents 78543" at bounding box center [757, 111] width 267 height 26
paste input "55372"
type input "55372"
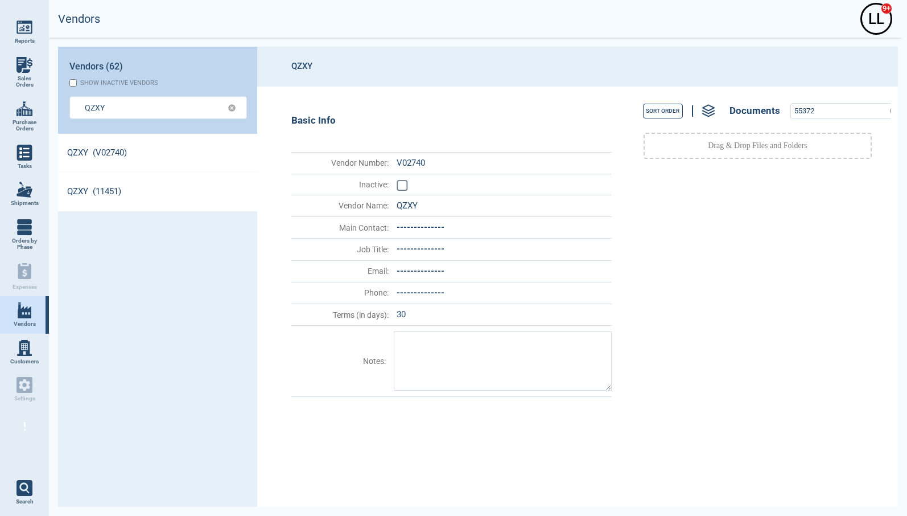
click at [135, 197] on link "QZXY (11451)" at bounding box center [157, 191] width 199 height 39
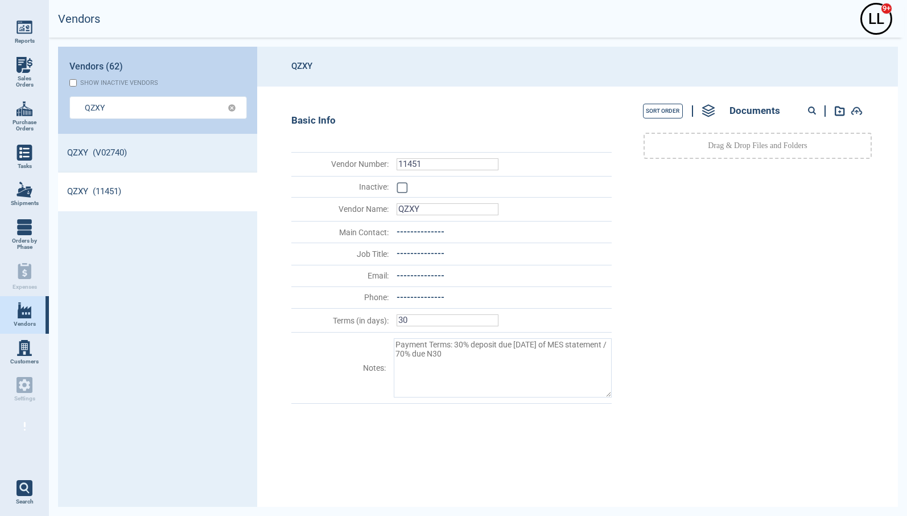
type textarea "x"
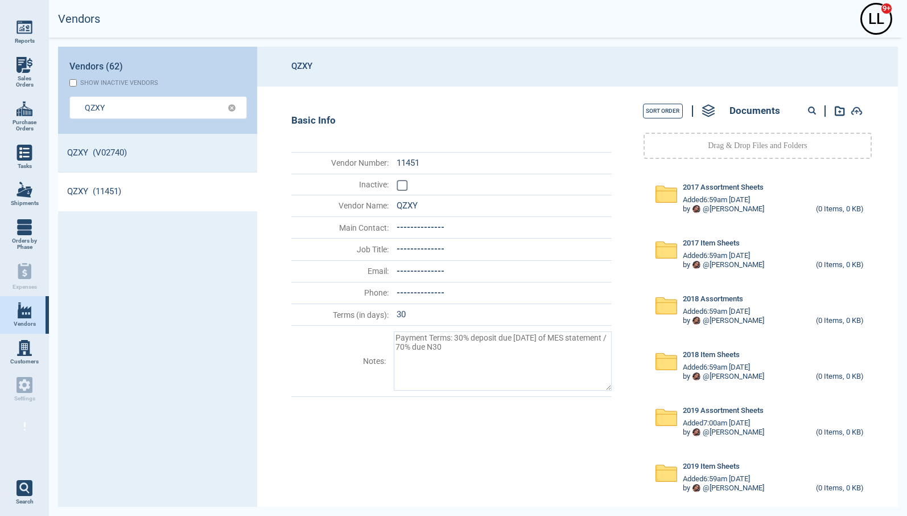
click at [804, 106] on div at bounding box center [826, 111] width 72 height 15
click at [813, 109] on circle at bounding box center [812, 110] width 6 height 6
paste input "55372"
type input "55372"
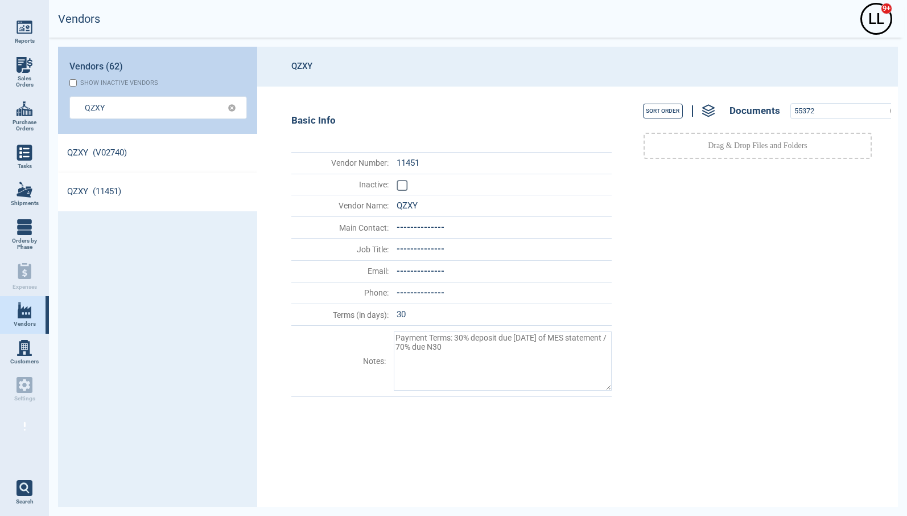
click at [115, 158] on link "QZXY (V02740)" at bounding box center [157, 153] width 199 height 39
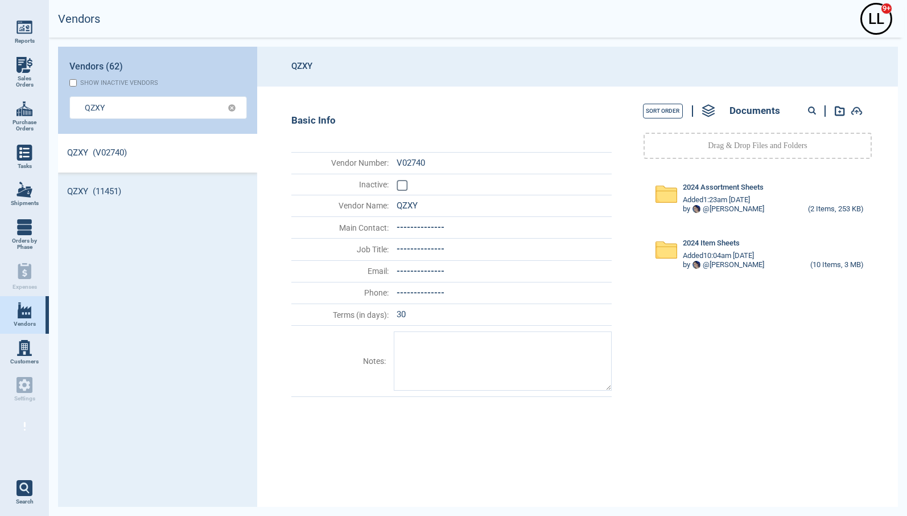
click at [812, 112] on circle at bounding box center [812, 110] width 6 height 6
paste input "78547"
type input "78547"
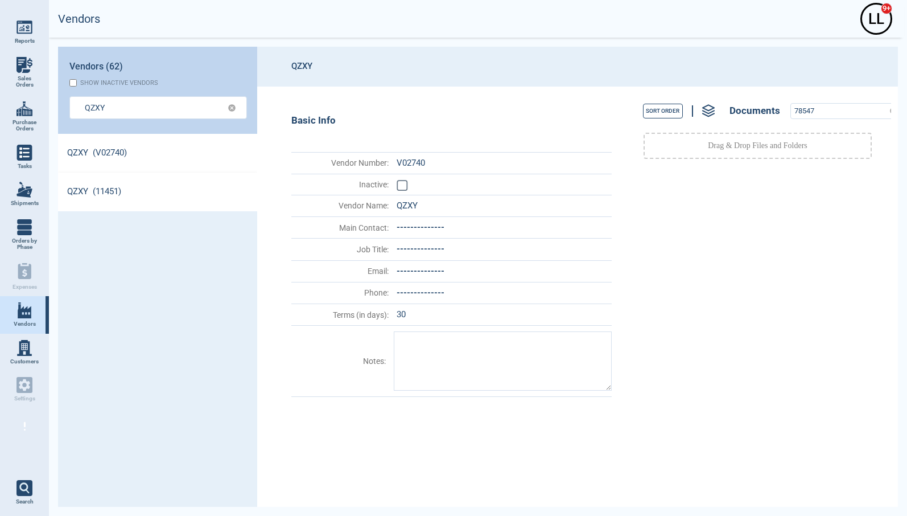
click at [112, 188] on link "QZXY (11451)" at bounding box center [157, 191] width 199 height 39
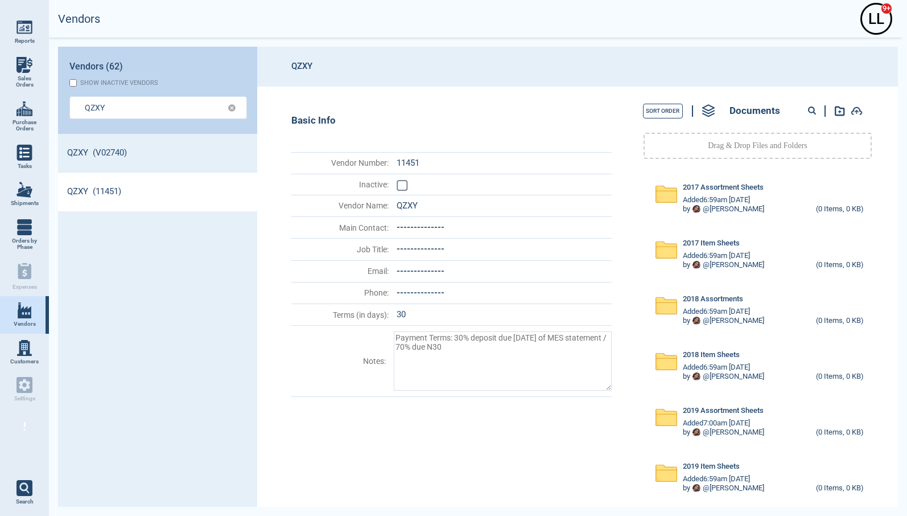
click at [810, 107] on circle at bounding box center [812, 110] width 6 height 6
paste input "78547"
type input "78547"
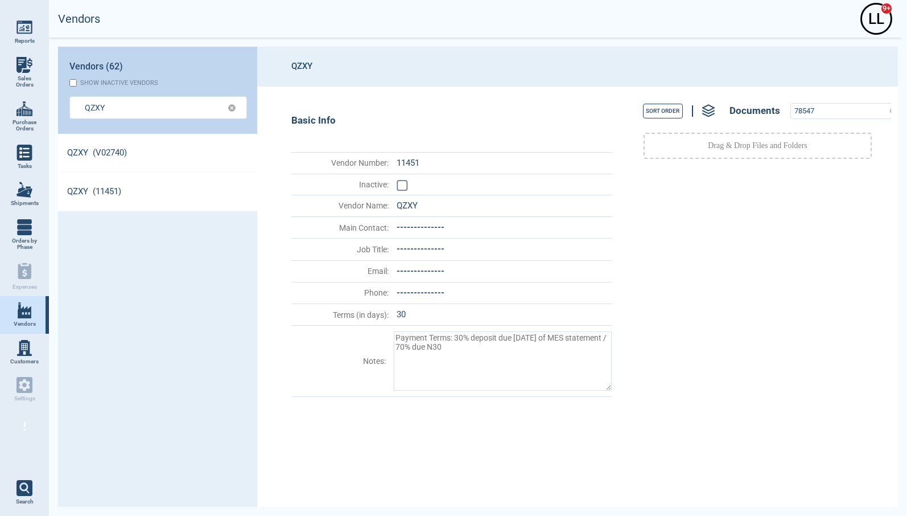
click at [110, 156] on link "QZXY (V02740)" at bounding box center [157, 153] width 199 height 39
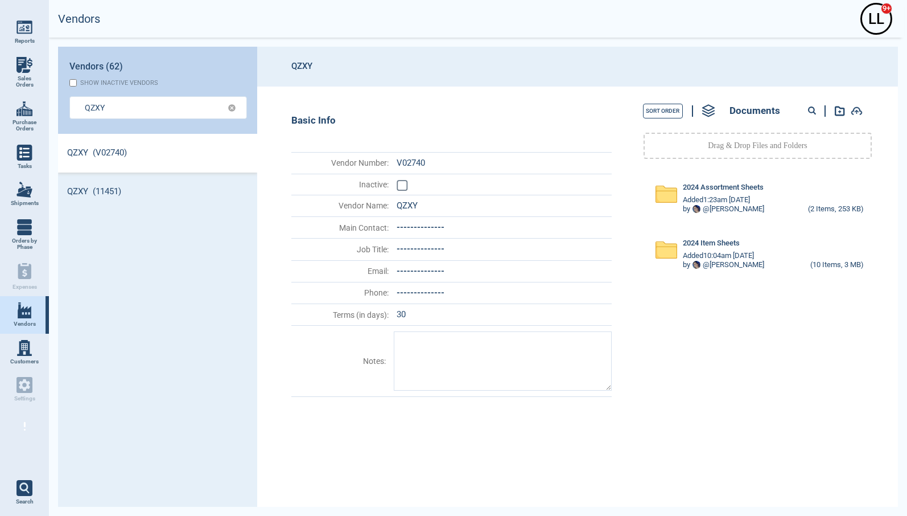
click at [813, 109] on circle at bounding box center [812, 110] width 6 height 6
paste input "55378"
type input "55378"
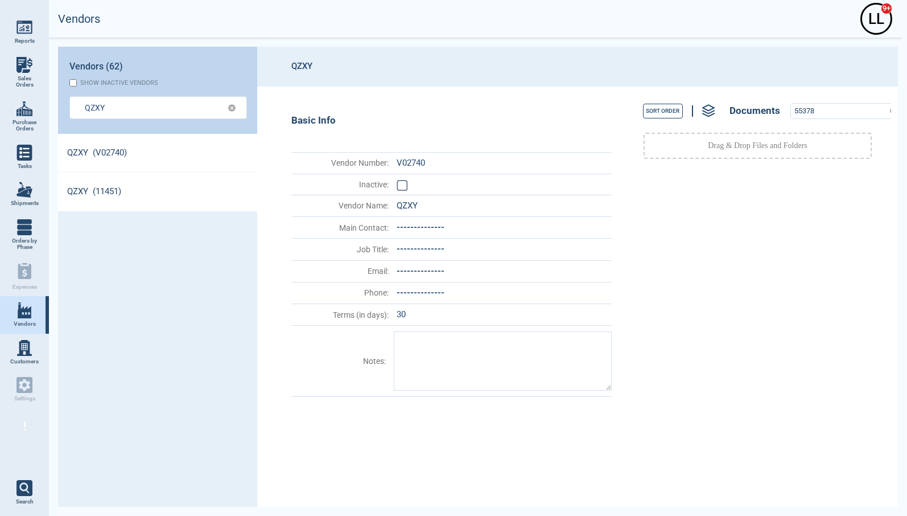
click at [135, 195] on link "QZXY (11451)" at bounding box center [157, 191] width 199 height 39
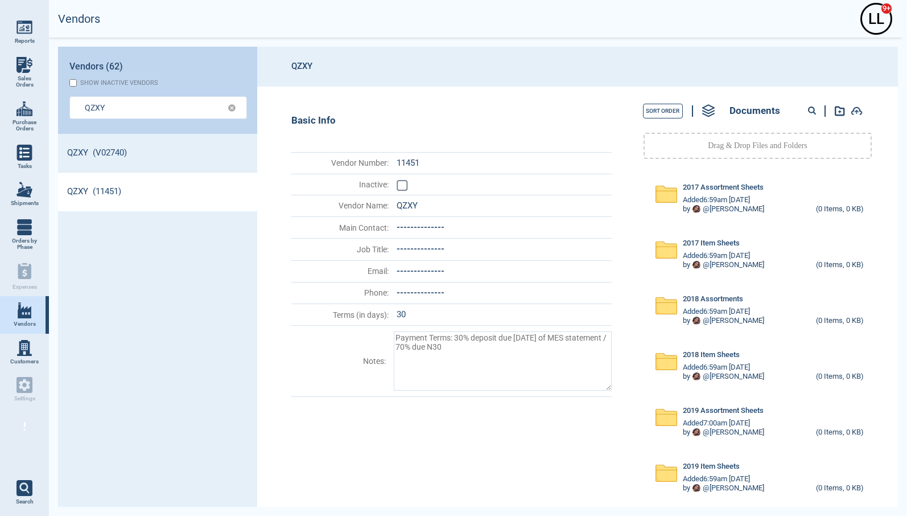
click at [814, 110] on circle at bounding box center [812, 110] width 6 height 6
paste input "55378"
type input "55378"
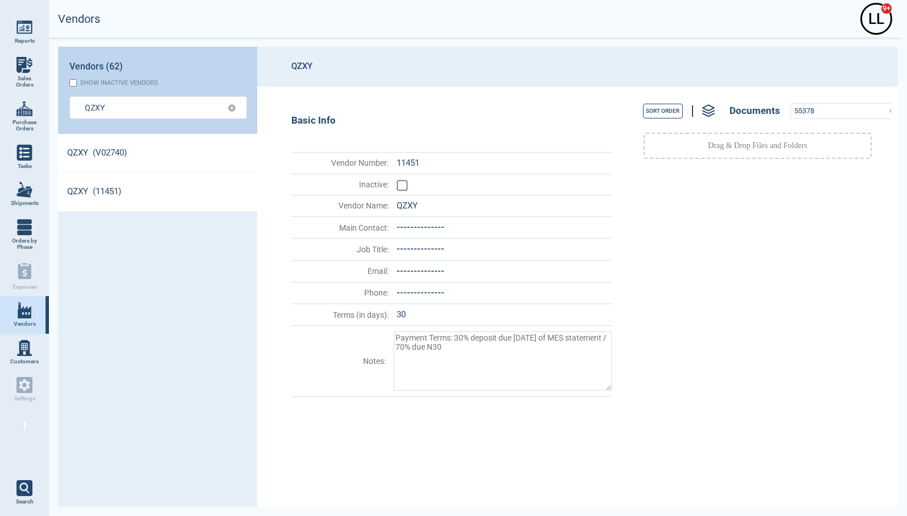
drag, startPoint x: 172, startPoint y: 154, endPoint x: 195, endPoint y: 151, distance: 23.6
click at [172, 154] on link "QZXY (V02740)" at bounding box center [157, 153] width 199 height 39
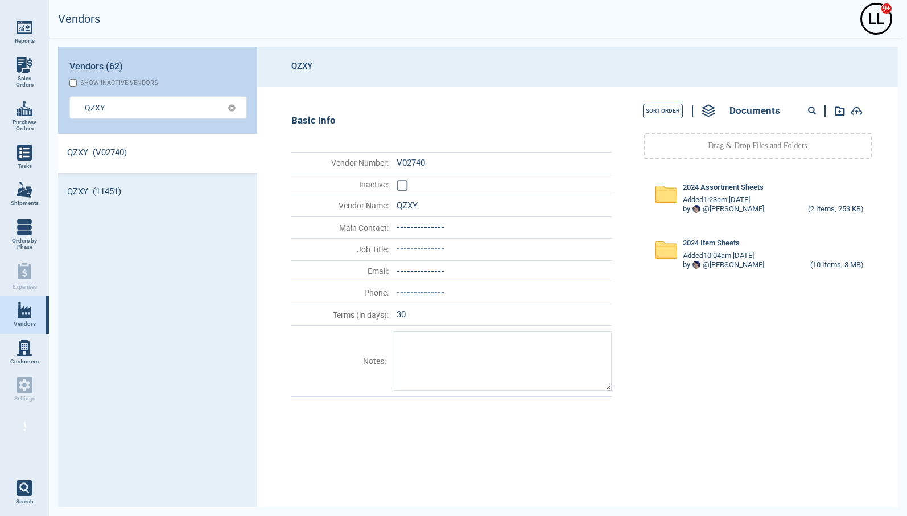
click at [814, 109] on circle at bounding box center [812, 110] width 6 height 6
paste input "78634"
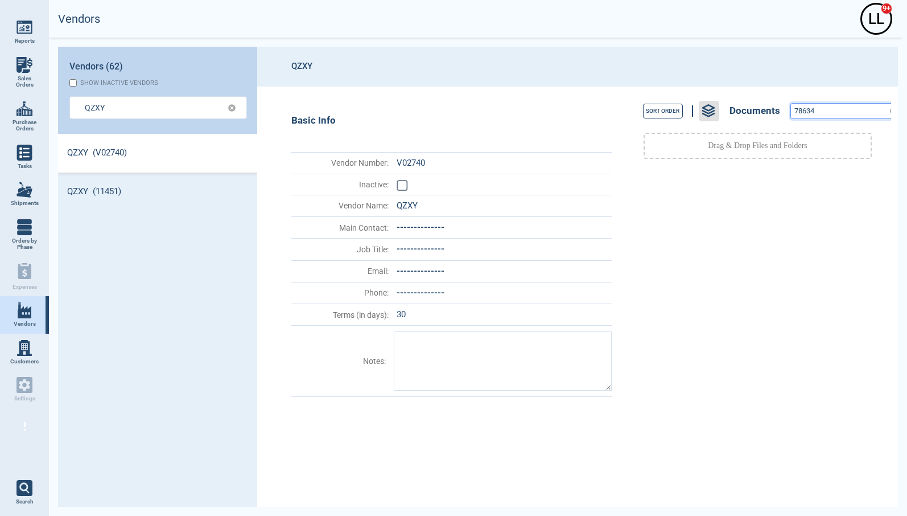
paste input "5"
drag, startPoint x: 817, startPoint y: 111, endPoint x: 713, endPoint y: 106, distance: 104.3
click at [713, 106] on div "Sort Order Documents 78635" at bounding box center [757, 111] width 267 height 26
type input "78635"
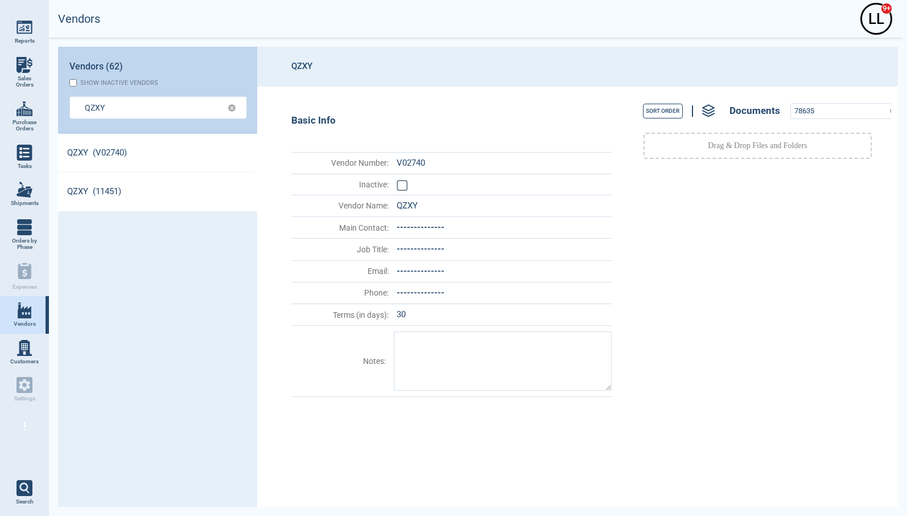
click at [70, 176] on link "QZXY (11451)" at bounding box center [157, 191] width 199 height 39
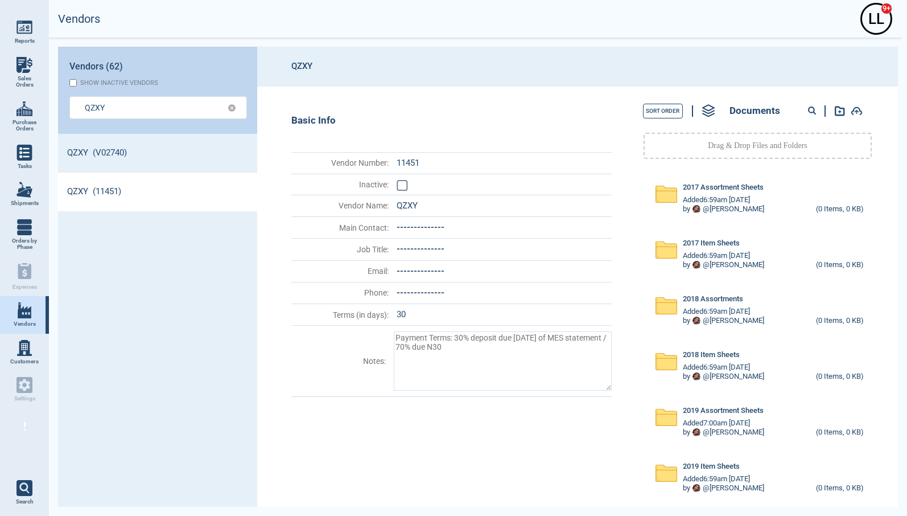
click at [812, 108] on circle at bounding box center [812, 110] width 6 height 6
paste input "78634"
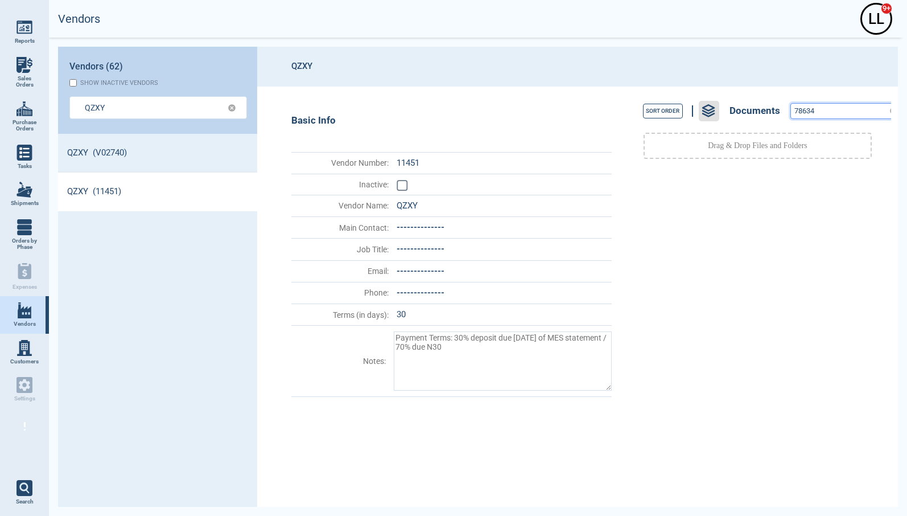
drag, startPoint x: 829, startPoint y: 114, endPoint x: 710, endPoint y: 110, distance: 119.5
click at [717, 110] on div "Sort Order Documents 78634" at bounding box center [757, 111] width 267 height 26
paste input "5"
type input "78635"
drag, startPoint x: 133, startPoint y: 155, endPoint x: 271, endPoint y: 149, distance: 137.9
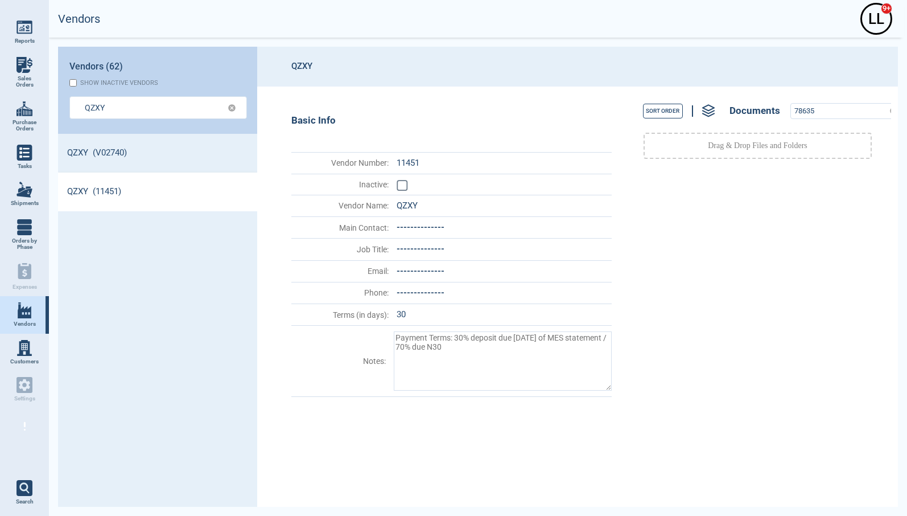
click at [133, 155] on link "QZXY (V02740)" at bounding box center [157, 153] width 199 height 39
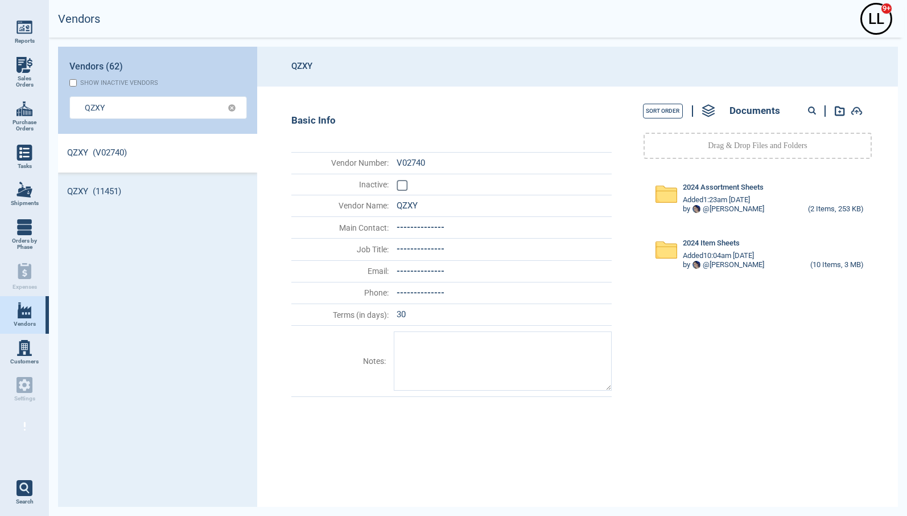
click at [815, 110] on icon at bounding box center [812, 110] width 9 height 9
paste input "55528"
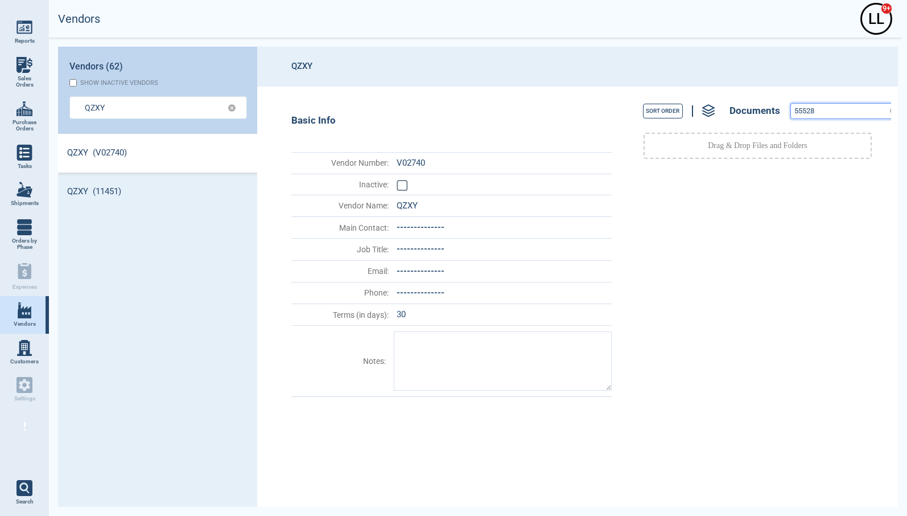
drag, startPoint x: 820, startPoint y: 113, endPoint x: 667, endPoint y: 84, distance: 155.8
click at [672, 86] on section "QZXY Basic Info Vendor Number : V02740 Inactive : Vendor Name : QZXY Main Conta…" at bounding box center [577, 277] width 641 height 460
paste input "82487"
type input "82487"
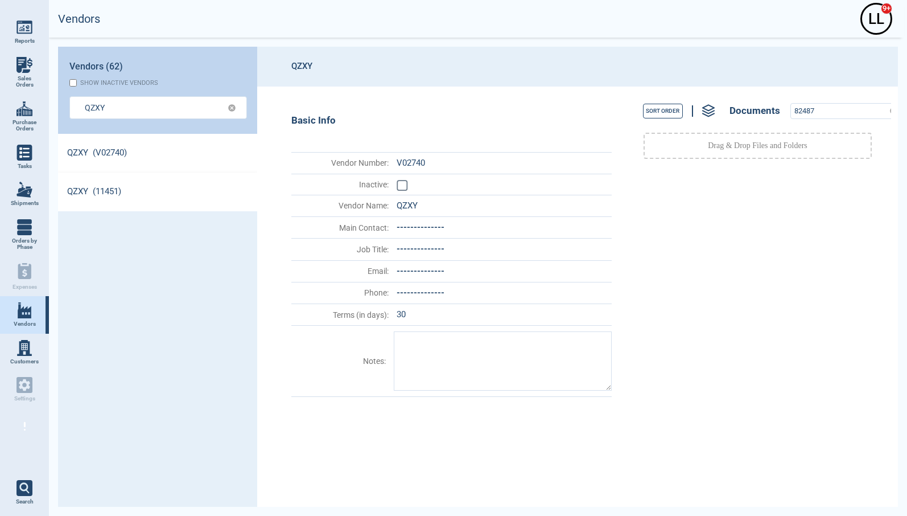
click at [123, 188] on link "QZXY (11451)" at bounding box center [157, 191] width 199 height 39
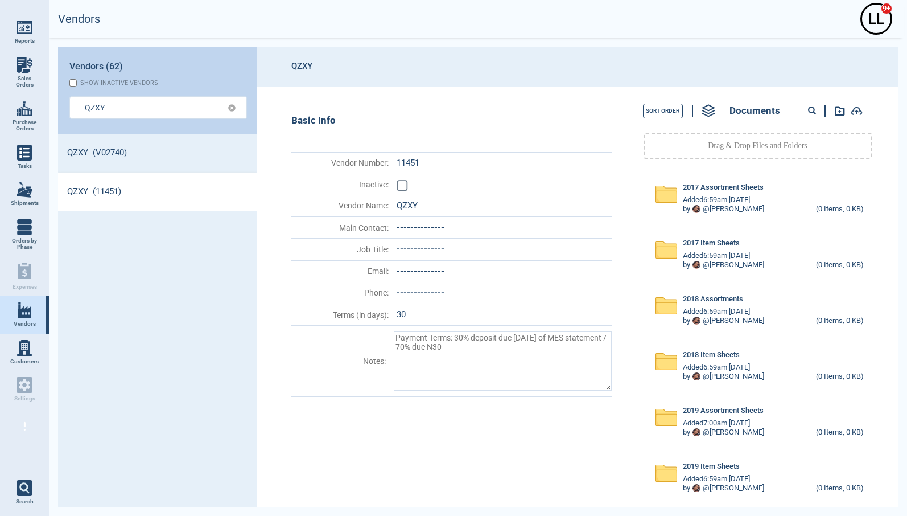
click at [809, 105] on div at bounding box center [816, 111] width 20 height 15
click at [811, 108] on circle at bounding box center [812, 110] width 6 height 6
paste input "82487"
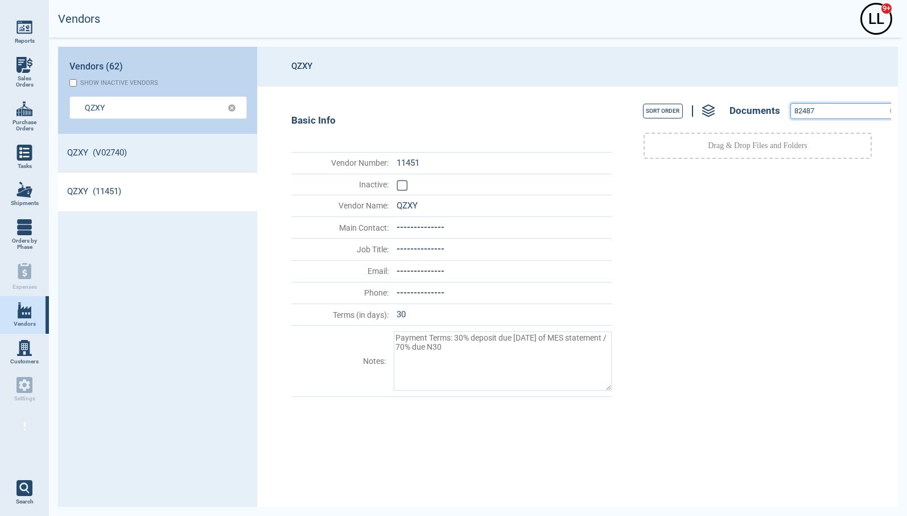
drag, startPoint x: 824, startPoint y: 113, endPoint x: 703, endPoint y: 93, distance: 123.3
click at [695, 89] on div "Sort Order Documents 82487 Drag & Drop Files and Folders" at bounding box center [754, 296] width 274 height 420
paste input "55528"
type input "55528"
click at [812, 59] on header "QZXY" at bounding box center [577, 67] width 641 height 40
